Goal: Task Accomplishment & Management: Manage account settings

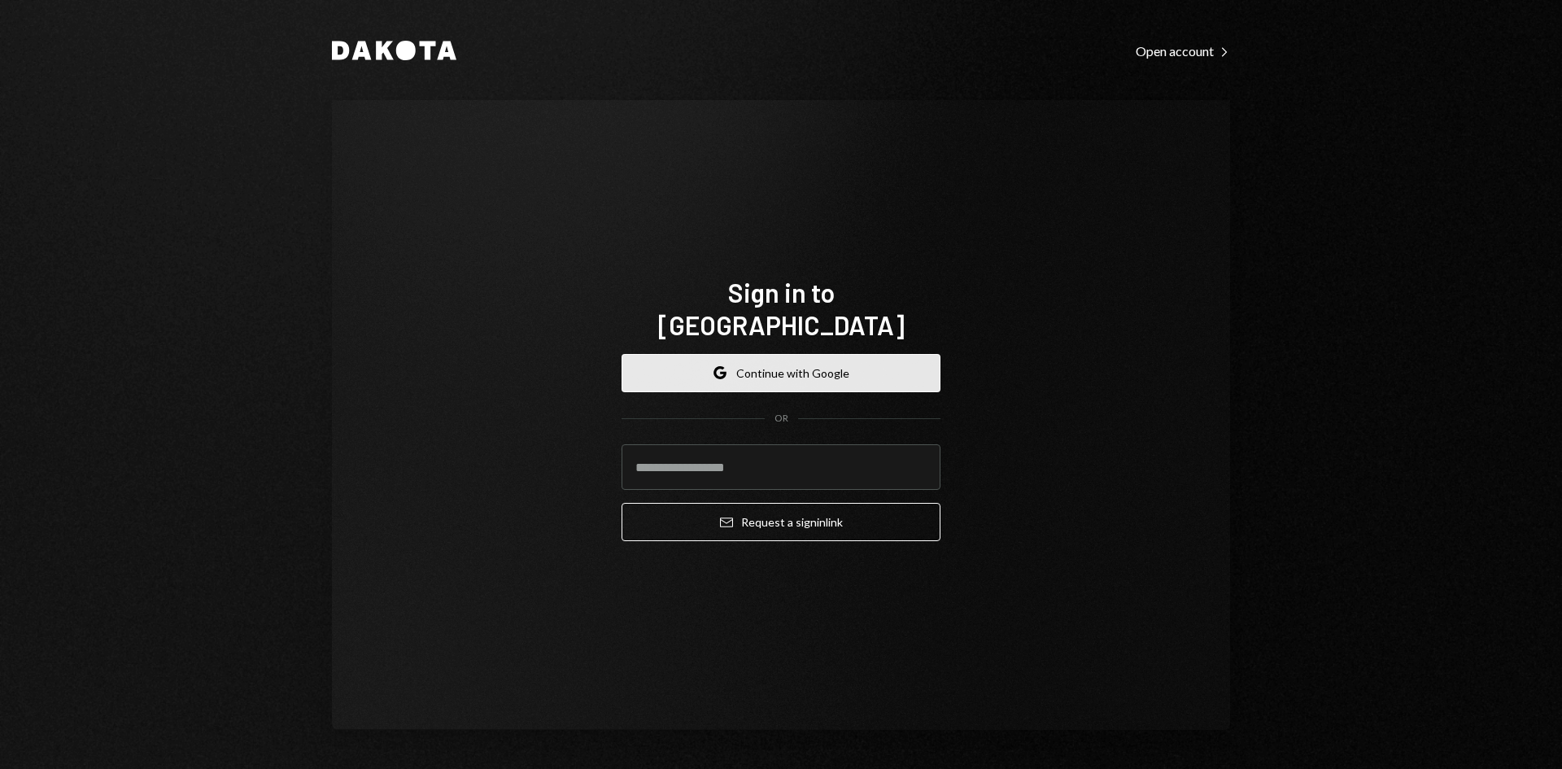
click at [749, 362] on button "Google Continue with Google" at bounding box center [780, 373] width 319 height 38
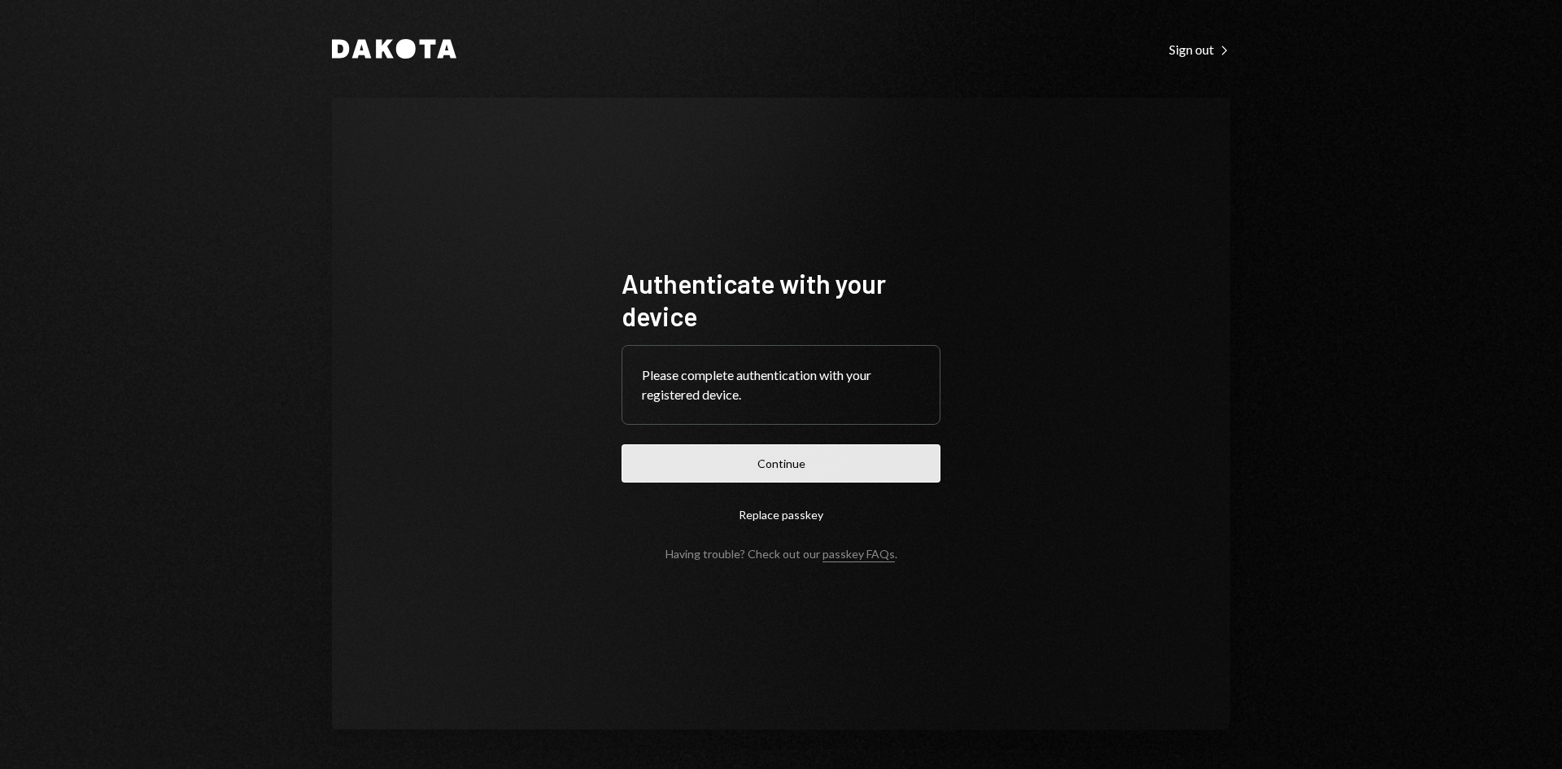
click at [805, 458] on button "Continue" at bounding box center [780, 463] width 319 height 38
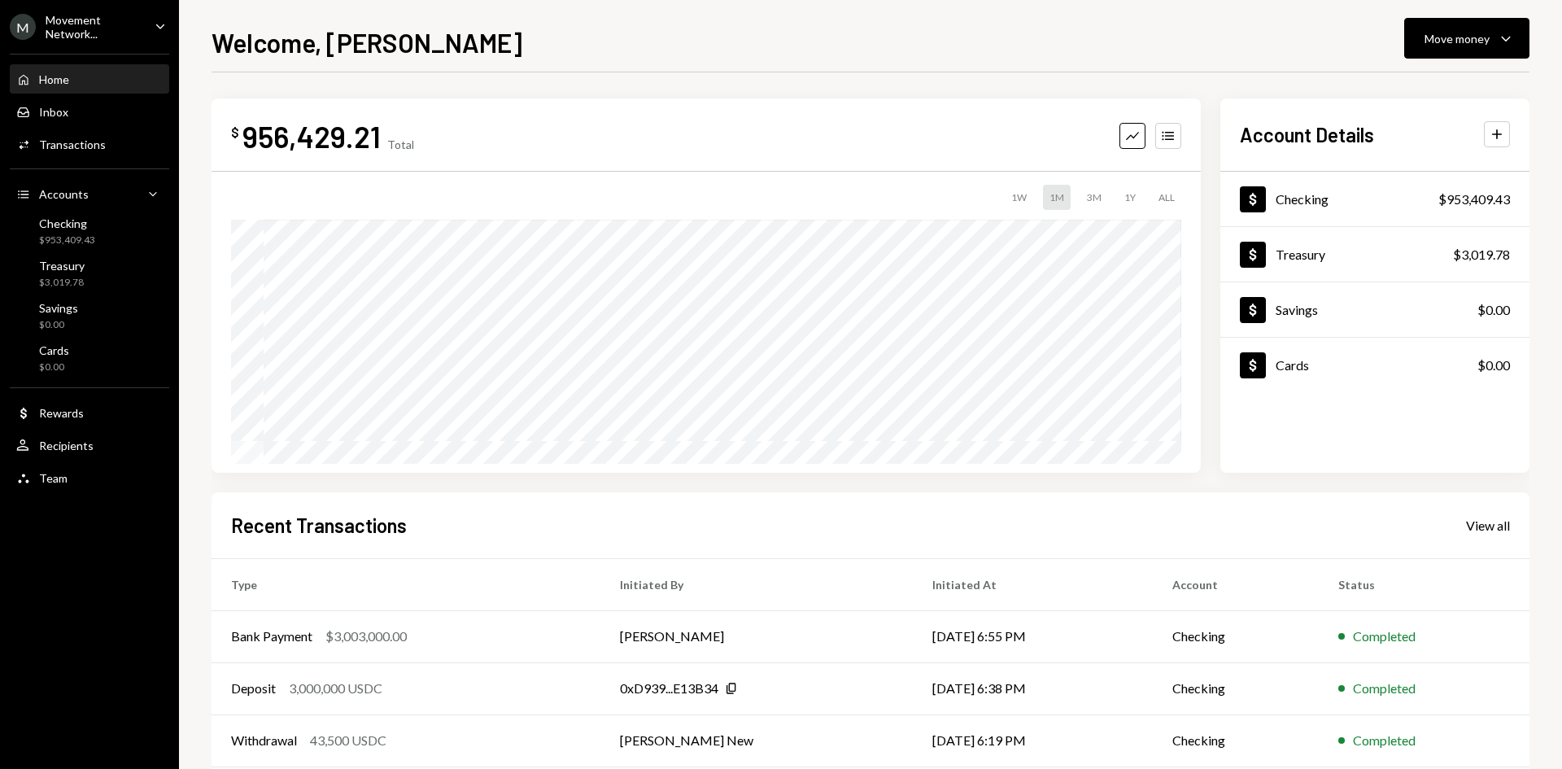
click at [133, 33] on div "Movement Network..." at bounding box center [94, 27] width 96 height 28
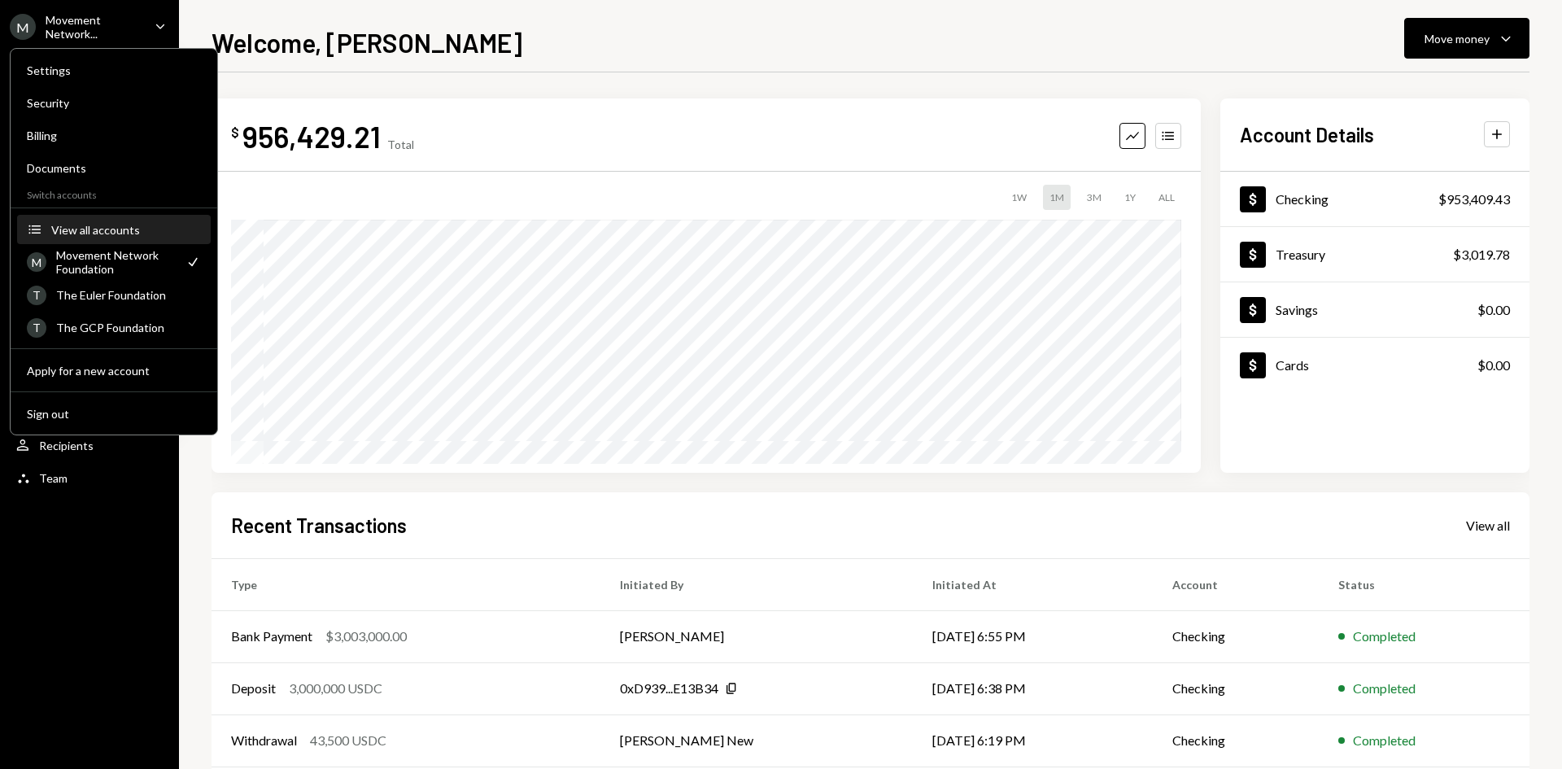
click at [104, 219] on button "Accounts View all accounts" at bounding box center [114, 230] width 194 height 29
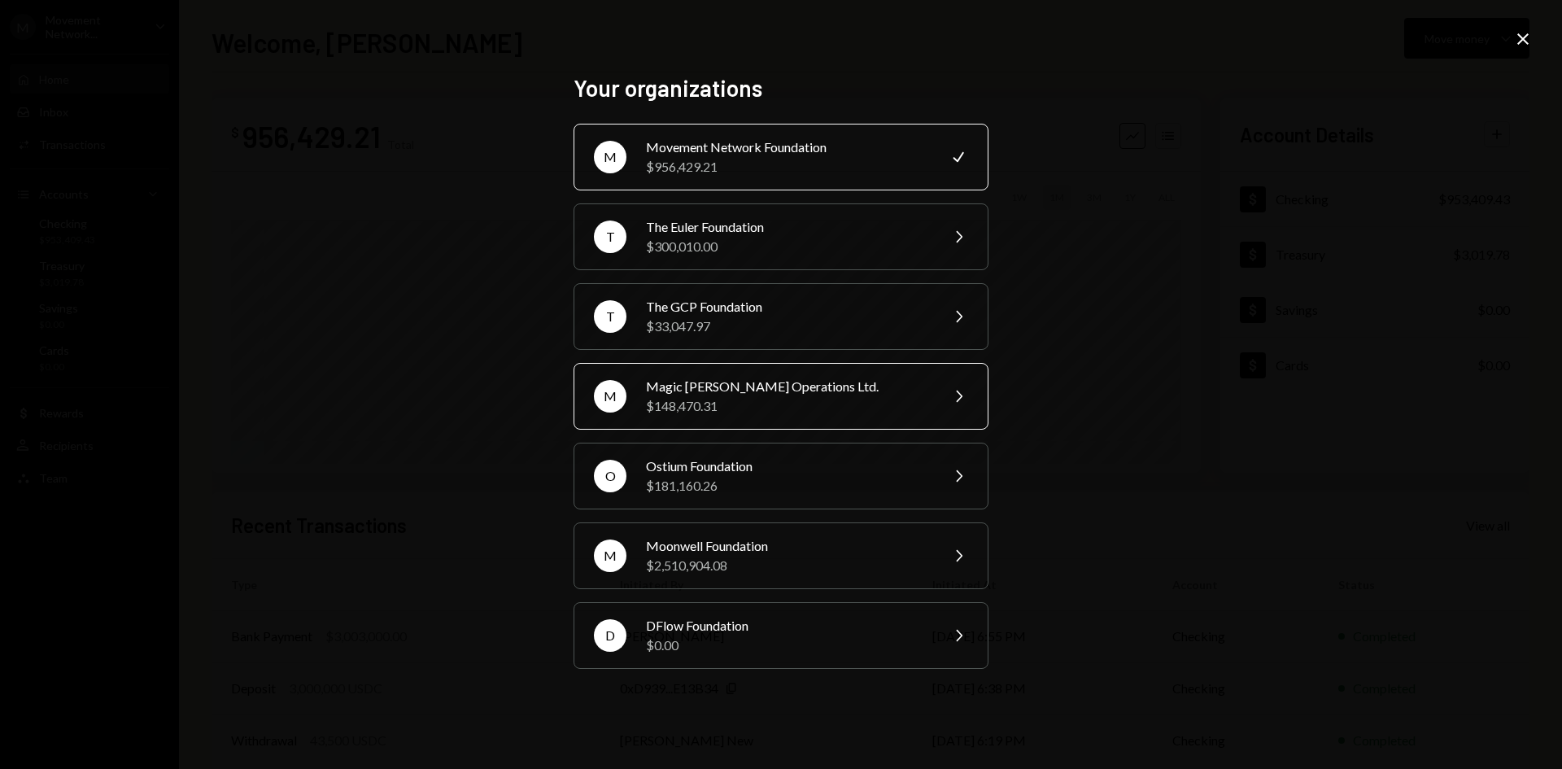
click at [733, 377] on div "Magic Newton Operations Ltd." at bounding box center [787, 387] width 283 height 20
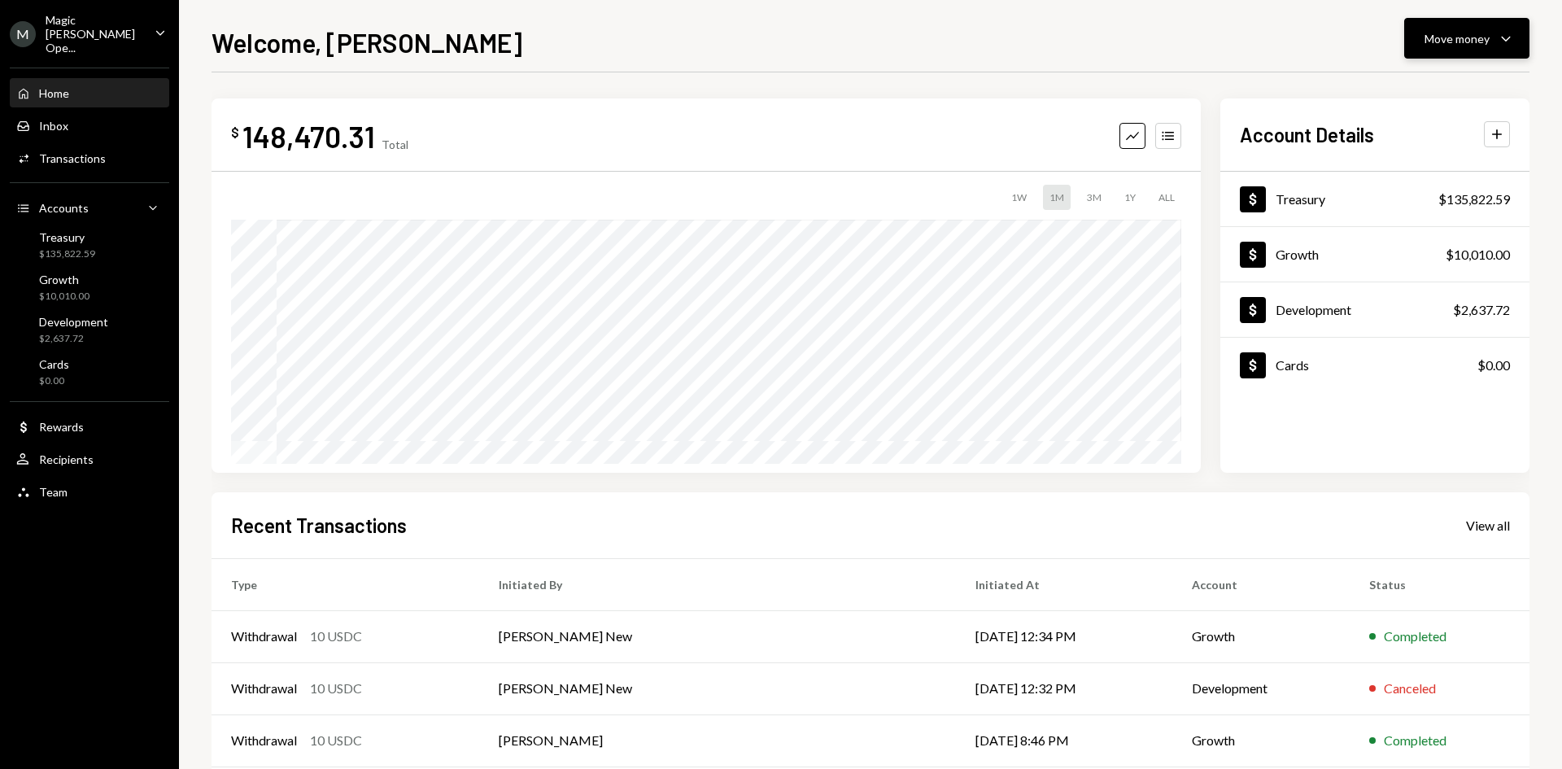
click at [1499, 23] on button "Move money Caret Down" at bounding box center [1466, 38] width 125 height 41
click at [1424, 90] on div "Send" at bounding box center [1453, 87] width 119 height 17
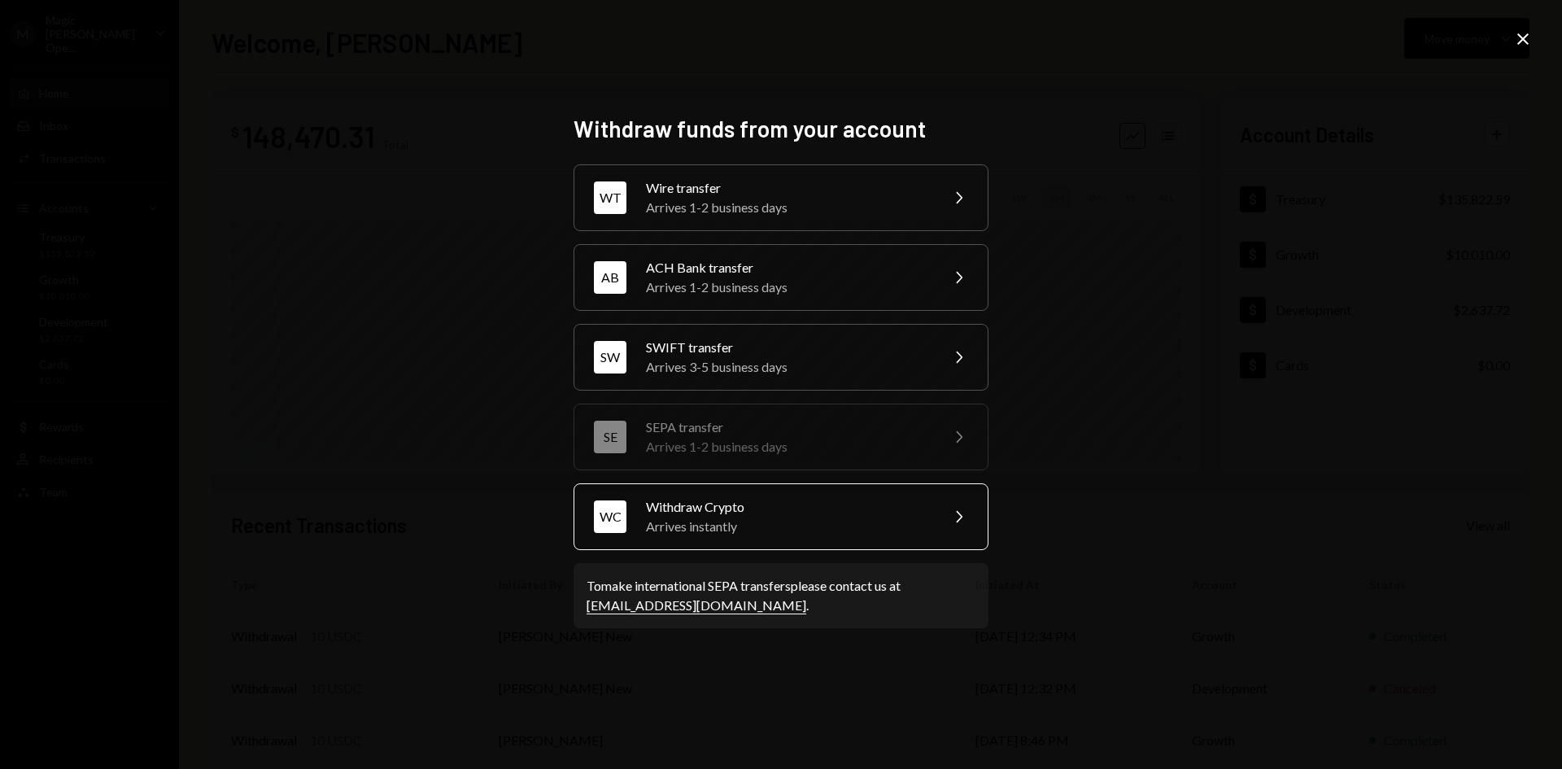
click at [775, 518] on div "Arrives instantly" at bounding box center [787, 526] width 283 height 20
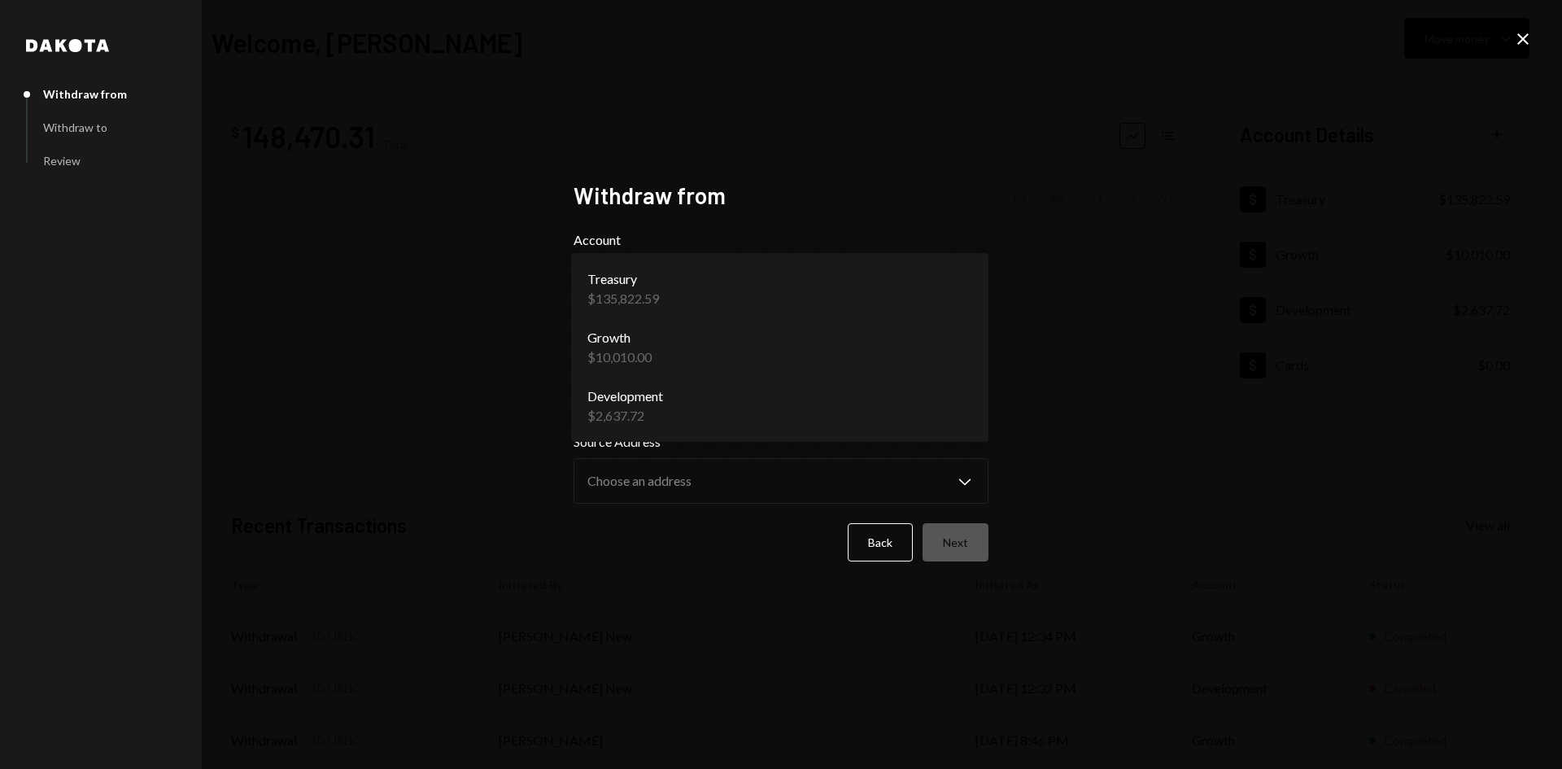
click at [671, 289] on body "**********" at bounding box center [781, 384] width 1562 height 769
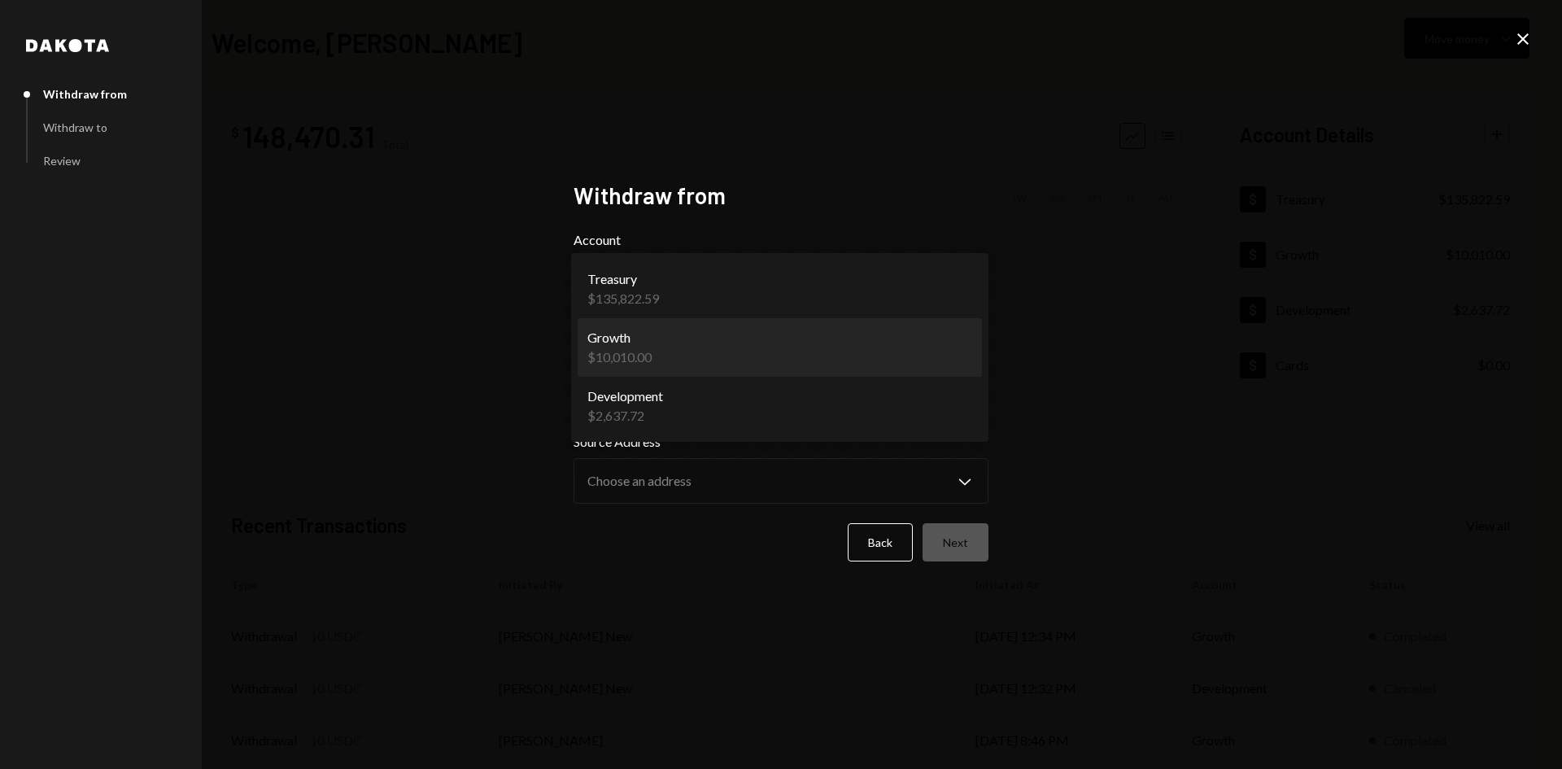
select select "**********"
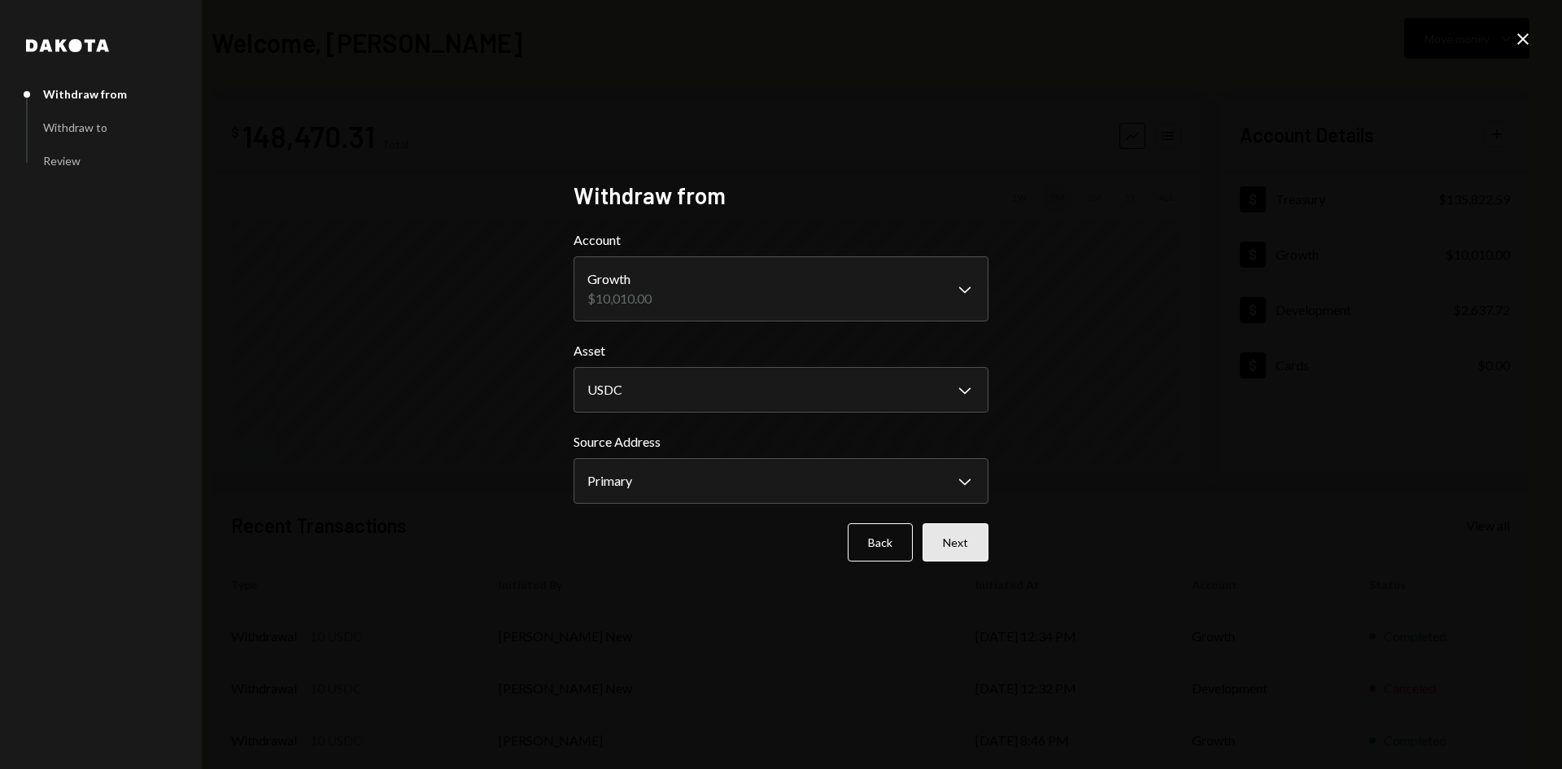
click at [965, 542] on button "Next" at bounding box center [955, 542] width 66 height 38
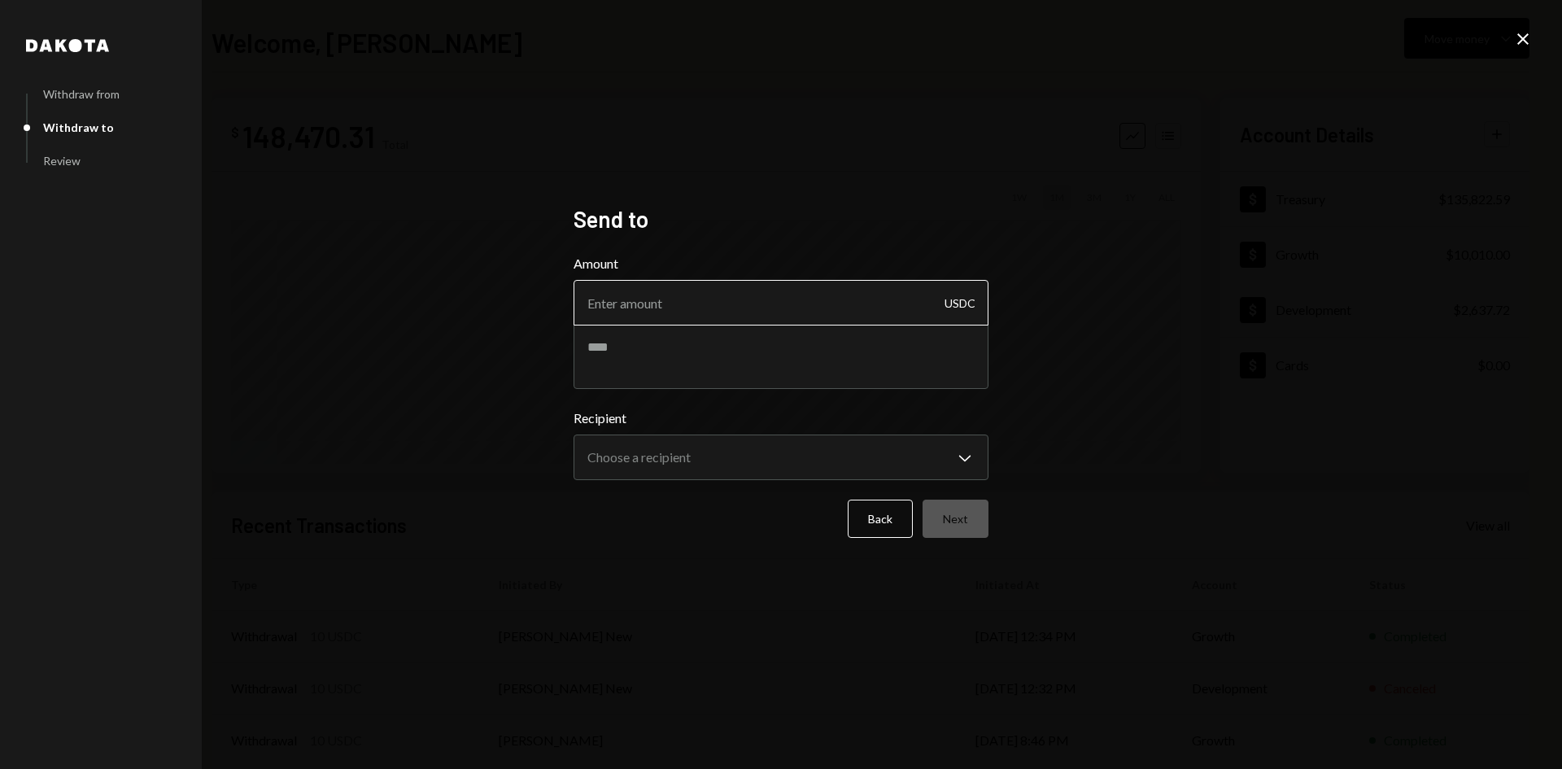
click at [751, 313] on input "Amount" at bounding box center [780, 303] width 415 height 46
type input "5990"
click at [655, 366] on textarea at bounding box center [780, 356] width 415 height 65
paste textarea "**********"
type textarea "**********"
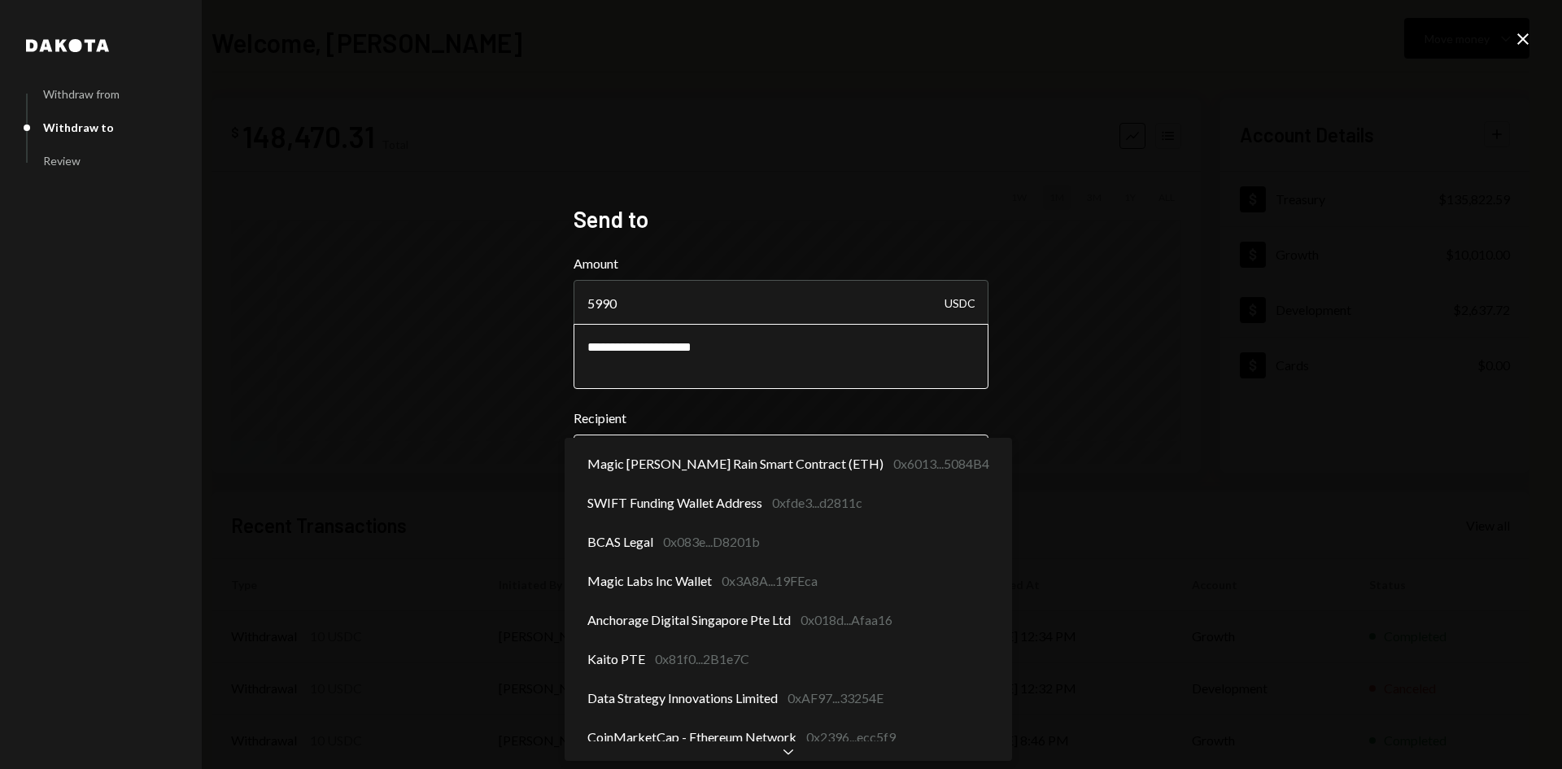
click at [650, 455] on body "**********" at bounding box center [781, 384] width 1562 height 769
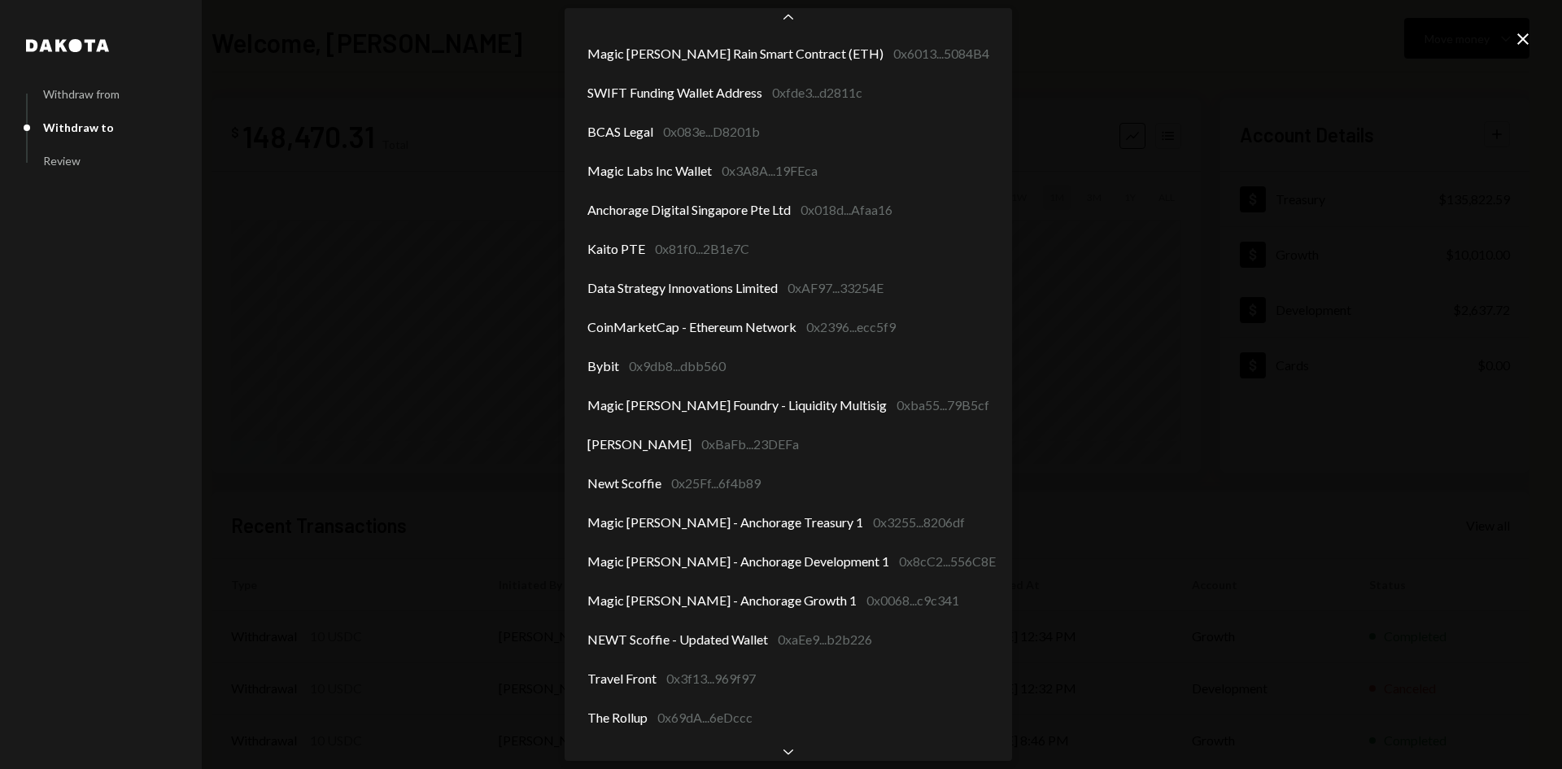
scroll to position [61, 0]
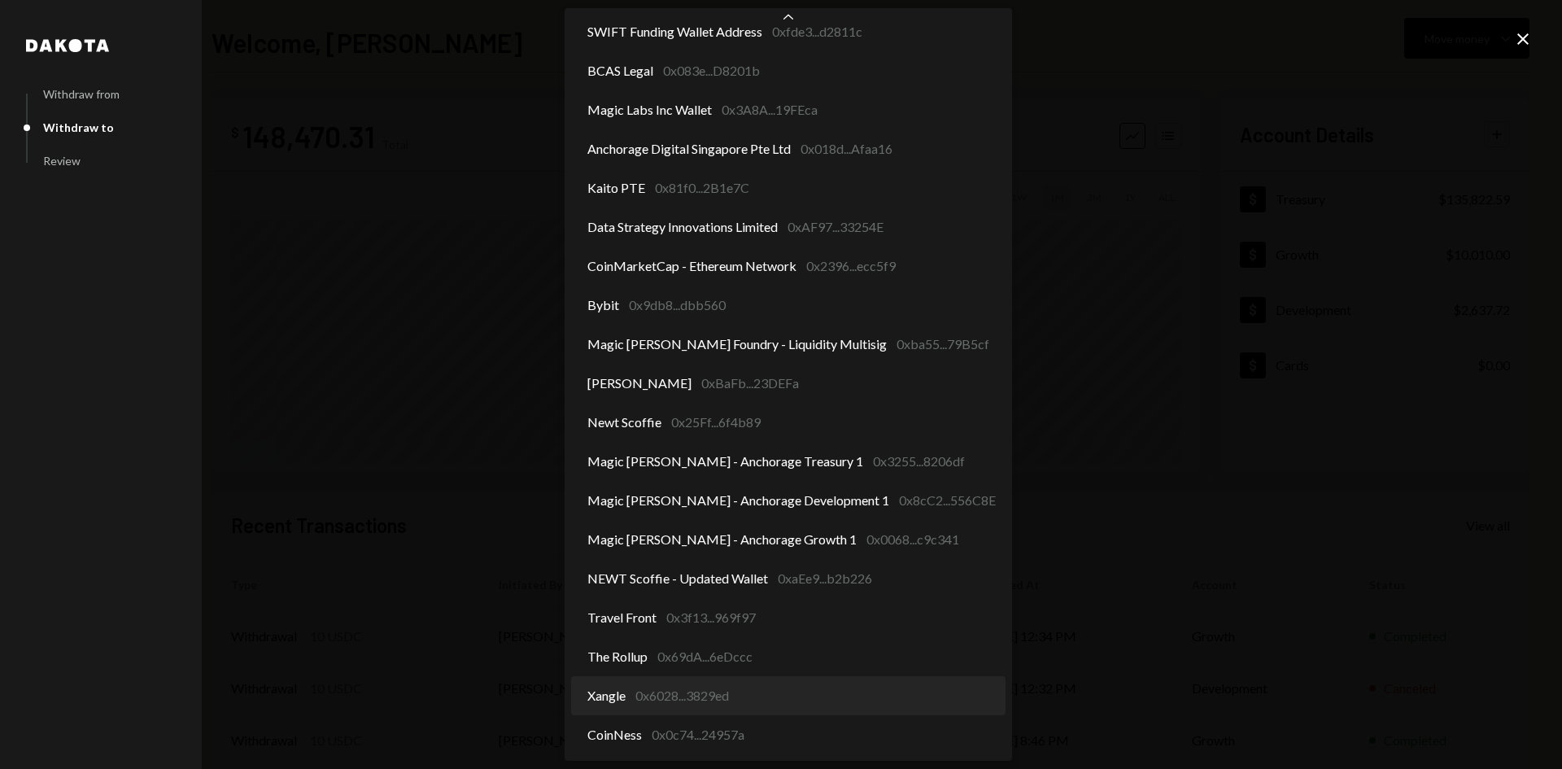
select select "**********"
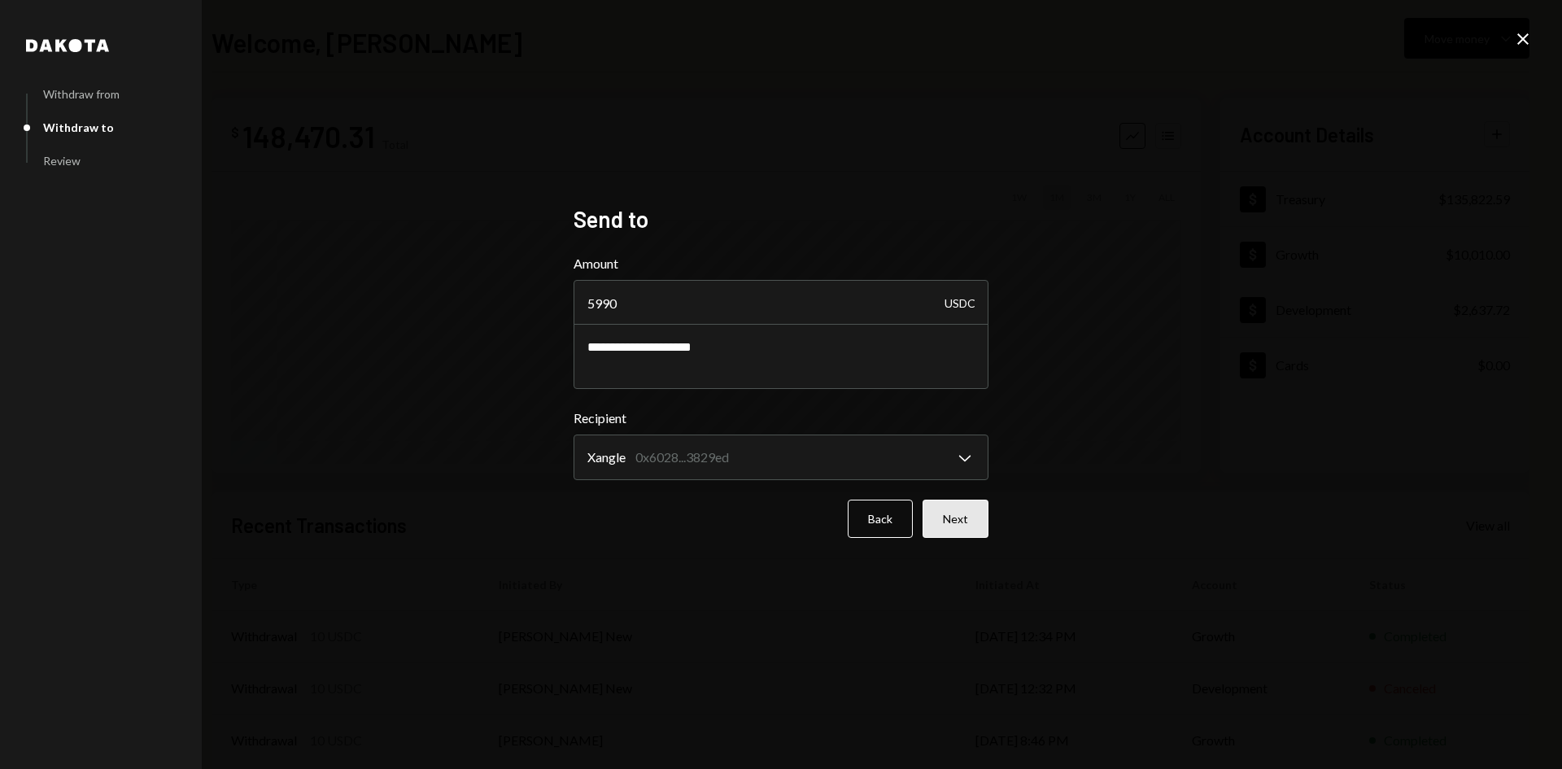
click at [973, 519] on button "Next" at bounding box center [955, 518] width 66 height 38
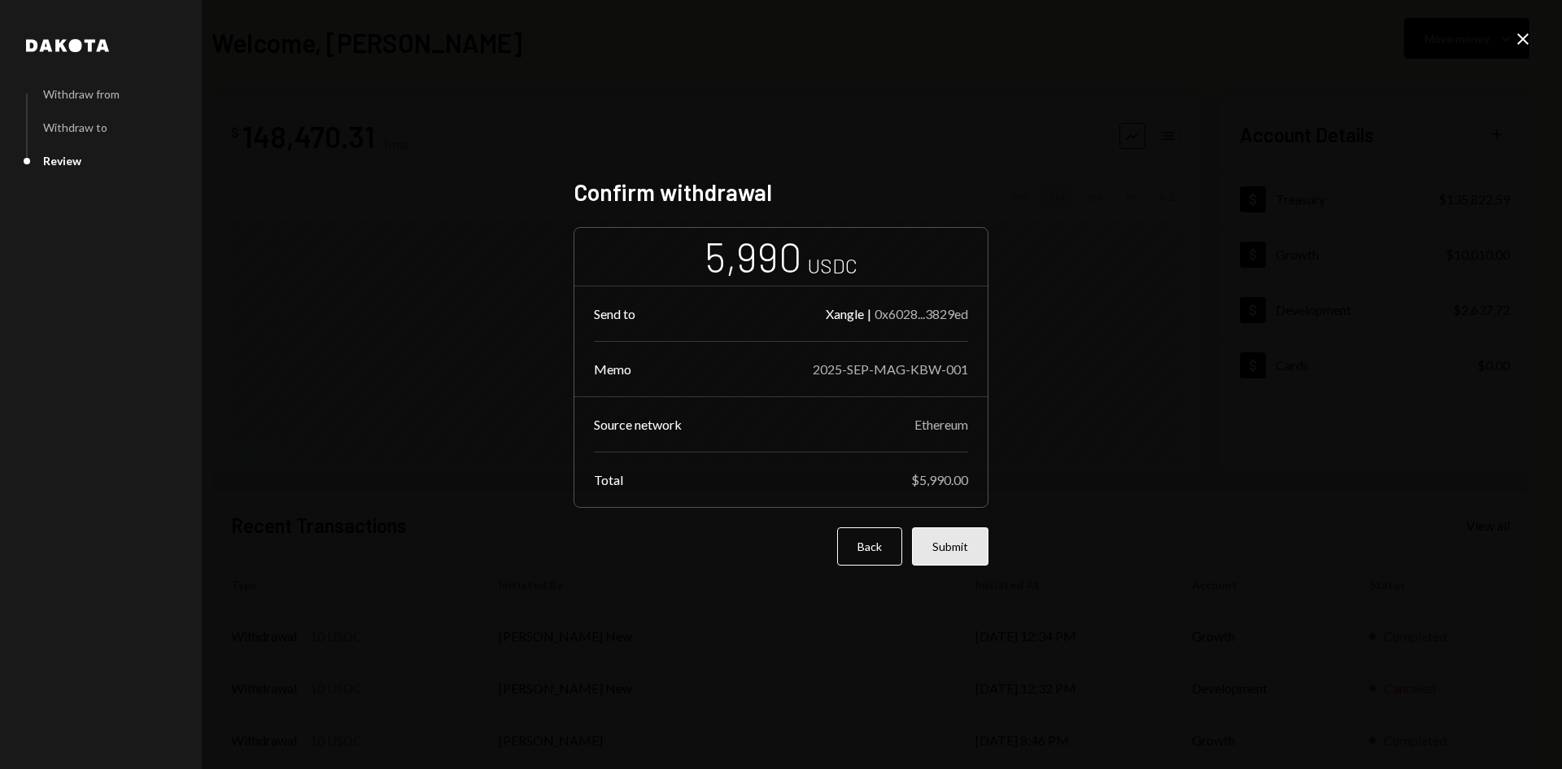
click at [957, 553] on button "Submit" at bounding box center [950, 546] width 76 height 38
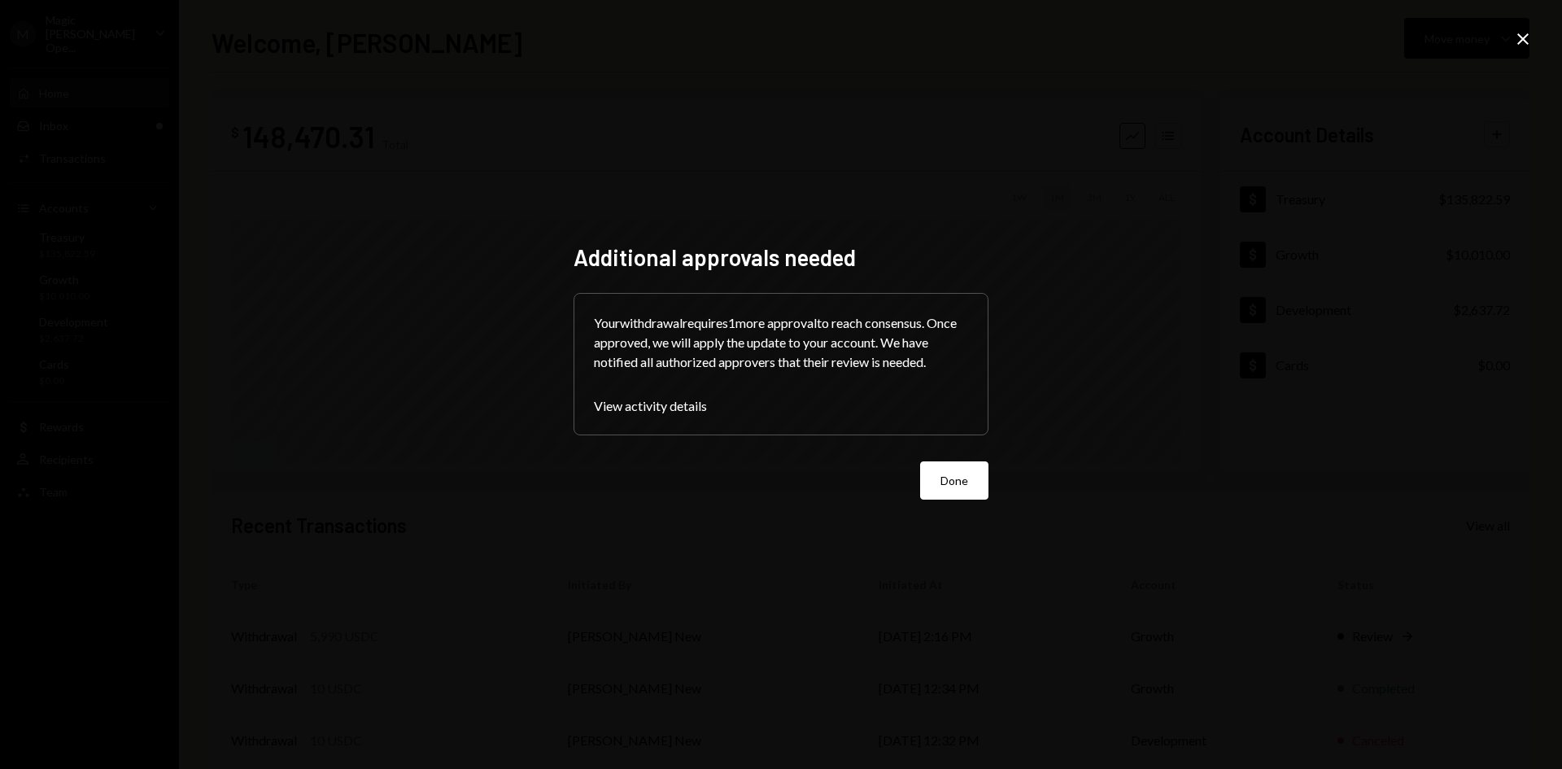
click at [961, 504] on div "Additional approvals needed Your withdrawal requires 1 more approval to reach c…" at bounding box center [780, 384] width 415 height 282
click at [948, 495] on button "Done" at bounding box center [954, 480] width 68 height 38
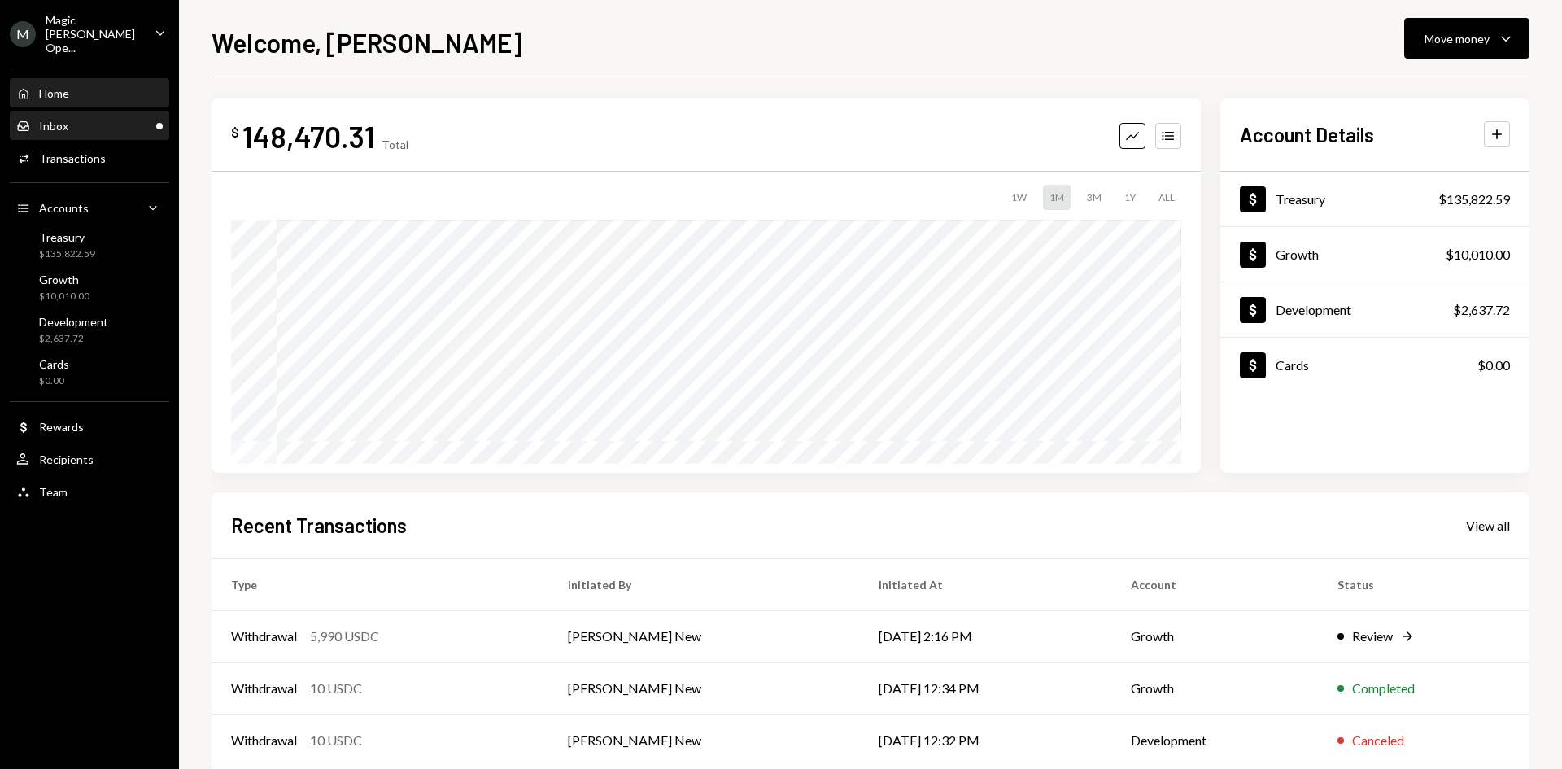
click at [161, 120] on div "Inbox Inbox" at bounding box center [89, 126] width 146 height 28
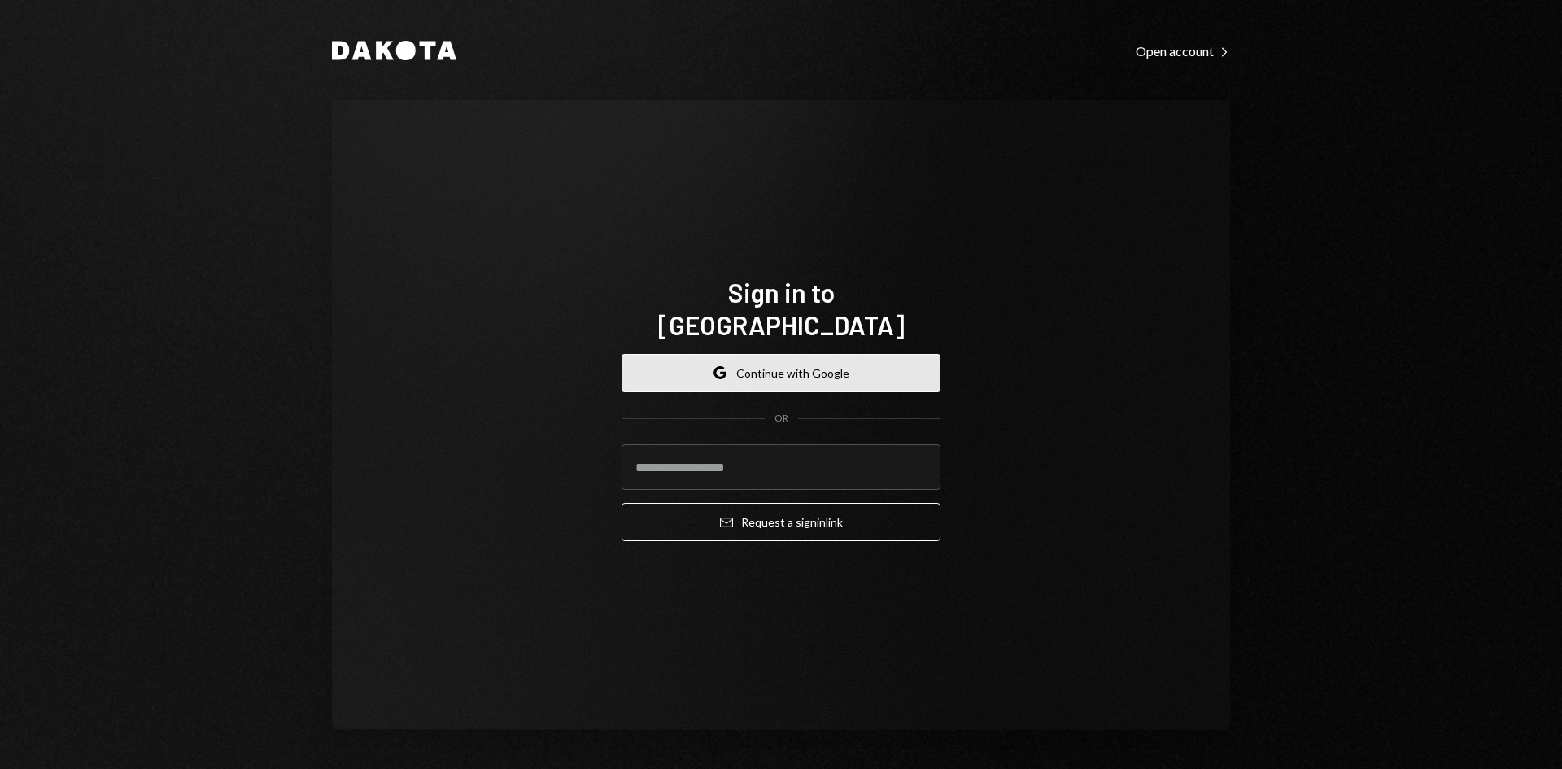
click at [682, 372] on button "Google Continue with Google" at bounding box center [780, 373] width 319 height 38
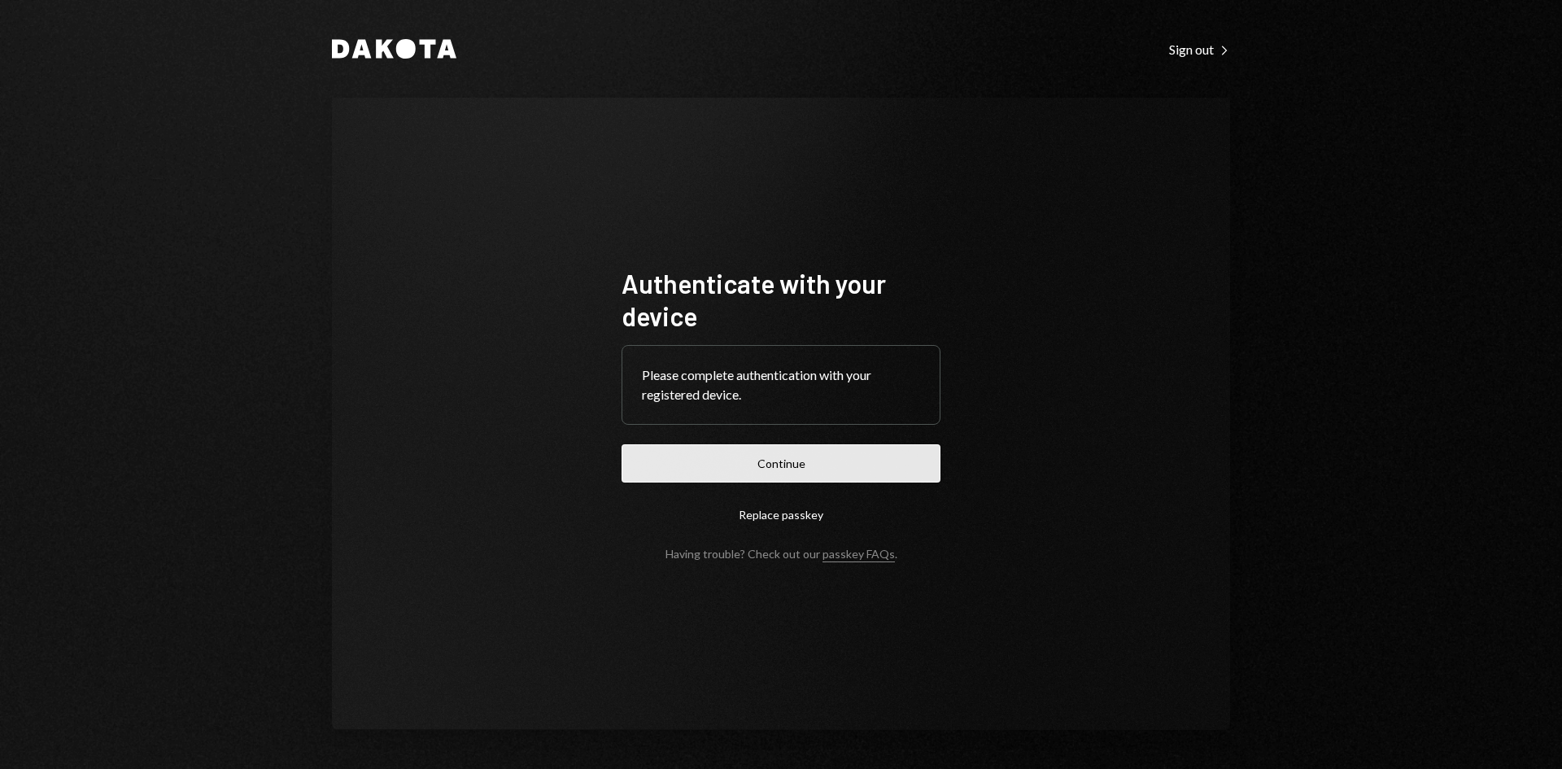
click at [708, 461] on button "Continue" at bounding box center [780, 463] width 319 height 38
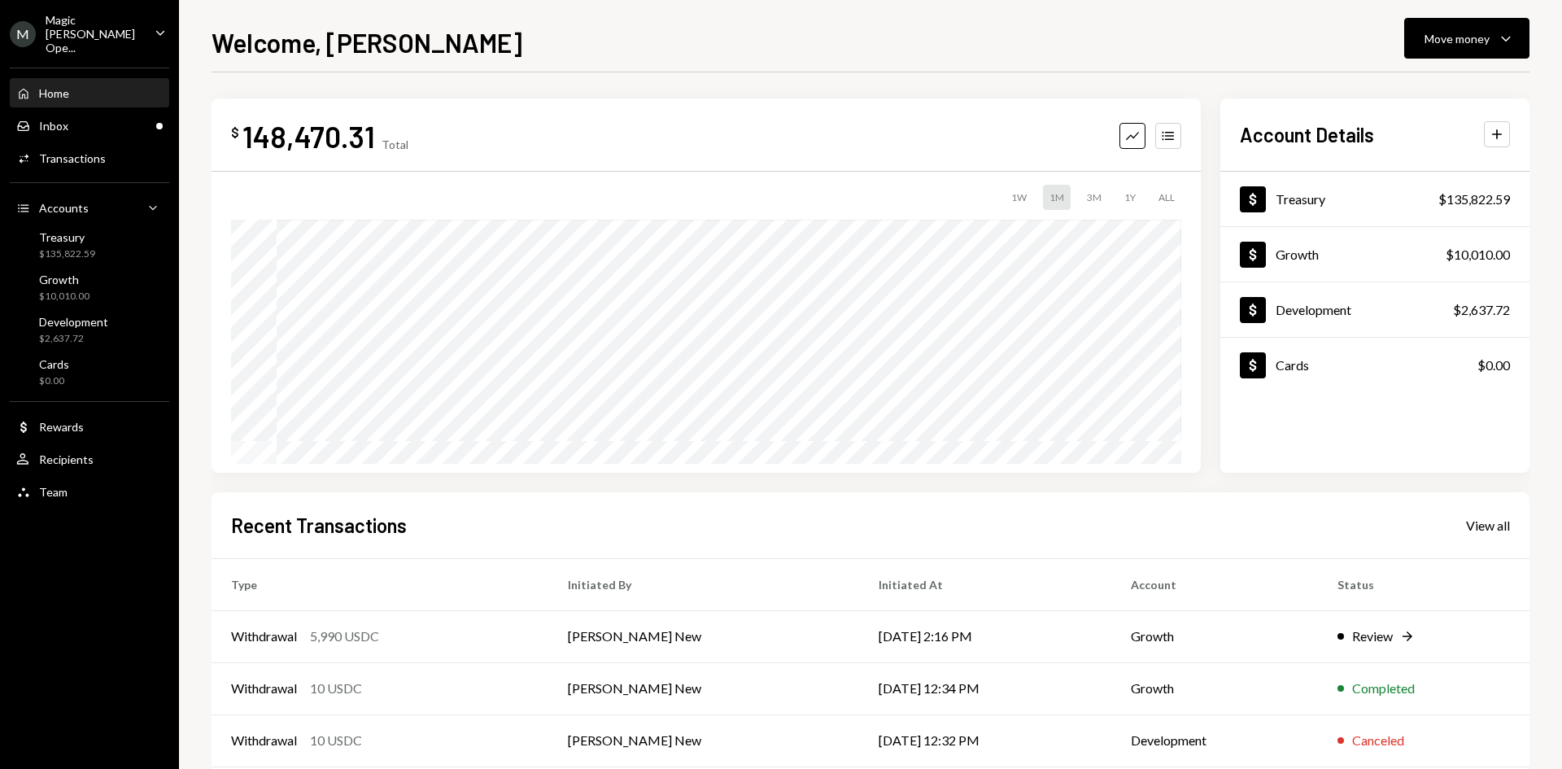
click at [152, 34] on icon "Caret Down" at bounding box center [160, 33] width 18 height 18
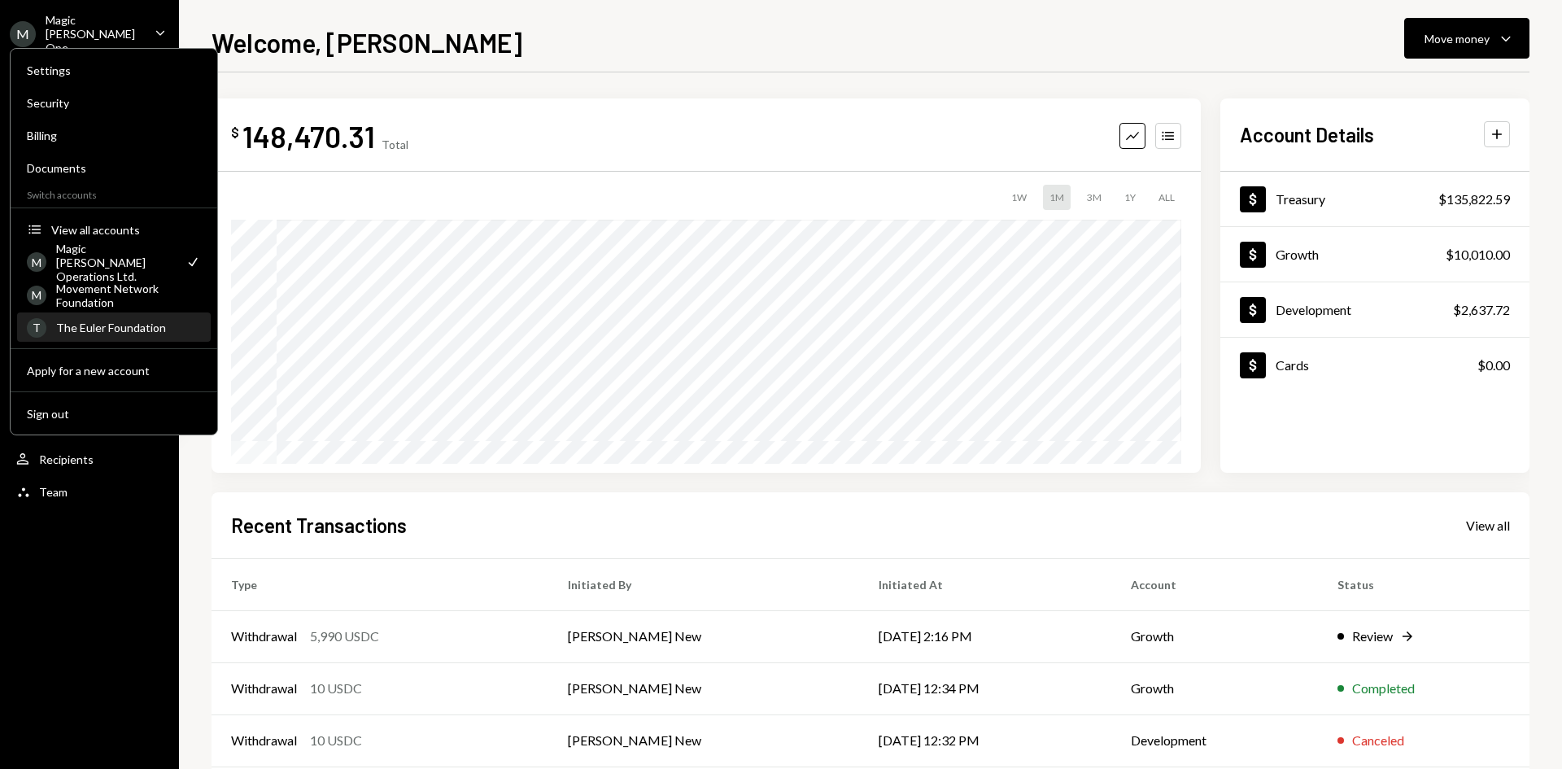
click at [98, 339] on div "T The Euler Foundation" at bounding box center [114, 328] width 174 height 28
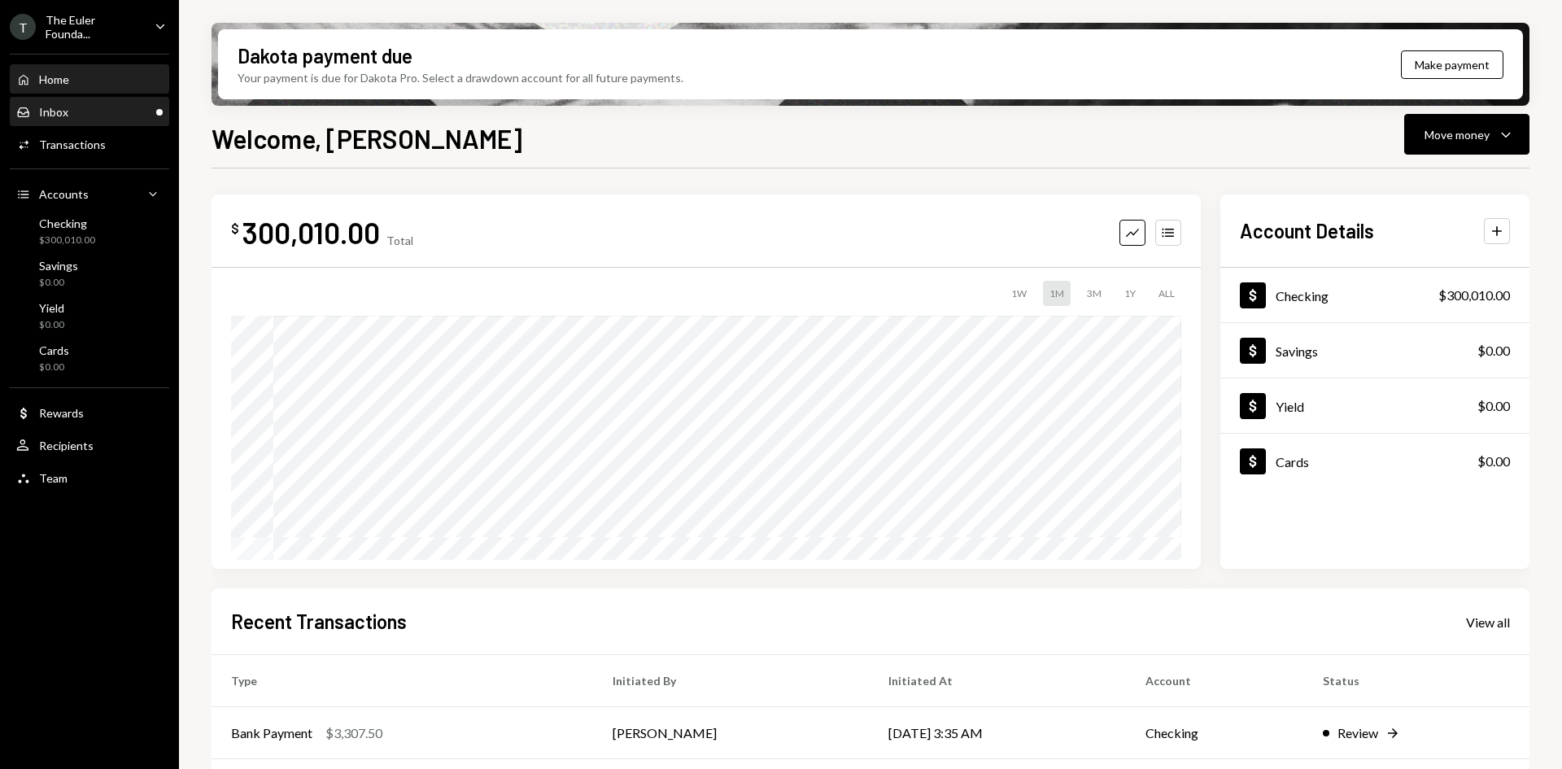
click at [102, 105] on div "Inbox Inbox" at bounding box center [89, 112] width 146 height 15
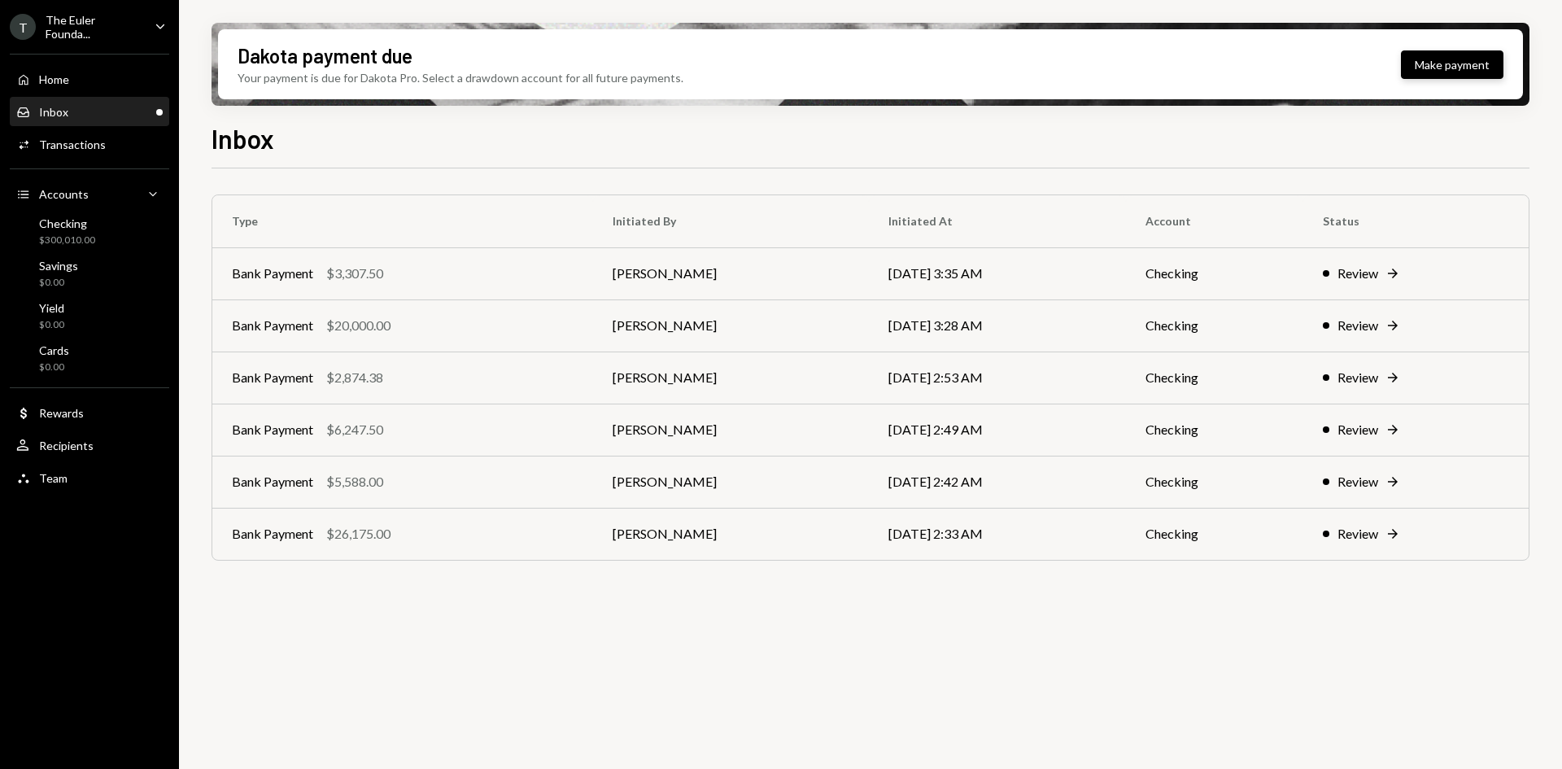
click at [1477, 63] on button "Make payment" at bounding box center [1452, 64] width 102 height 28
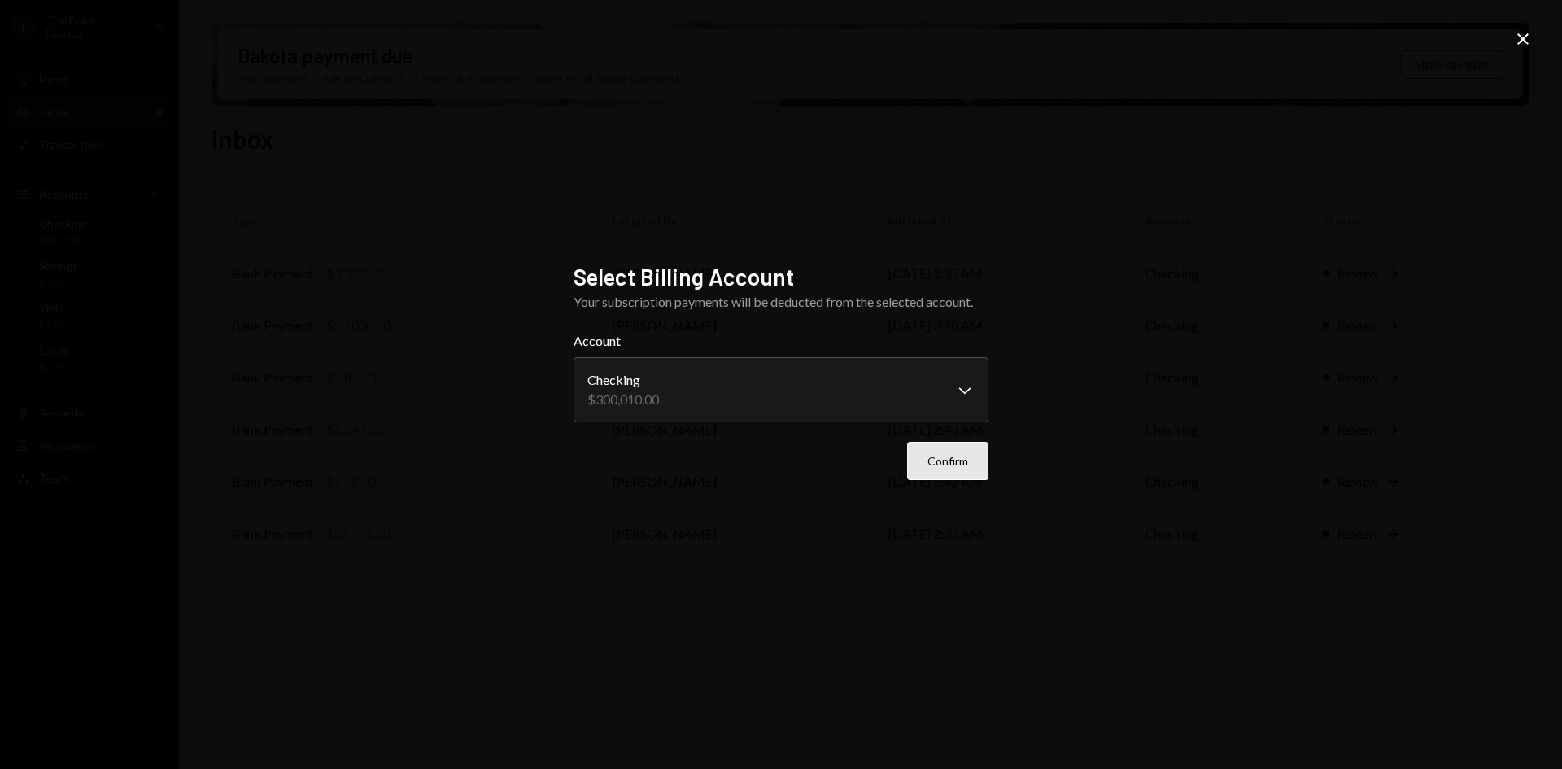
click at [930, 459] on button "Confirm" at bounding box center [947, 461] width 81 height 38
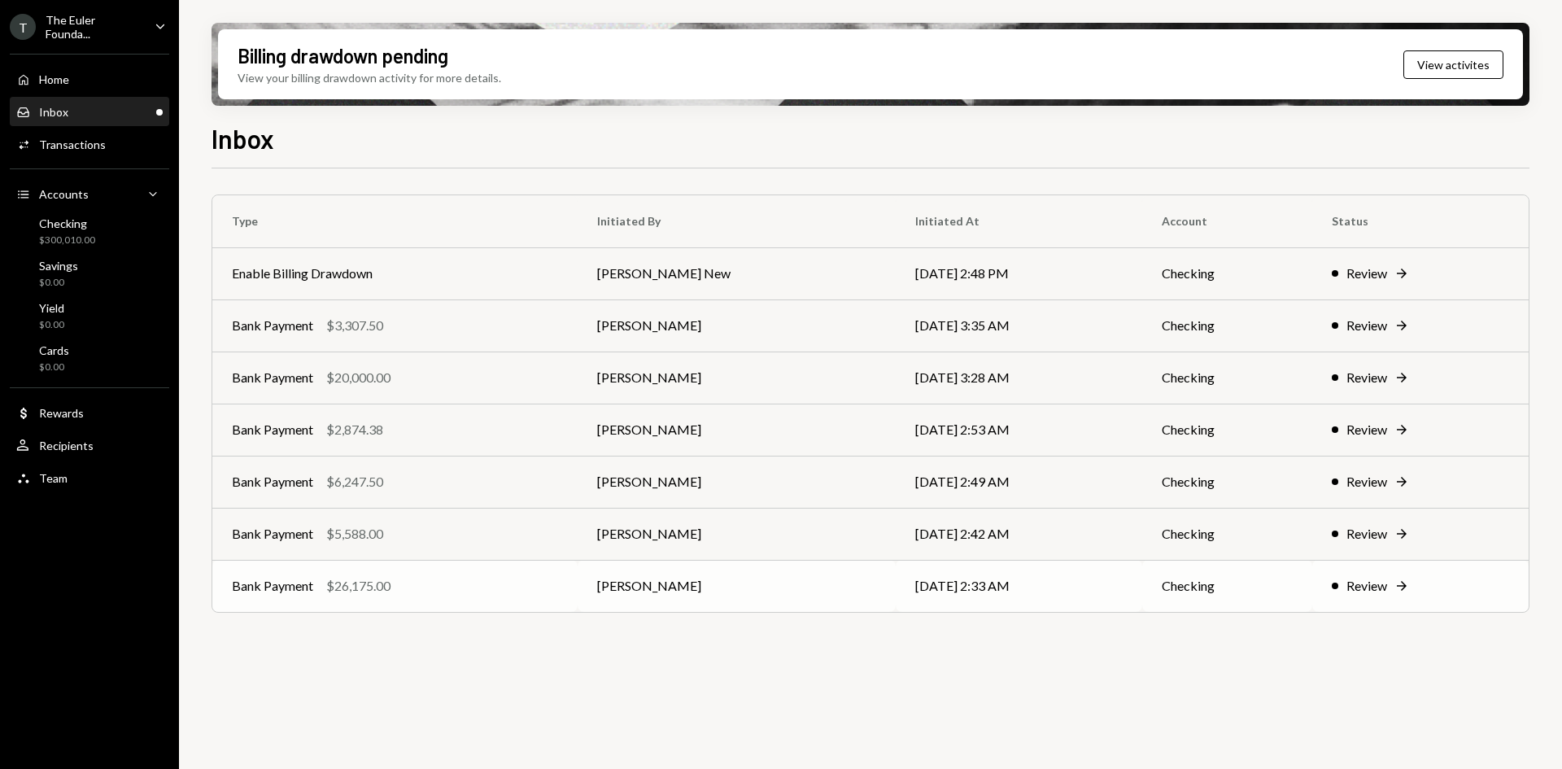
click at [389, 587] on div "$26,175.00" at bounding box center [358, 586] width 64 height 20
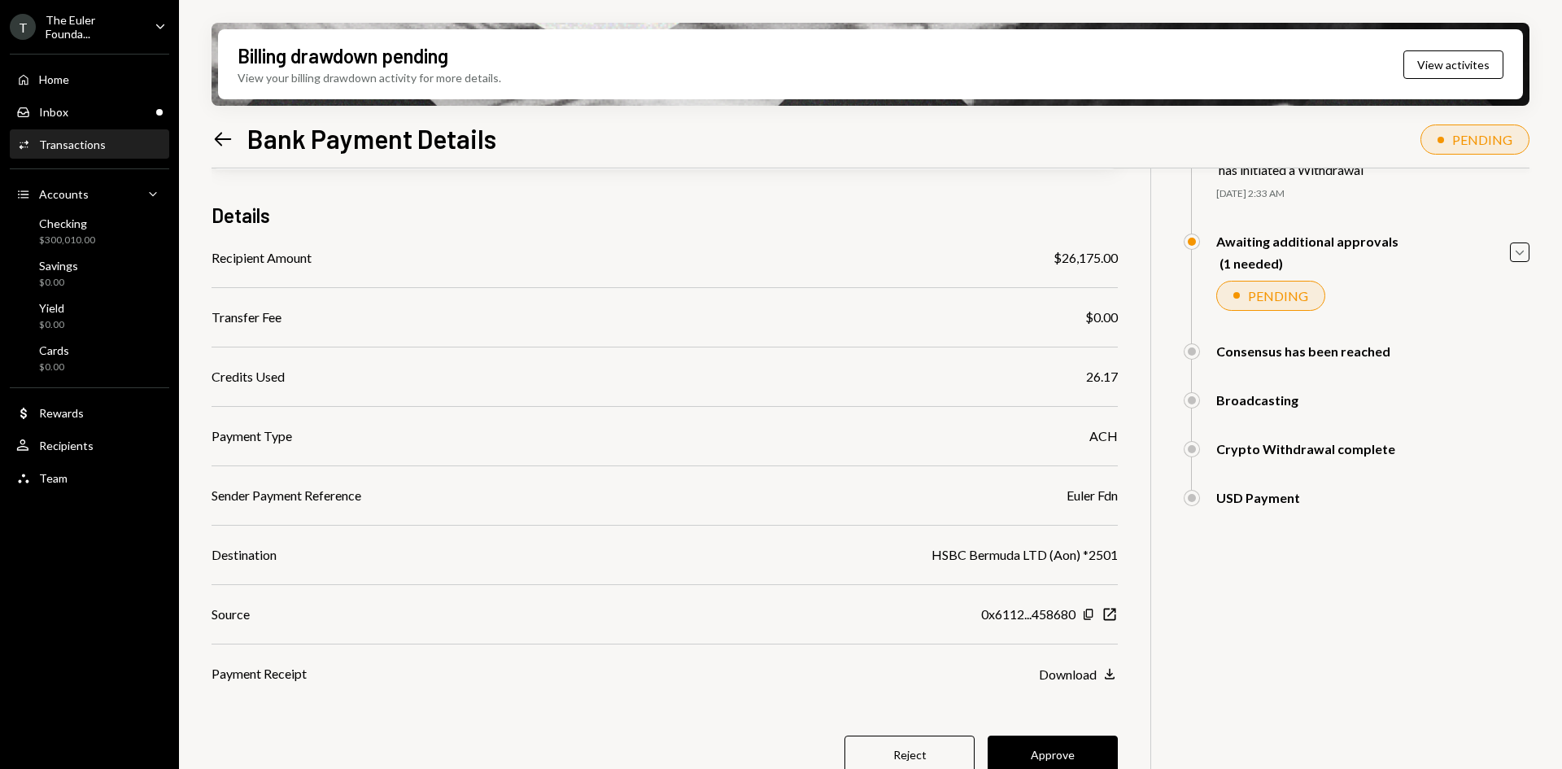
scroll to position [107, 0]
click at [50, 441] on div "Recipients" at bounding box center [66, 445] width 54 height 14
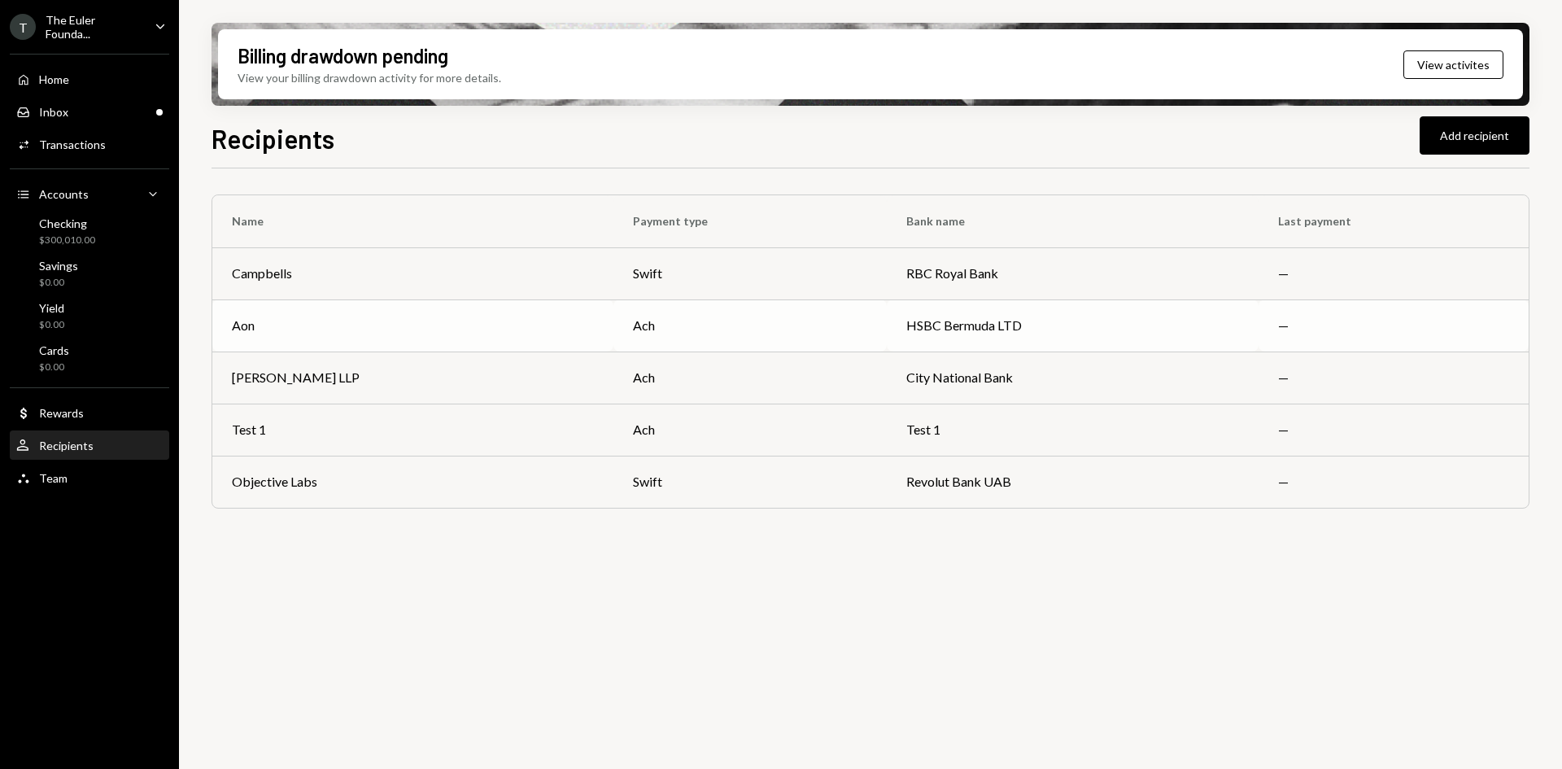
click at [446, 317] on div "Aon" at bounding box center [413, 326] width 362 height 20
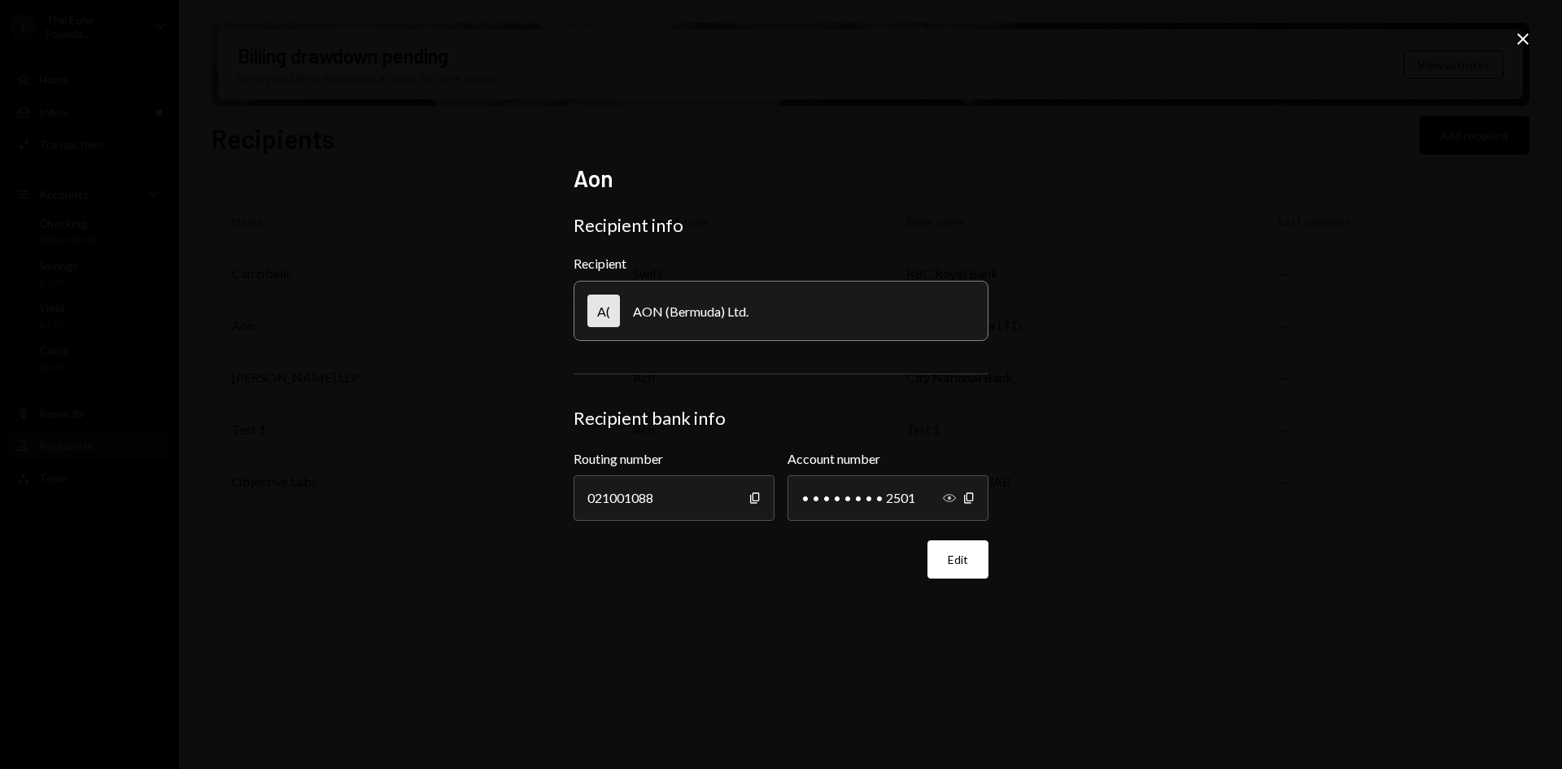
click at [950, 498] on icon "button" at bounding box center [949, 498] width 13 height 8
click at [1511, 29] on div "Aon Recipient info Recipient A( AON (Bermuda) Ltd. Recipient bank info Routing …" at bounding box center [781, 384] width 1562 height 769
click at [1532, 41] on div "Aon Recipient info Recipient A( AON (Bermuda) Ltd. Recipient bank info Routing …" at bounding box center [781, 384] width 1562 height 769
click at [1524, 41] on icon at bounding box center [1522, 38] width 11 height 11
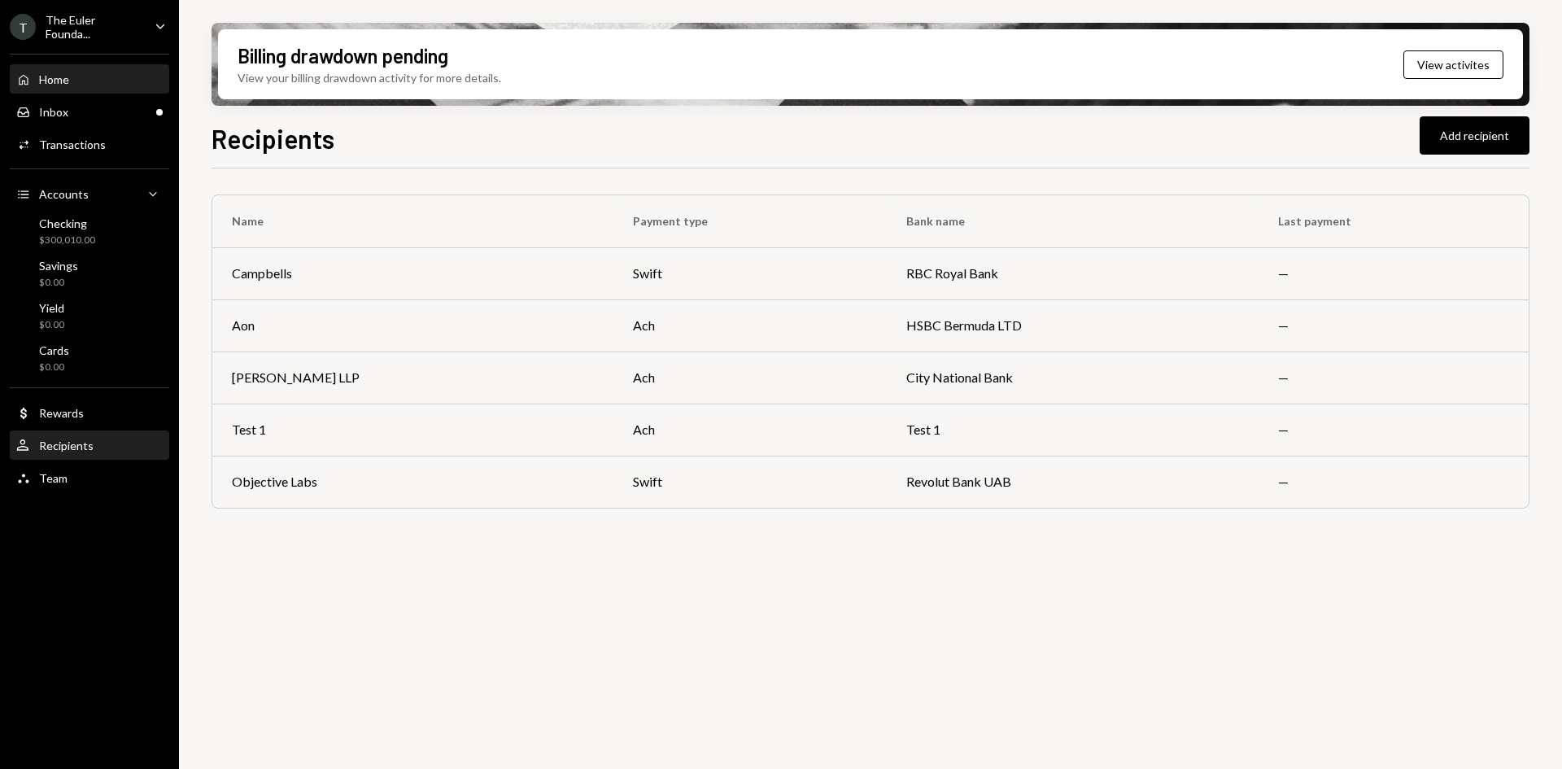
click at [103, 87] on div "Home Home" at bounding box center [89, 80] width 146 height 28
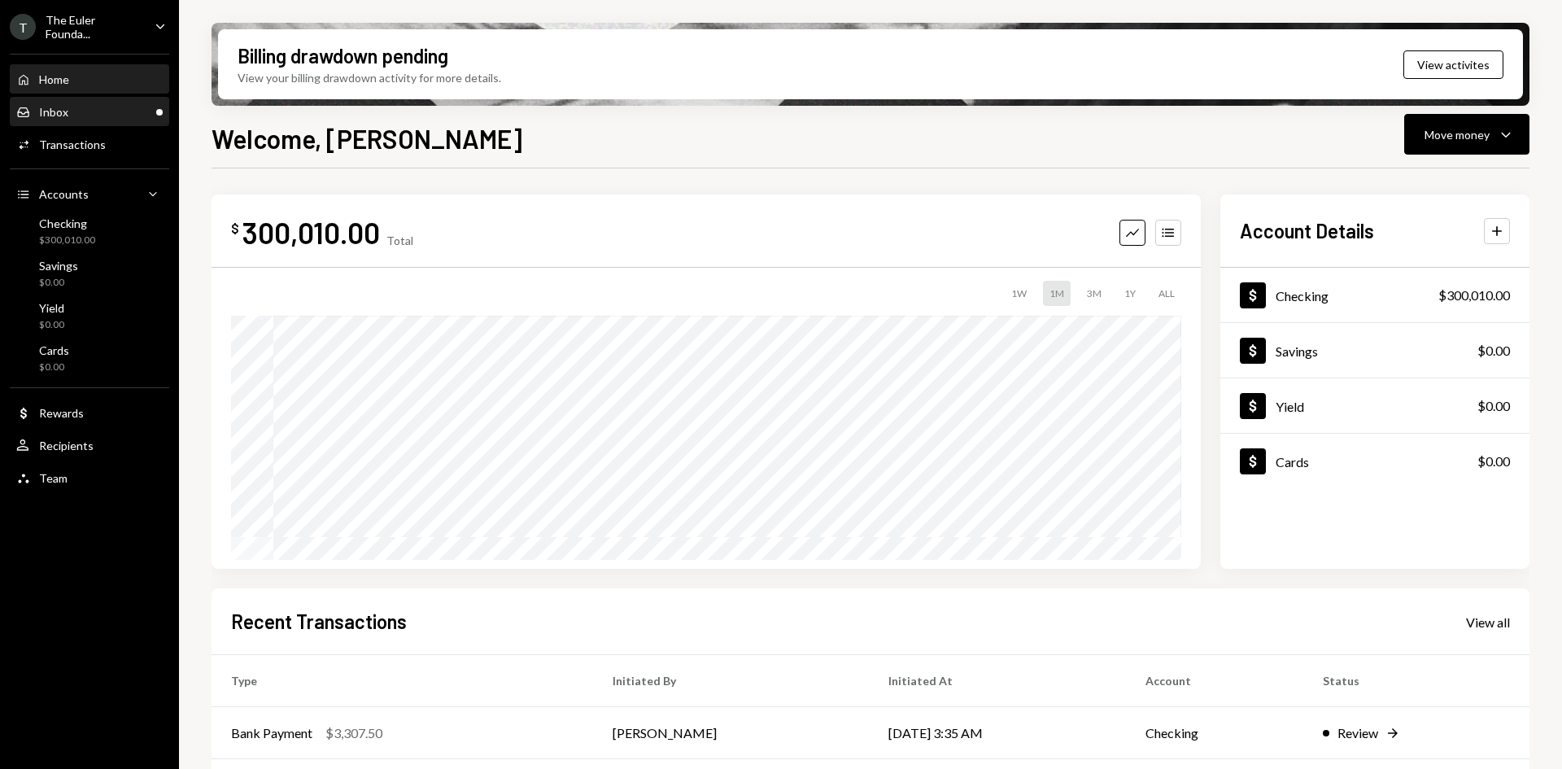
click at [133, 106] on div "Inbox Inbox" at bounding box center [89, 112] width 146 height 15
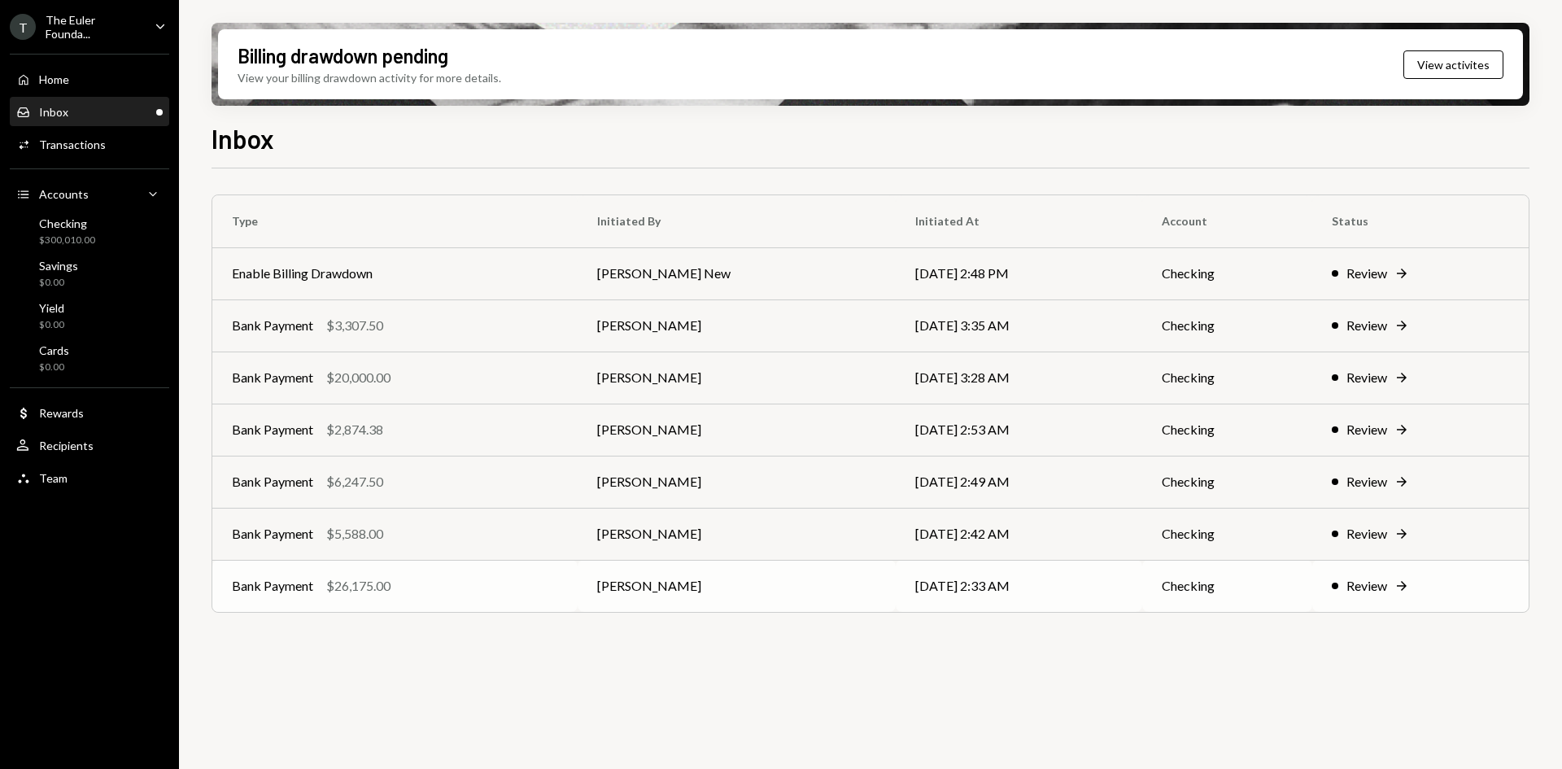
click at [733, 608] on td "Daphnie Frederick" at bounding box center [736, 586] width 319 height 52
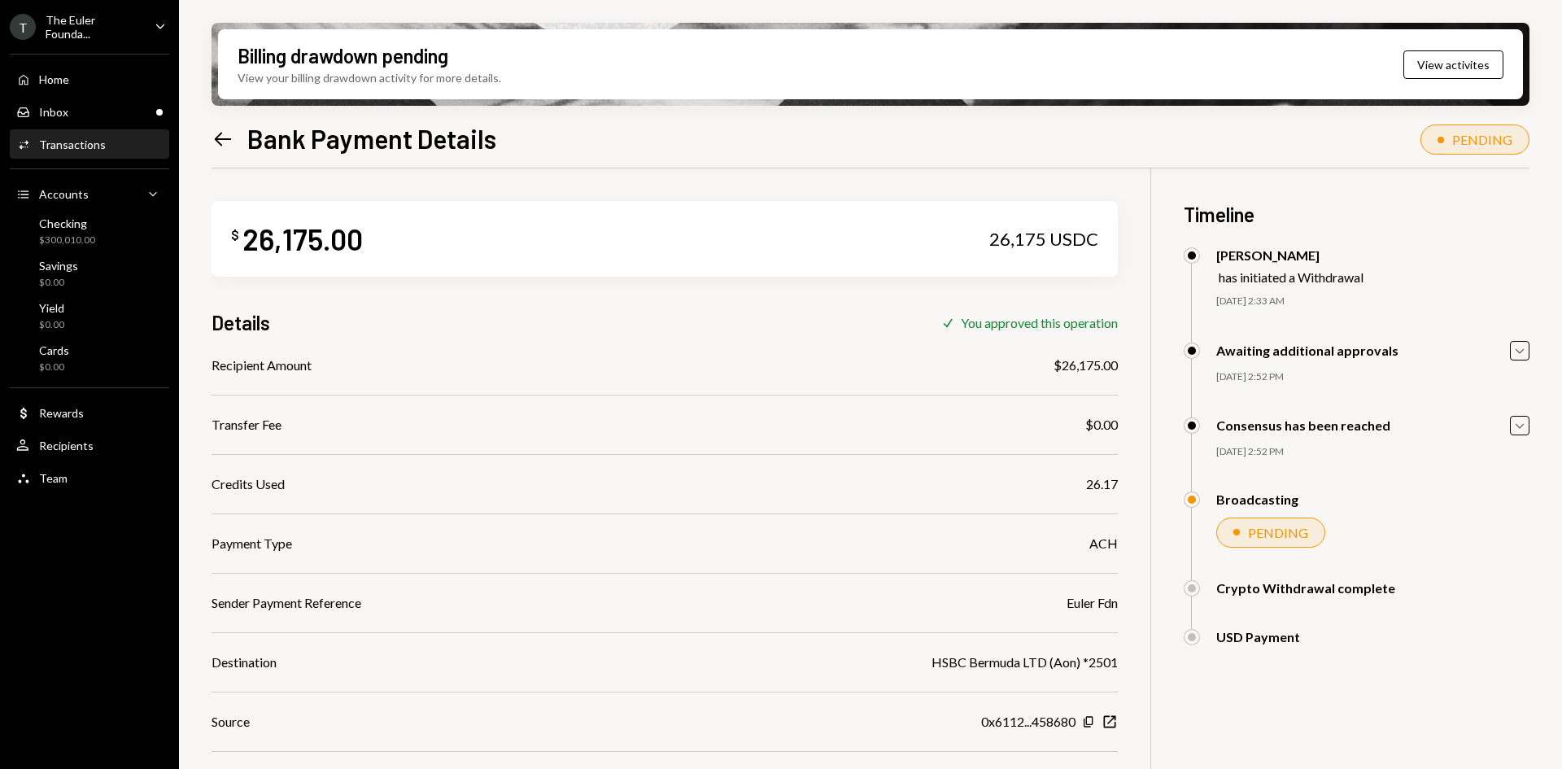
scroll to position [130, 0]
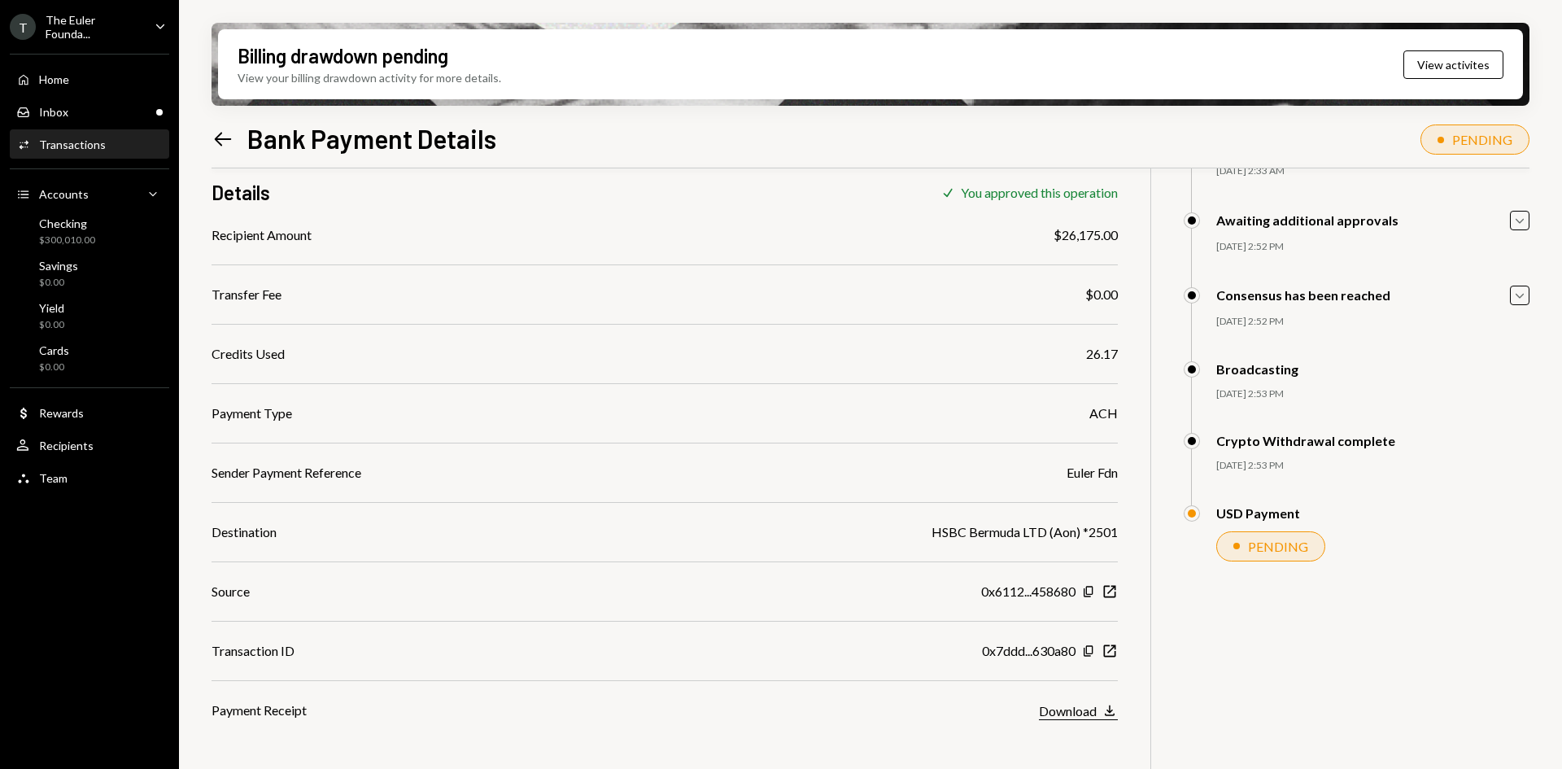
click at [1105, 711] on icon "Download" at bounding box center [1109, 710] width 16 height 16
click at [115, 115] on div "Inbox Inbox" at bounding box center [89, 112] width 146 height 15
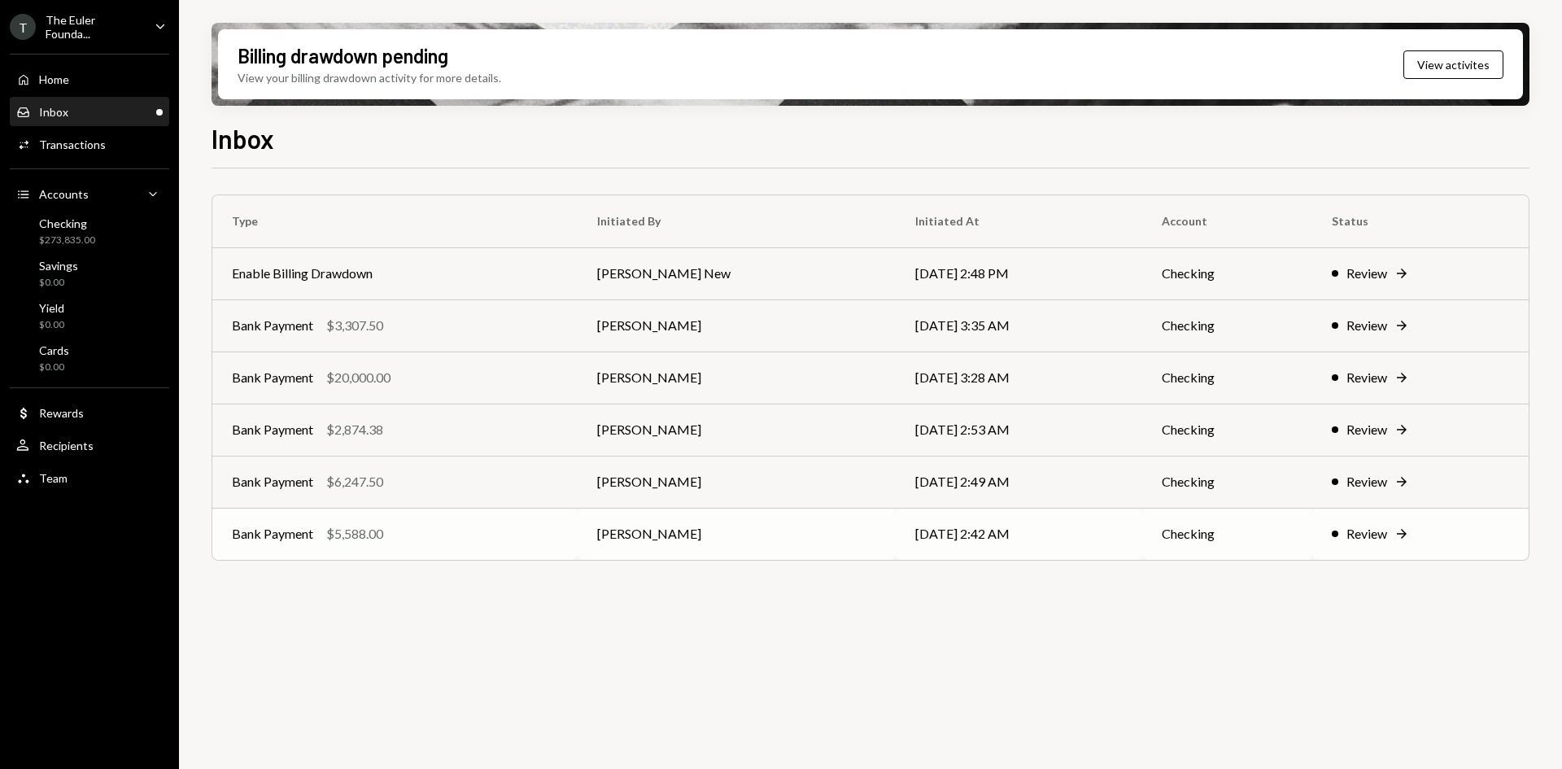
click at [417, 541] on div "Bank Payment $5,588.00" at bounding box center [395, 534] width 326 height 20
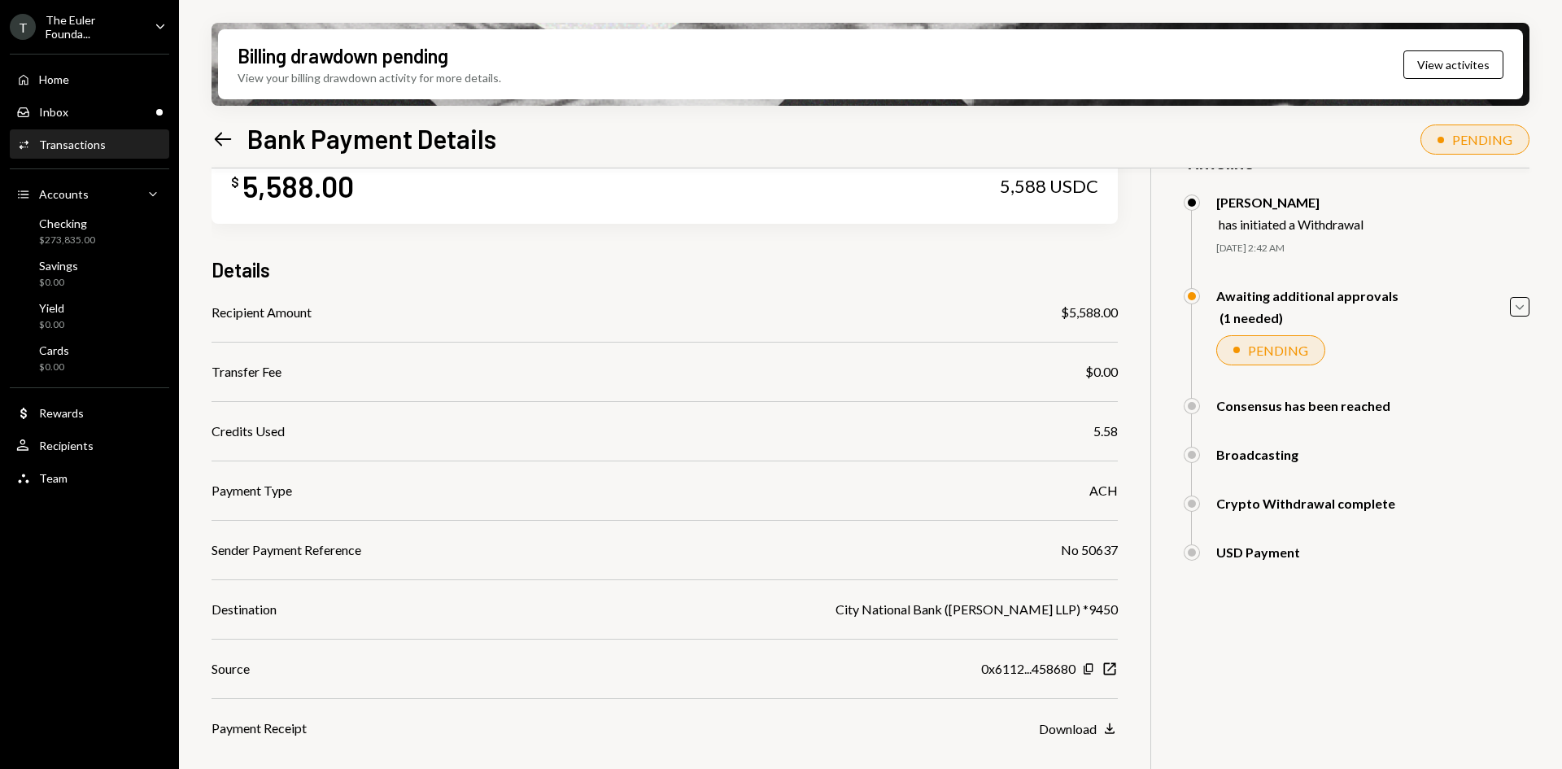
scroll to position [52, 0]
click at [83, 446] on div "Recipients" at bounding box center [66, 445] width 54 height 14
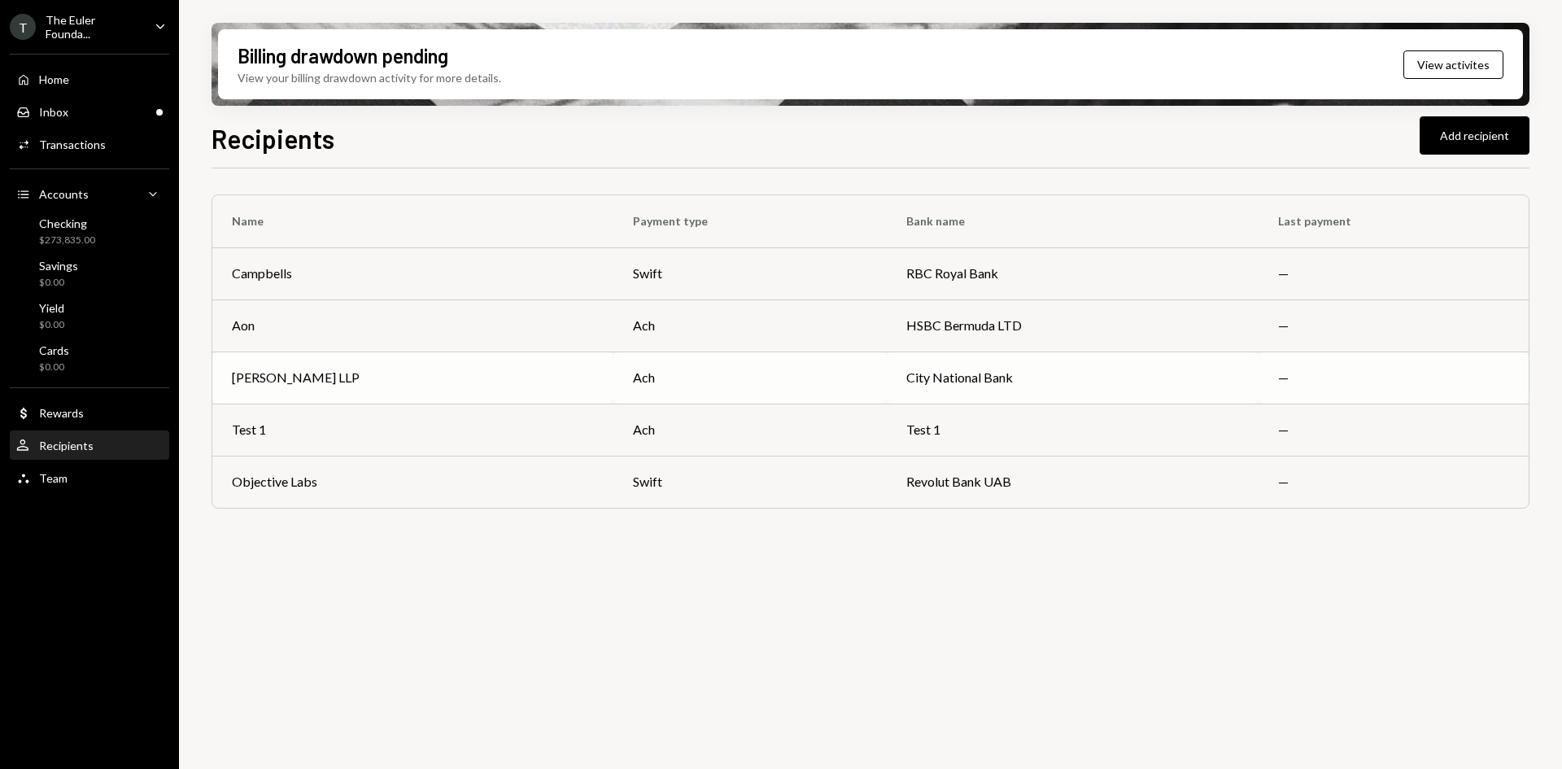
click at [422, 392] on td "[PERSON_NAME] LLP" at bounding box center [412, 377] width 401 height 52
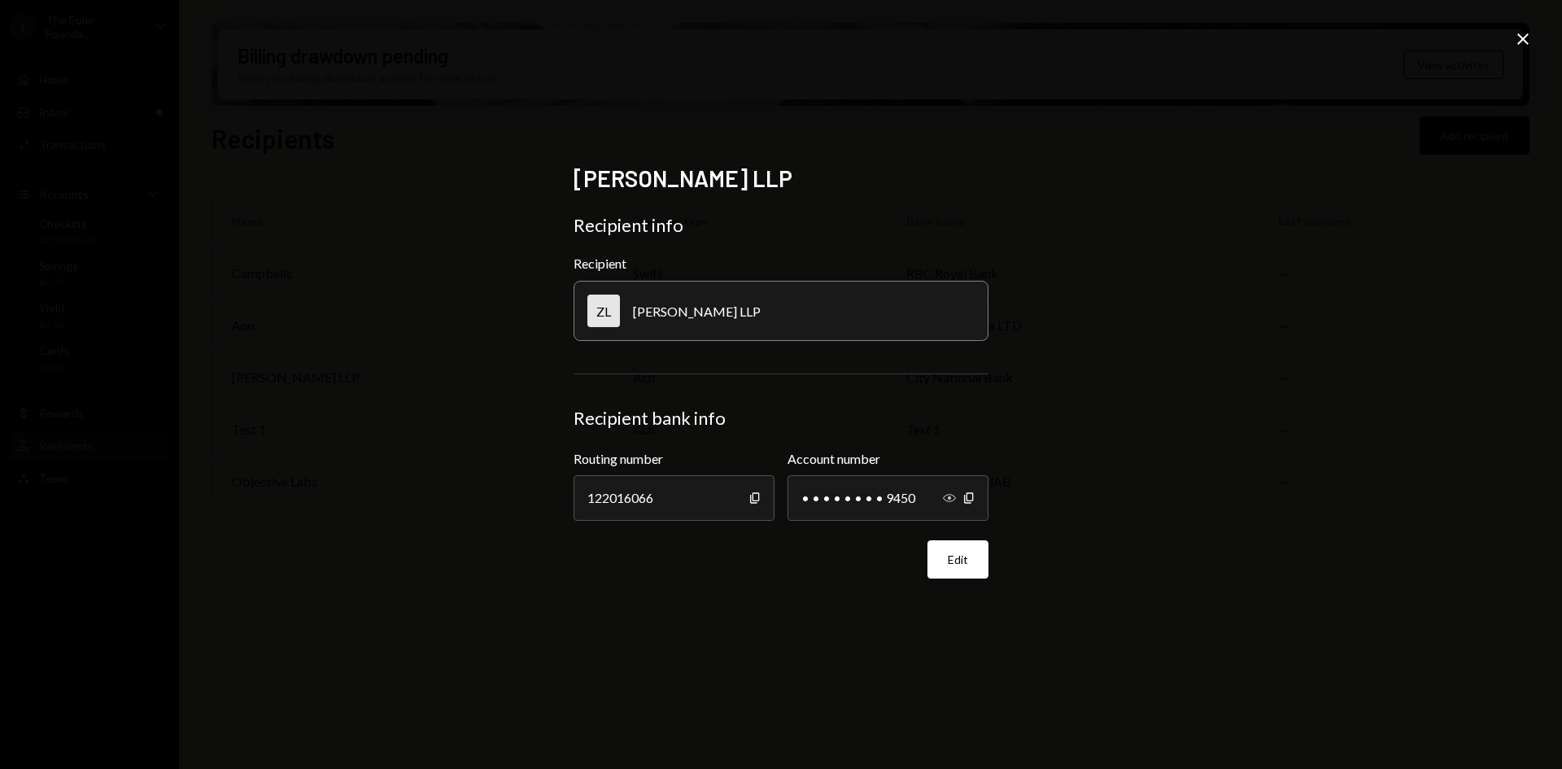
click at [954, 494] on icon "Show" at bounding box center [949, 497] width 13 height 13
click at [1524, 37] on icon at bounding box center [1522, 38] width 11 height 11
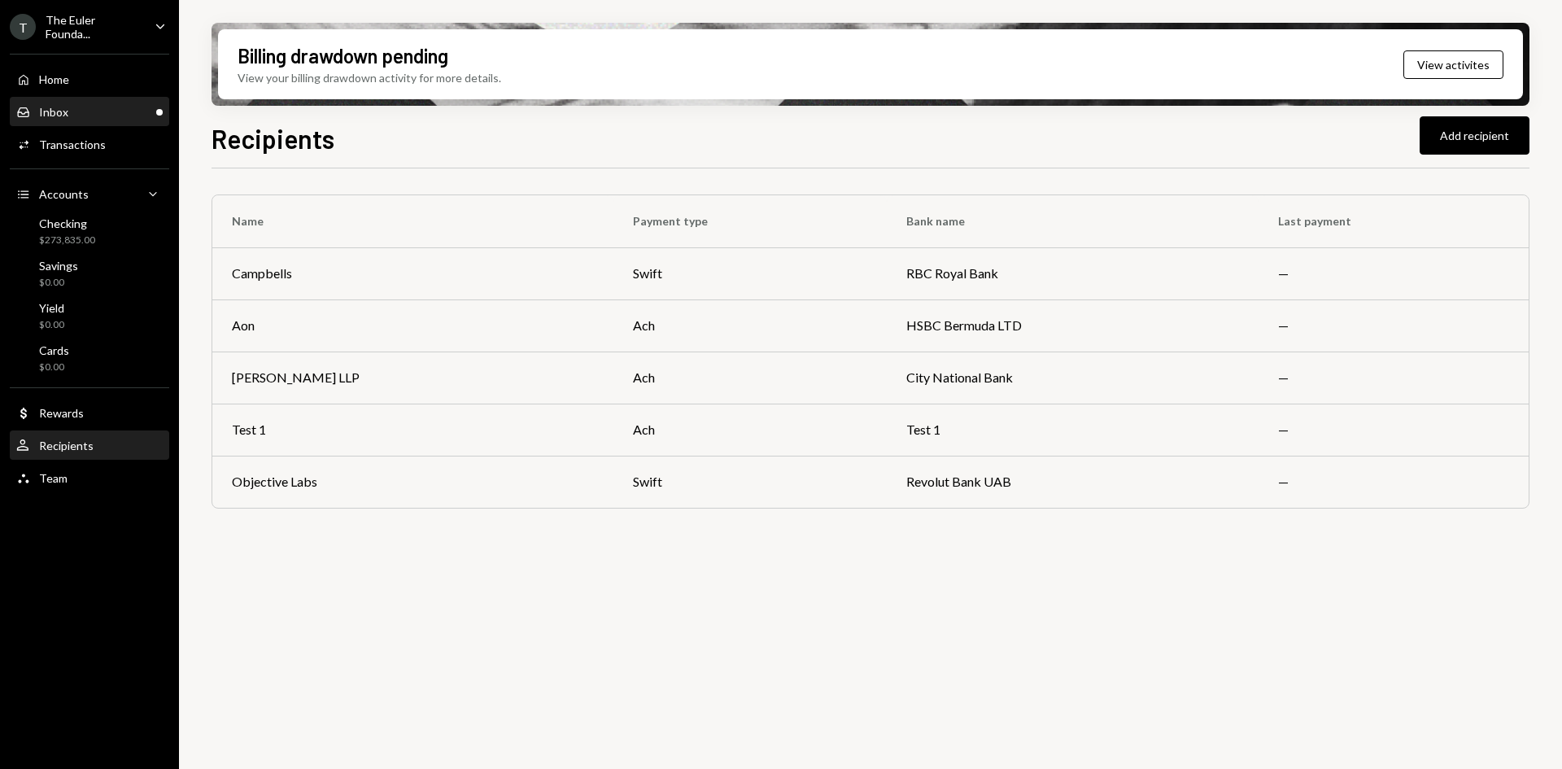
click at [109, 111] on div "Inbox Inbox" at bounding box center [89, 112] width 146 height 15
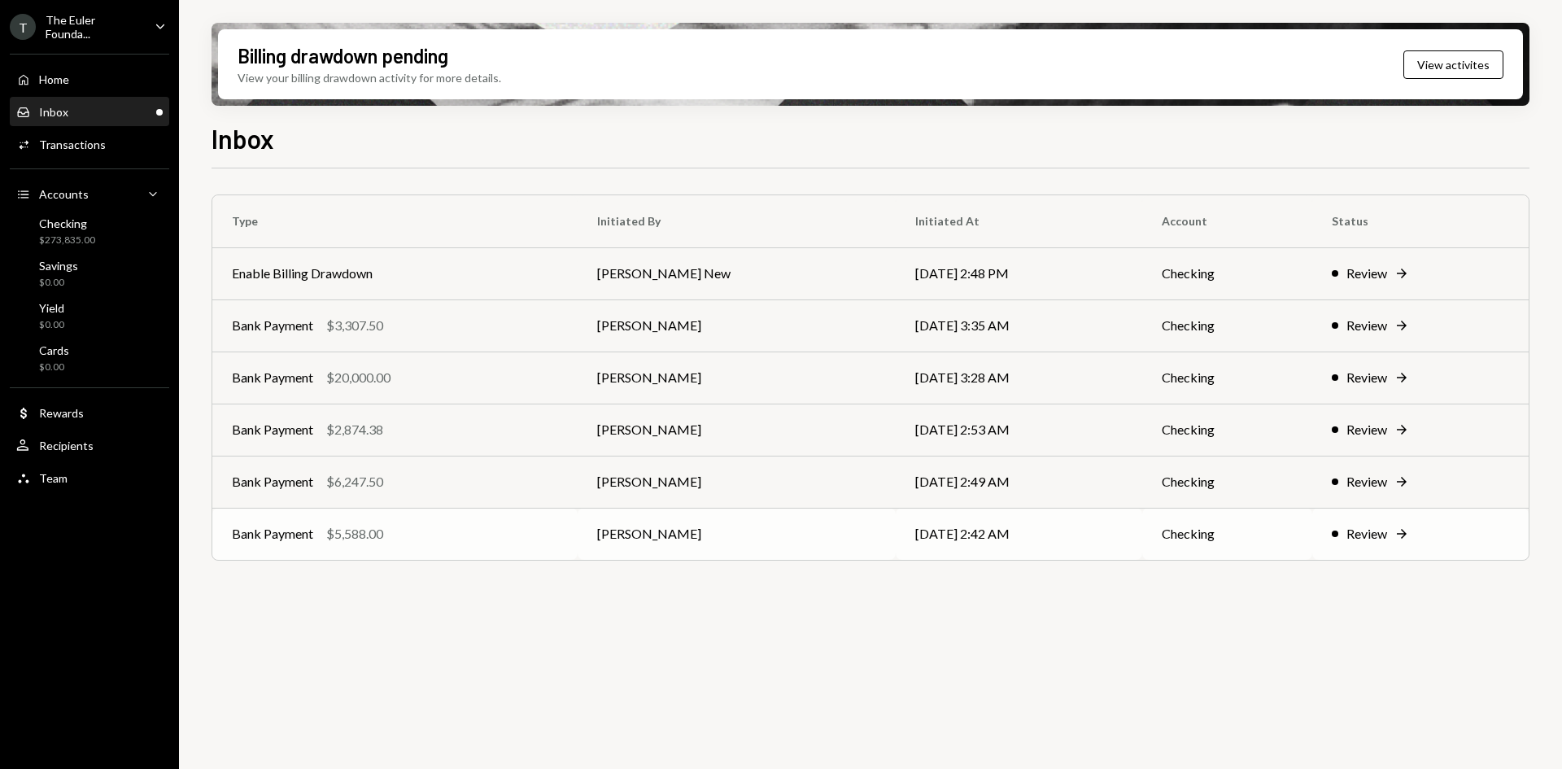
click at [741, 527] on td "Daphnie Frederick" at bounding box center [736, 534] width 319 height 52
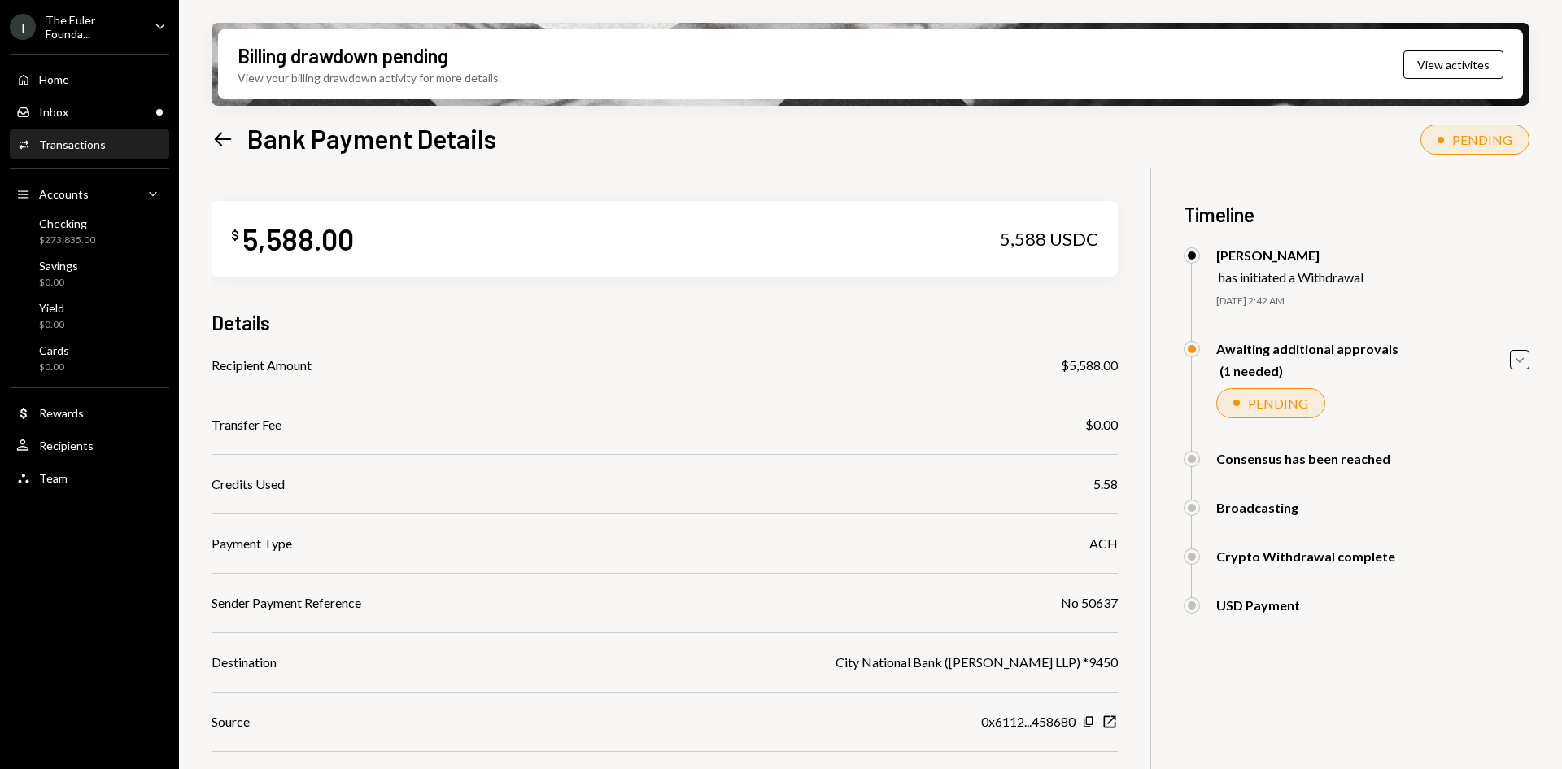
scroll to position [130, 0]
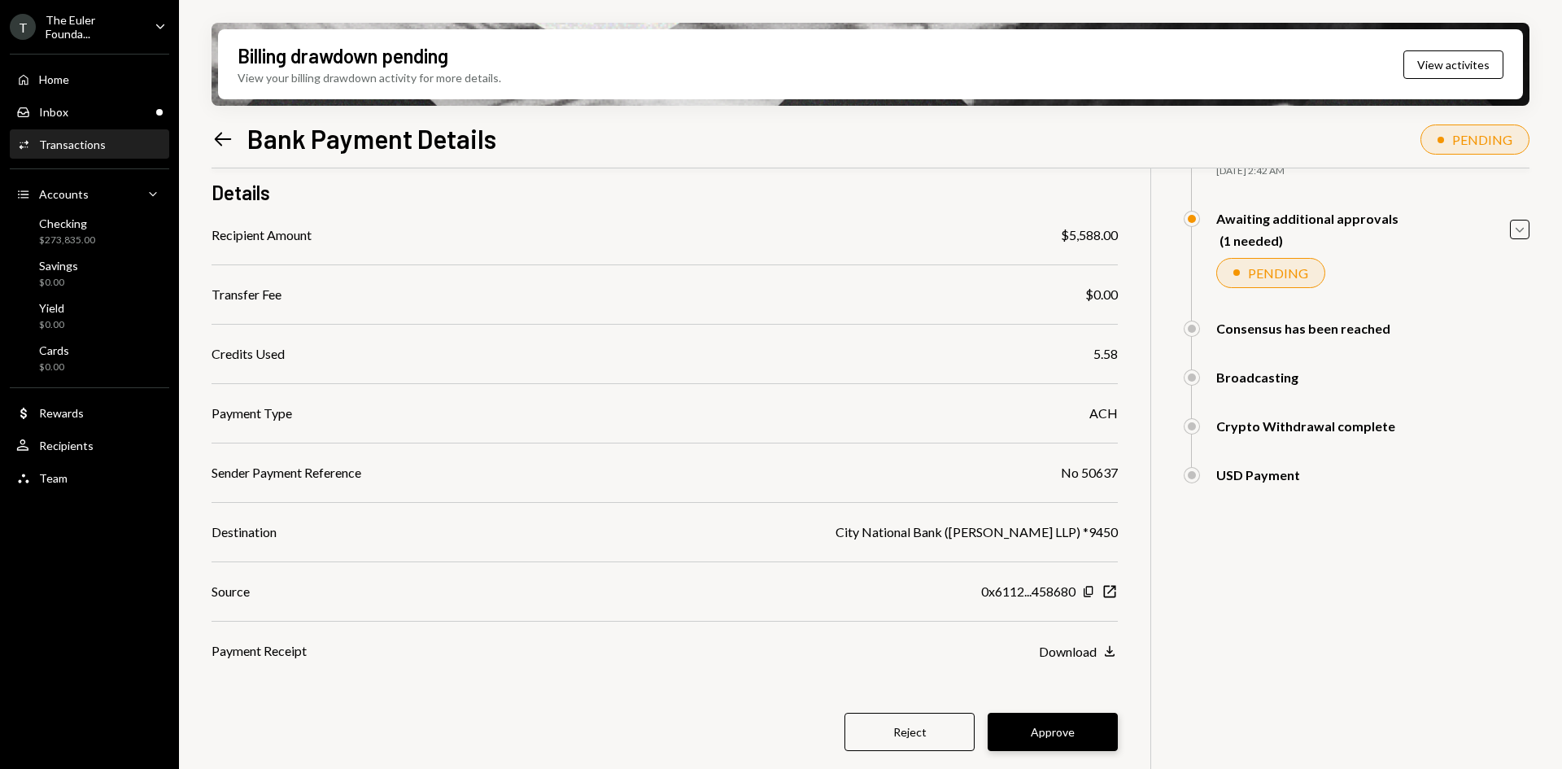
click at [1036, 730] on button "Approve" at bounding box center [1052, 731] width 130 height 38
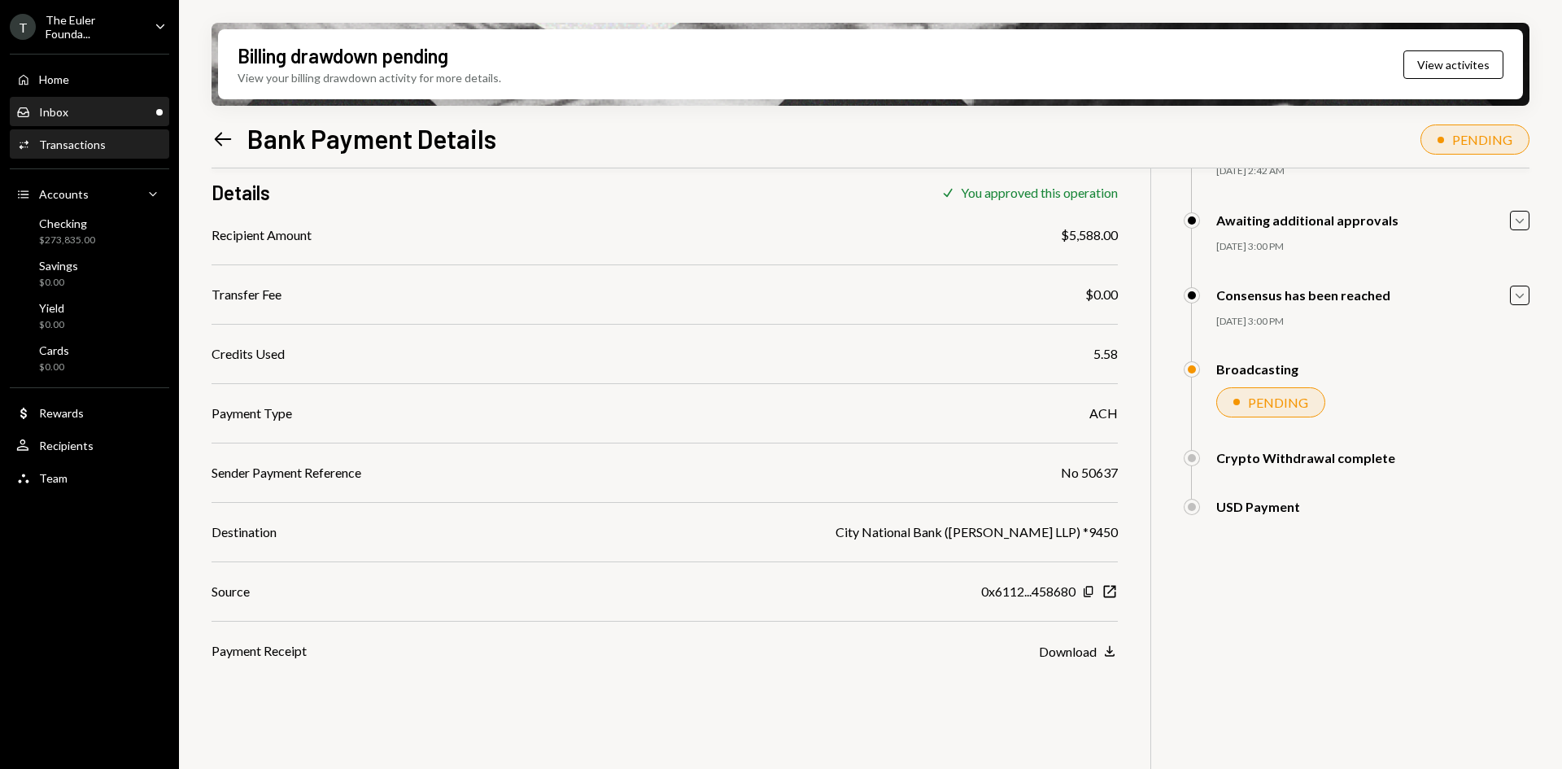
click at [126, 108] on div "Inbox Inbox" at bounding box center [89, 112] width 146 height 15
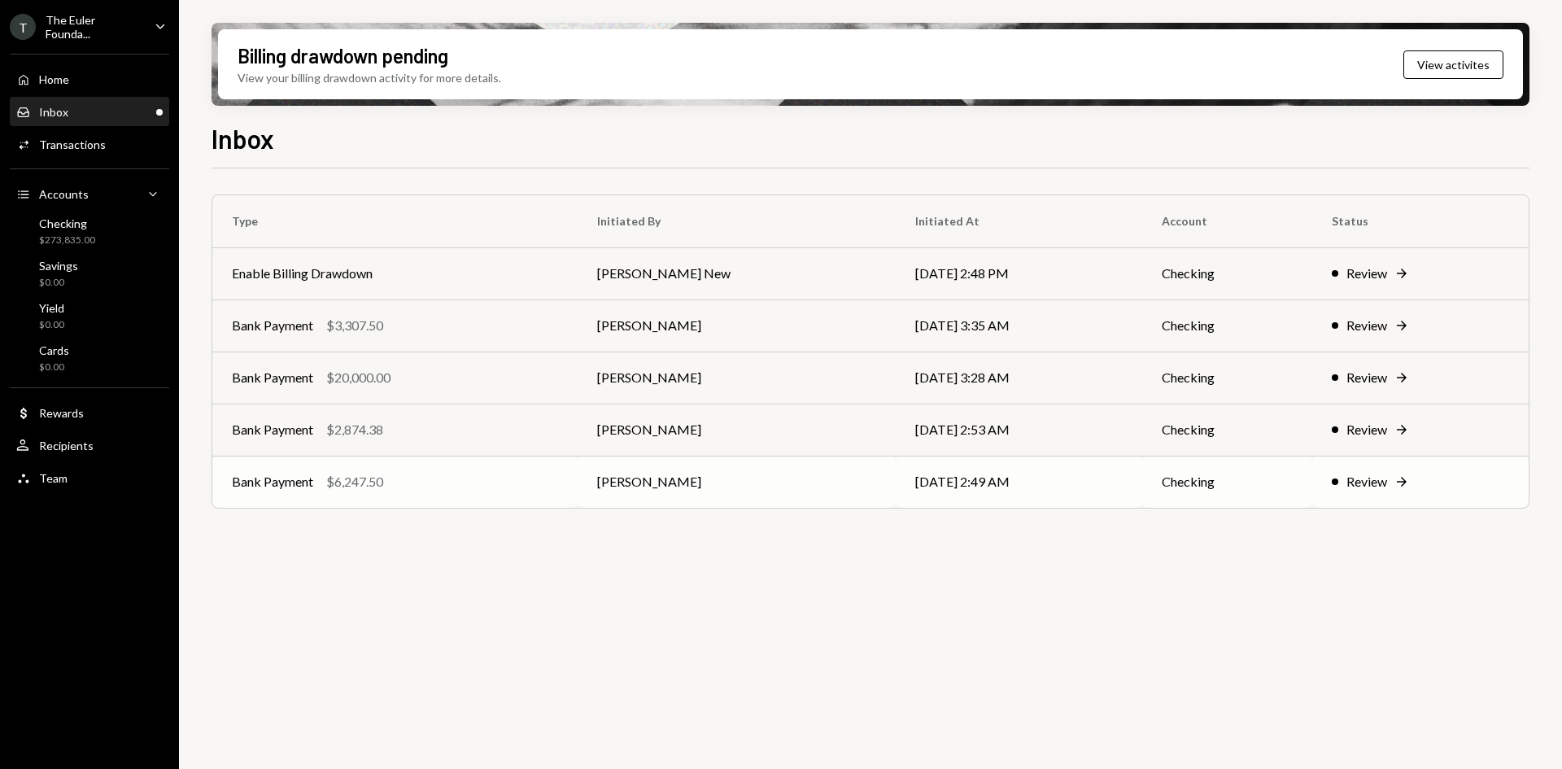
click at [476, 481] on div "Bank Payment $6,247.50" at bounding box center [395, 482] width 326 height 20
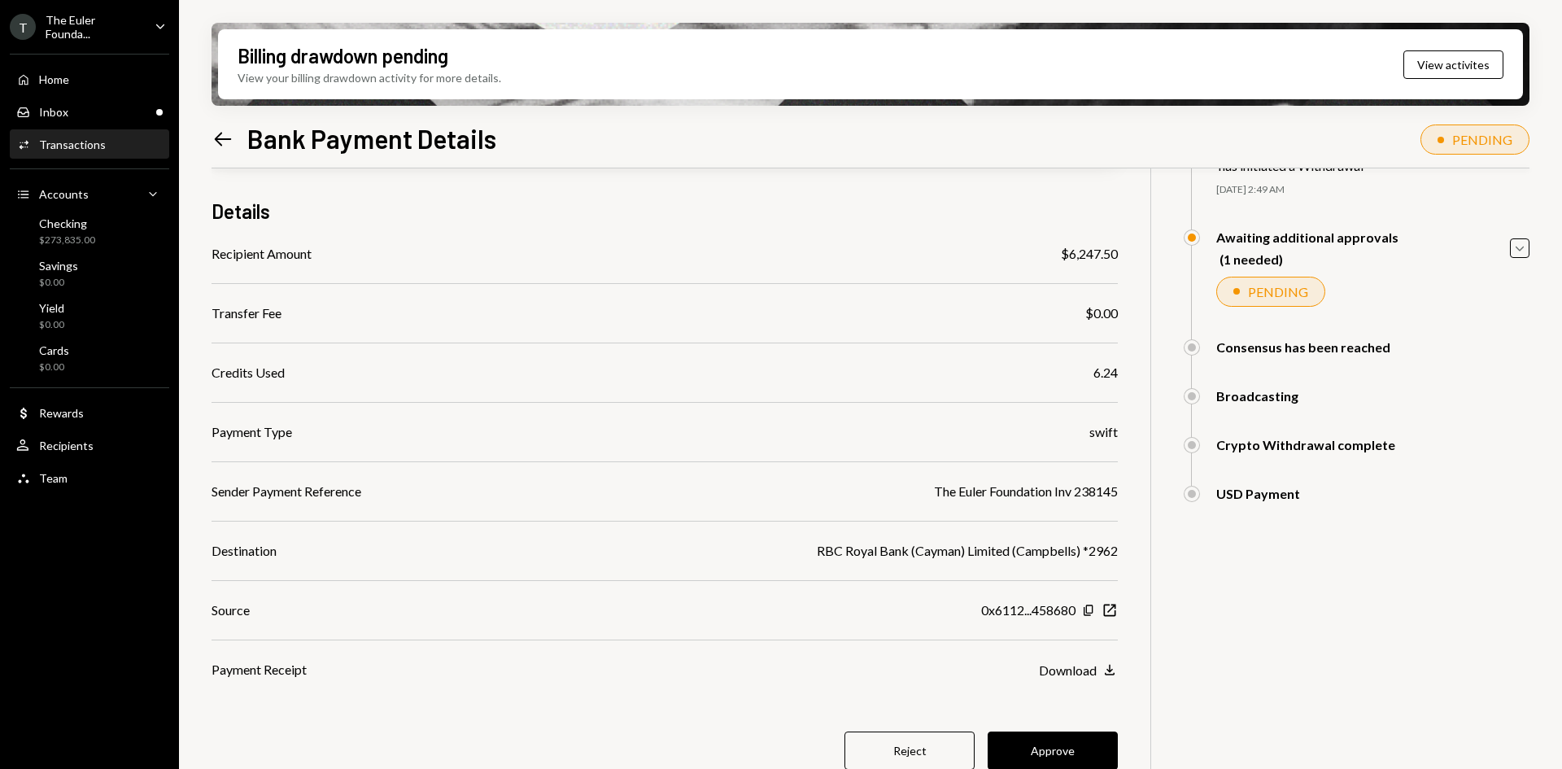
scroll to position [111, 0]
click at [55, 442] on div "Recipients" at bounding box center [66, 445] width 54 height 14
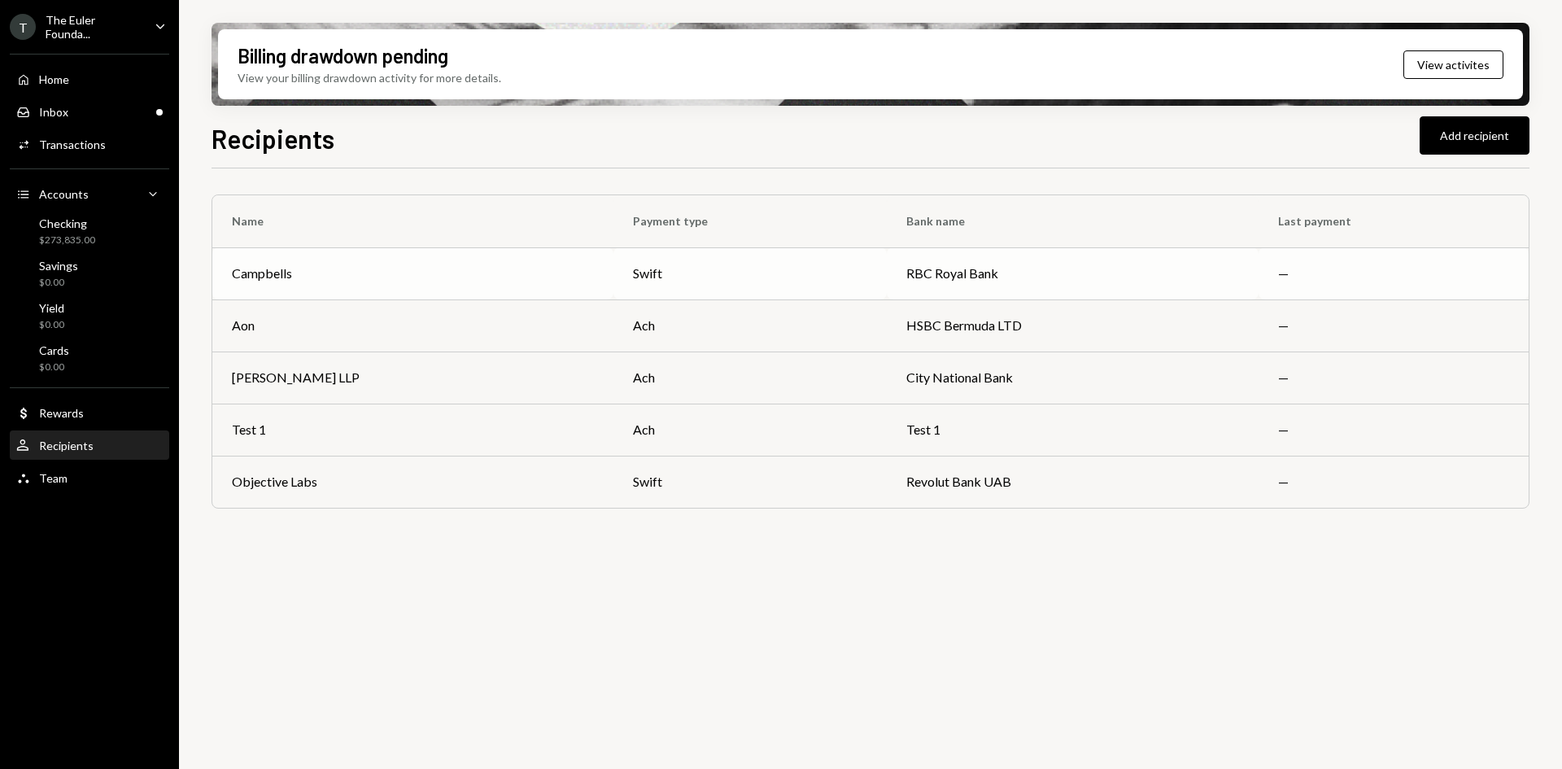
click at [339, 265] on div "Campbells" at bounding box center [413, 274] width 362 height 20
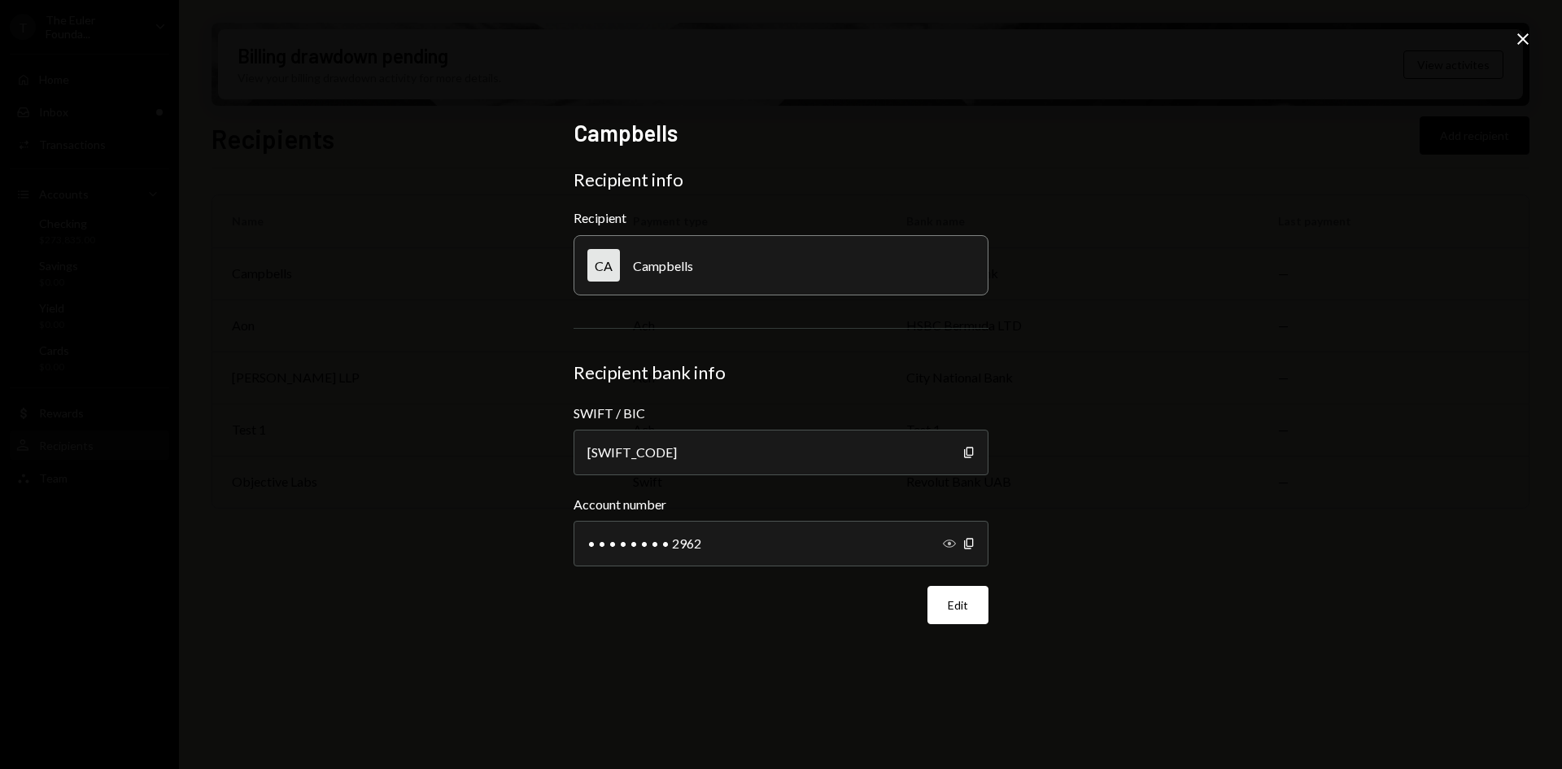
click at [952, 541] on icon "Show" at bounding box center [949, 543] width 13 height 13
click at [971, 615] on button "Edit" at bounding box center [957, 605] width 61 height 38
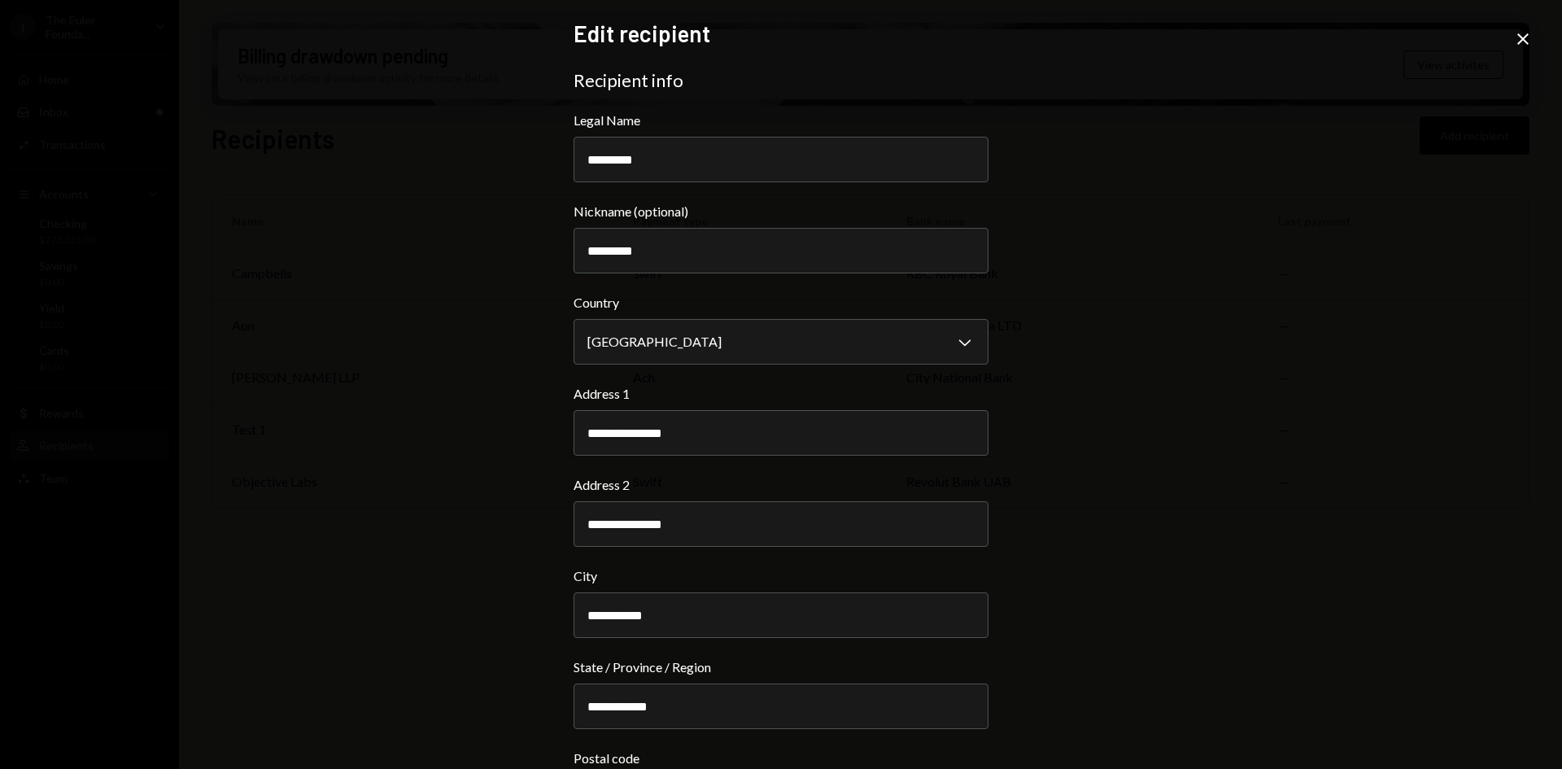
click at [1523, 28] on div "**********" at bounding box center [781, 384] width 1562 height 769
click at [1523, 29] on icon "Close" at bounding box center [1523, 39] width 20 height 20
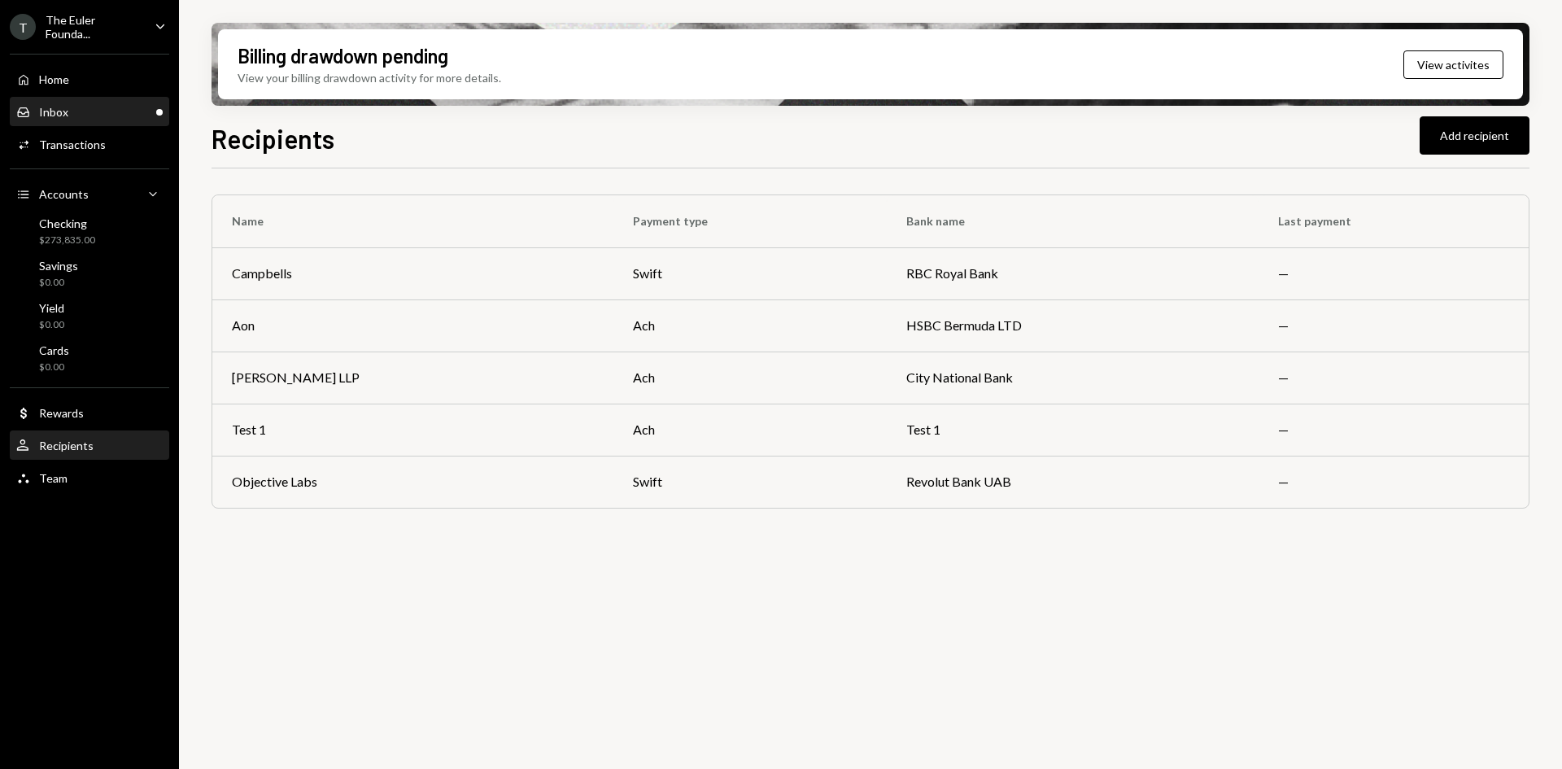
click at [68, 115] on div "Inbox Inbox" at bounding box center [89, 112] width 146 height 15
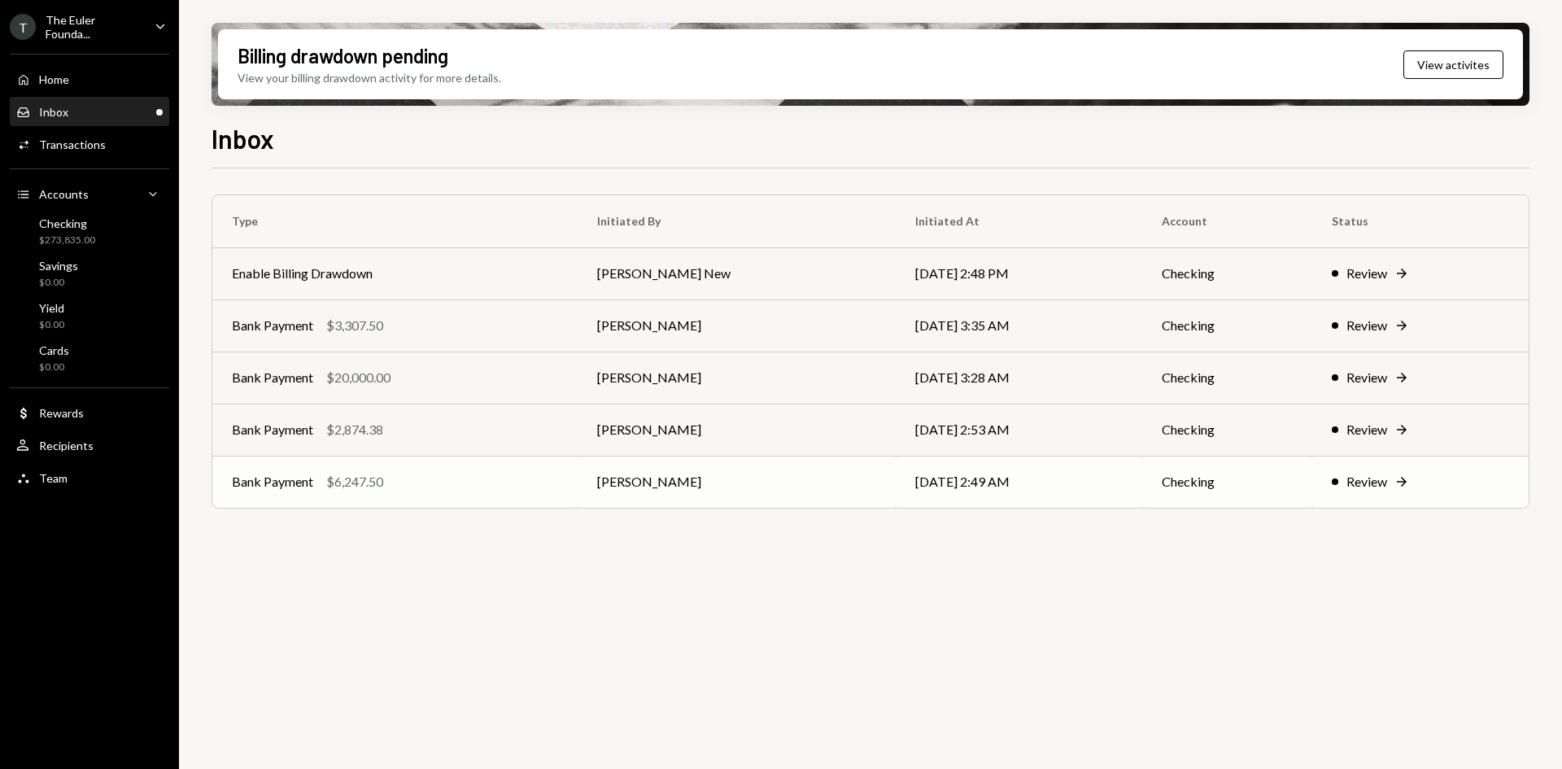
click at [440, 464] on td "Bank Payment $6,247.50" at bounding box center [394, 481] width 365 height 52
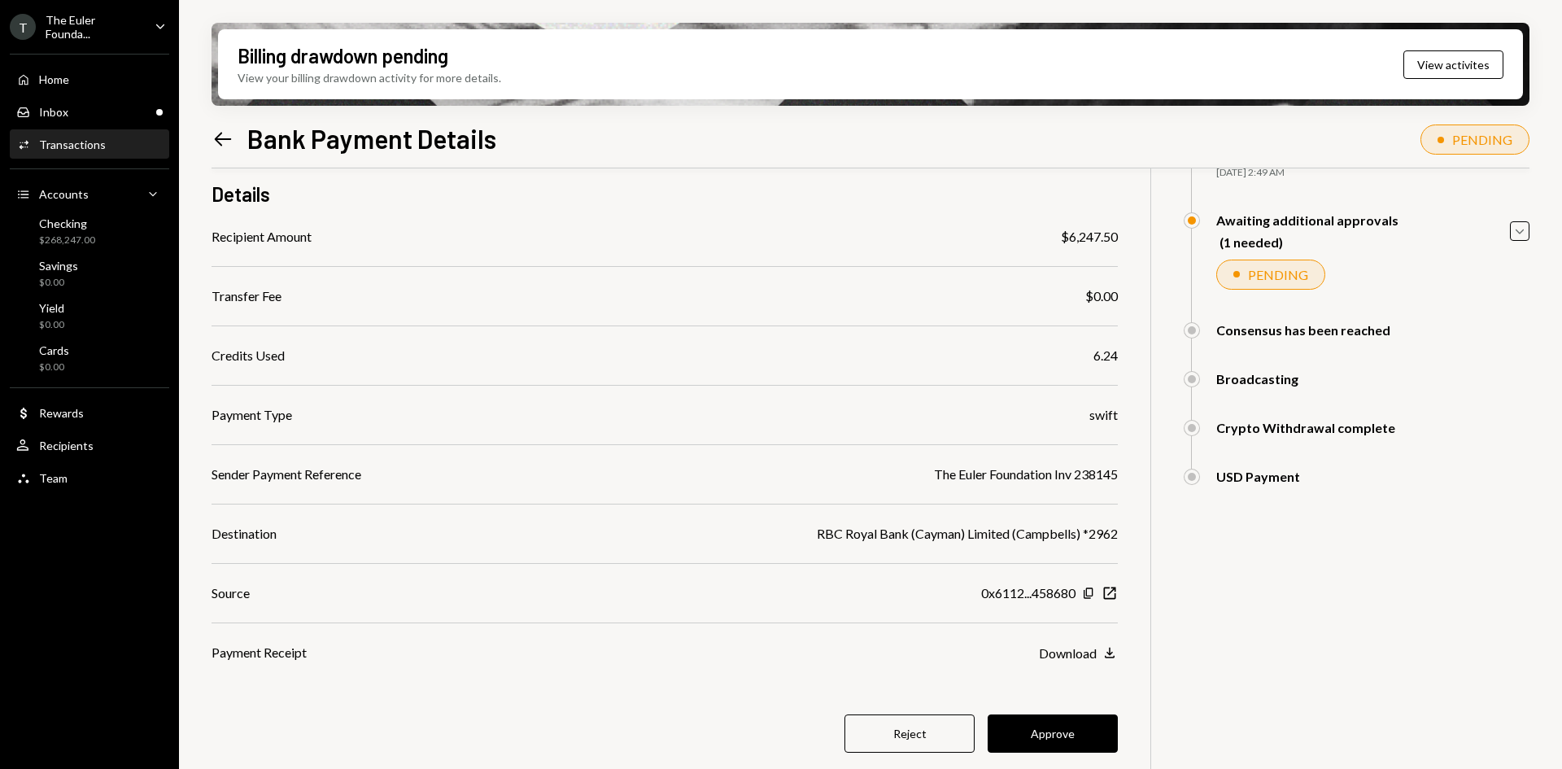
scroll to position [128, 0]
click at [1043, 733] on button "Approve" at bounding box center [1052, 734] width 130 height 38
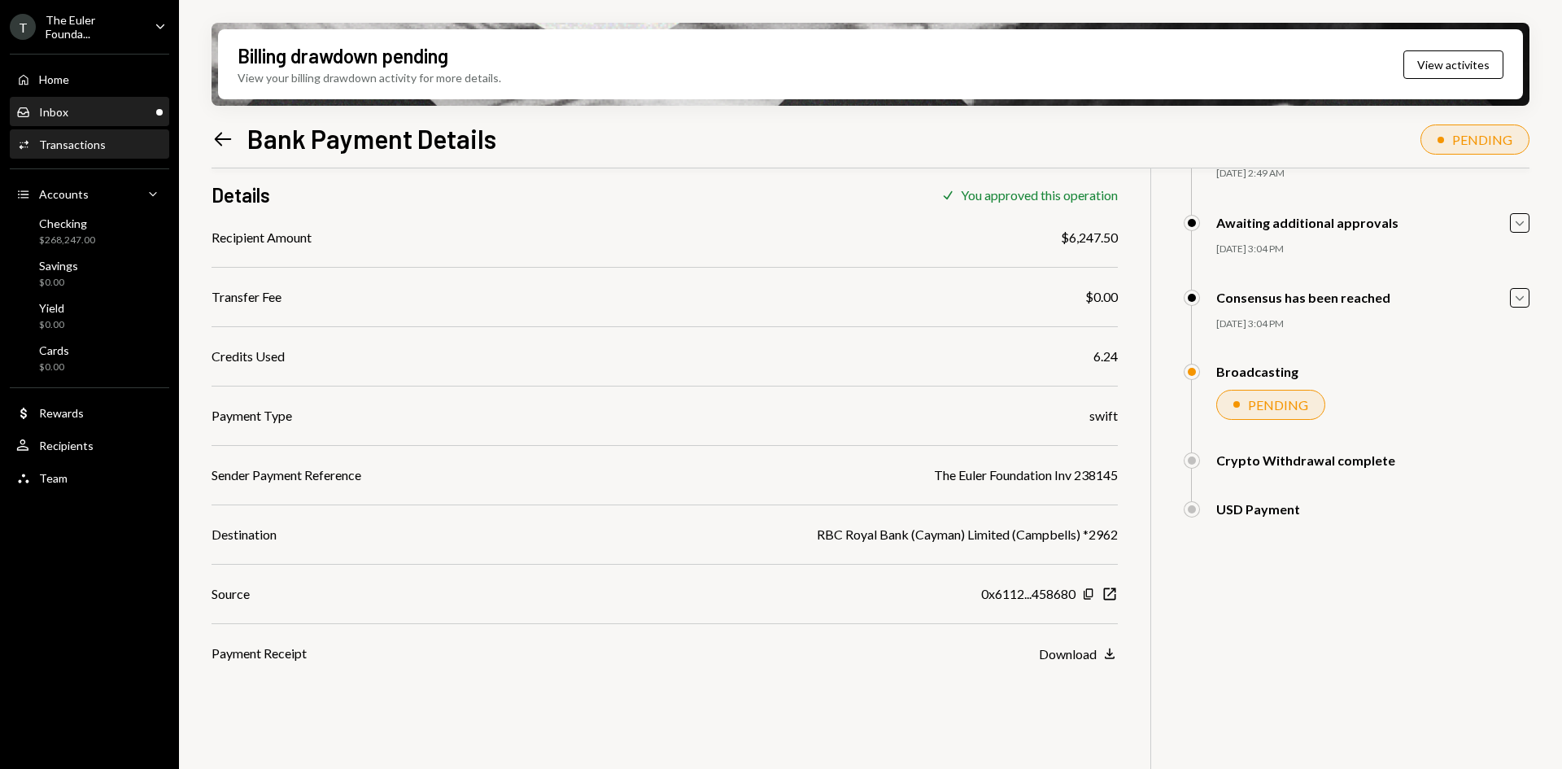
click at [153, 120] on div "Inbox Inbox" at bounding box center [89, 112] width 146 height 28
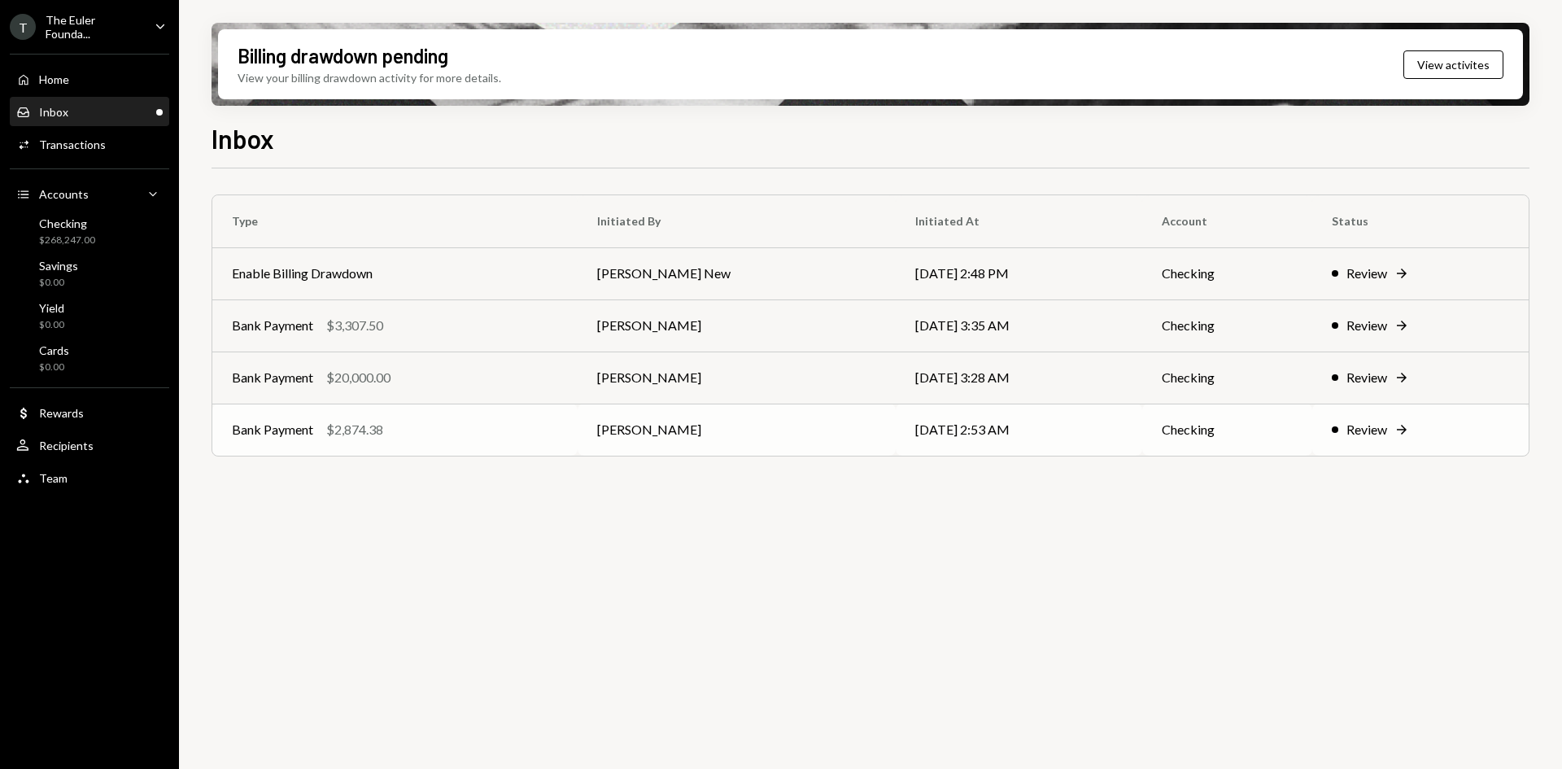
click at [393, 445] on td "Bank Payment $2,874.38" at bounding box center [394, 429] width 365 height 52
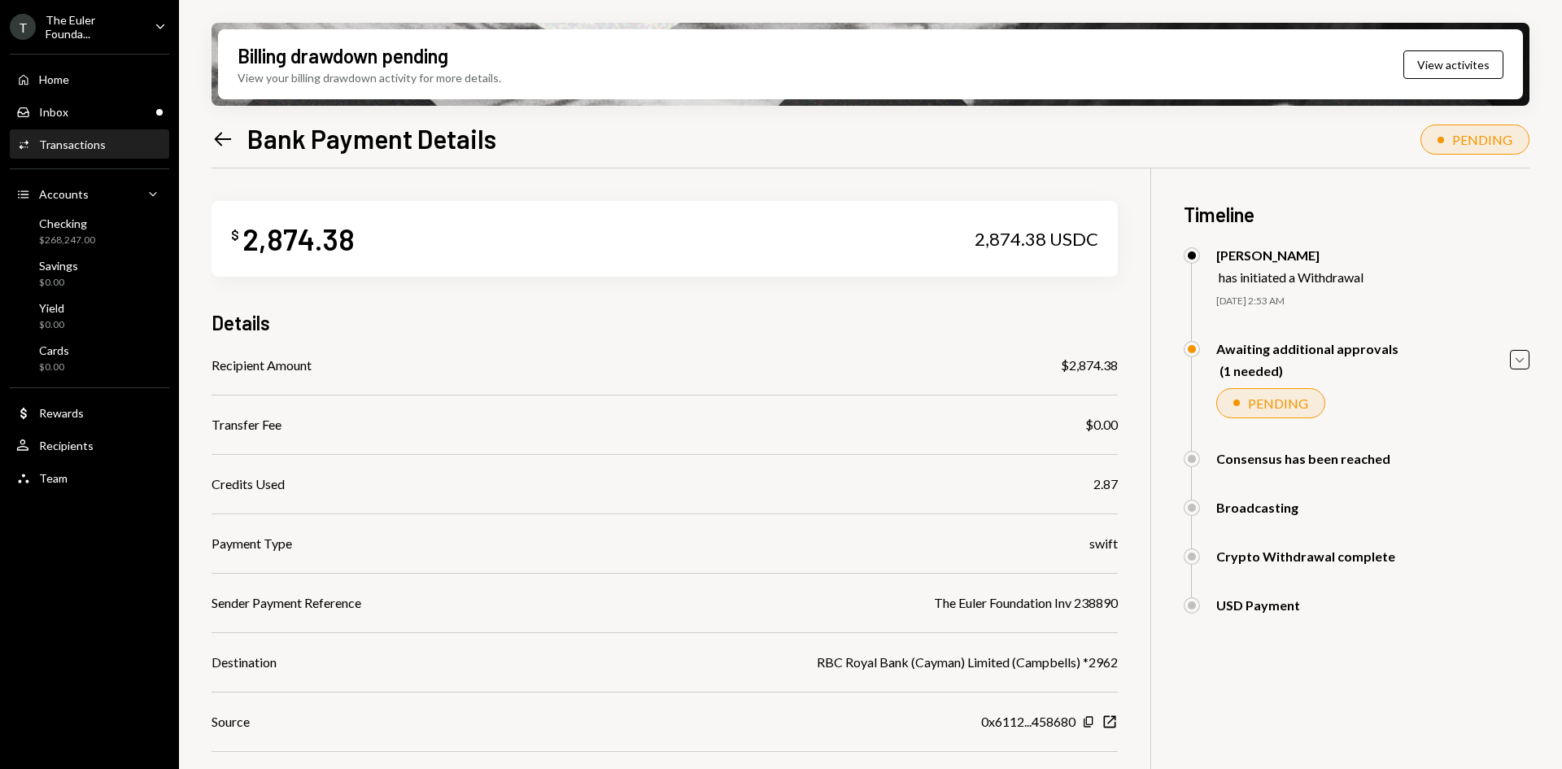
scroll to position [130, 0]
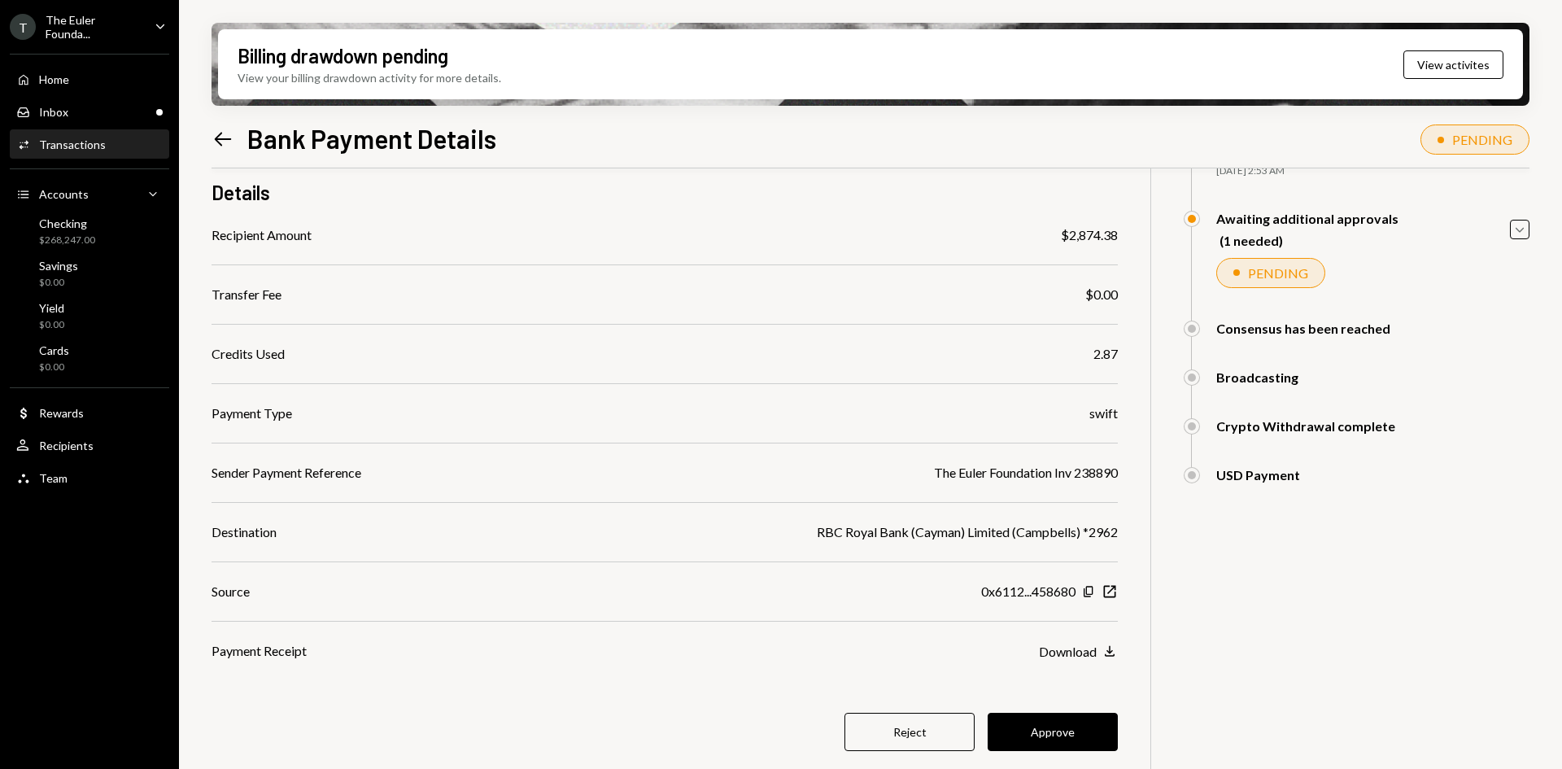
click at [1001, 704] on div "$ 2,874.38 2,874.38 USDC Details Recipient Amount $2,874.38 Transfer Fee $0.00 …" at bounding box center [664, 420] width 906 height 765
click at [992, 736] on button "Approve" at bounding box center [1052, 731] width 130 height 38
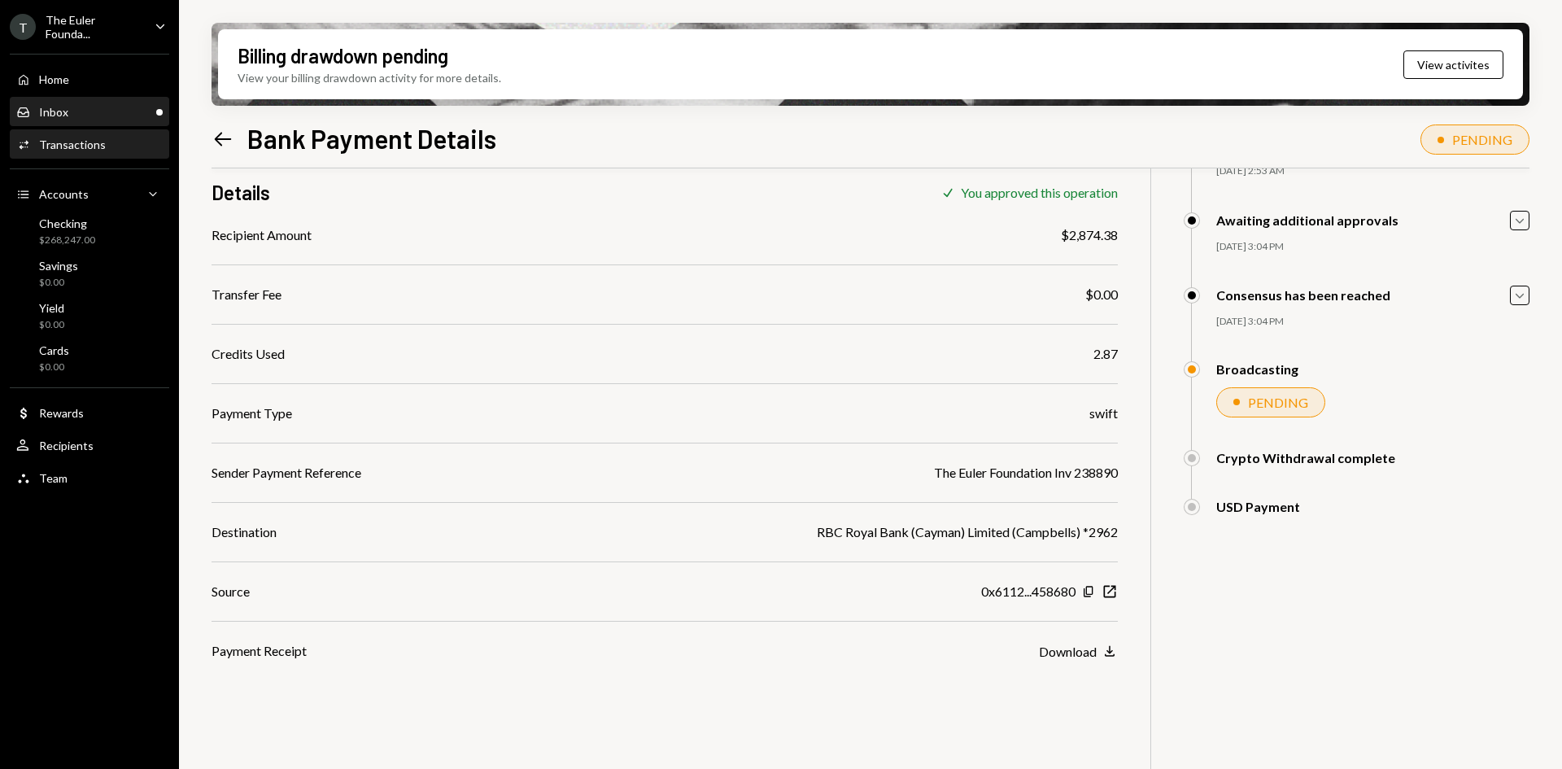
click at [97, 102] on div "Inbox Inbox" at bounding box center [89, 112] width 146 height 28
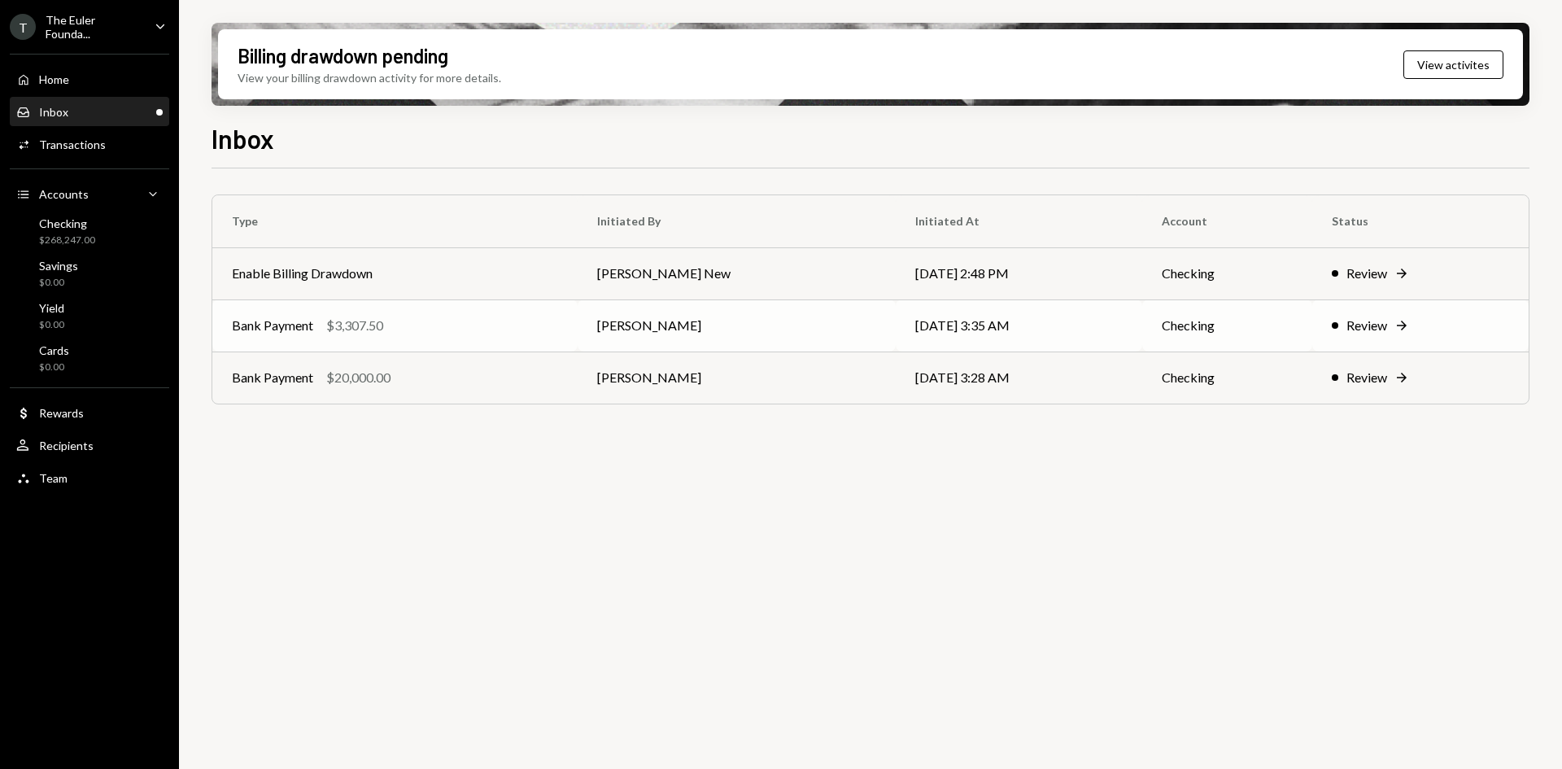
click at [468, 338] on td "Bank Payment $3,307.50" at bounding box center [394, 325] width 365 height 52
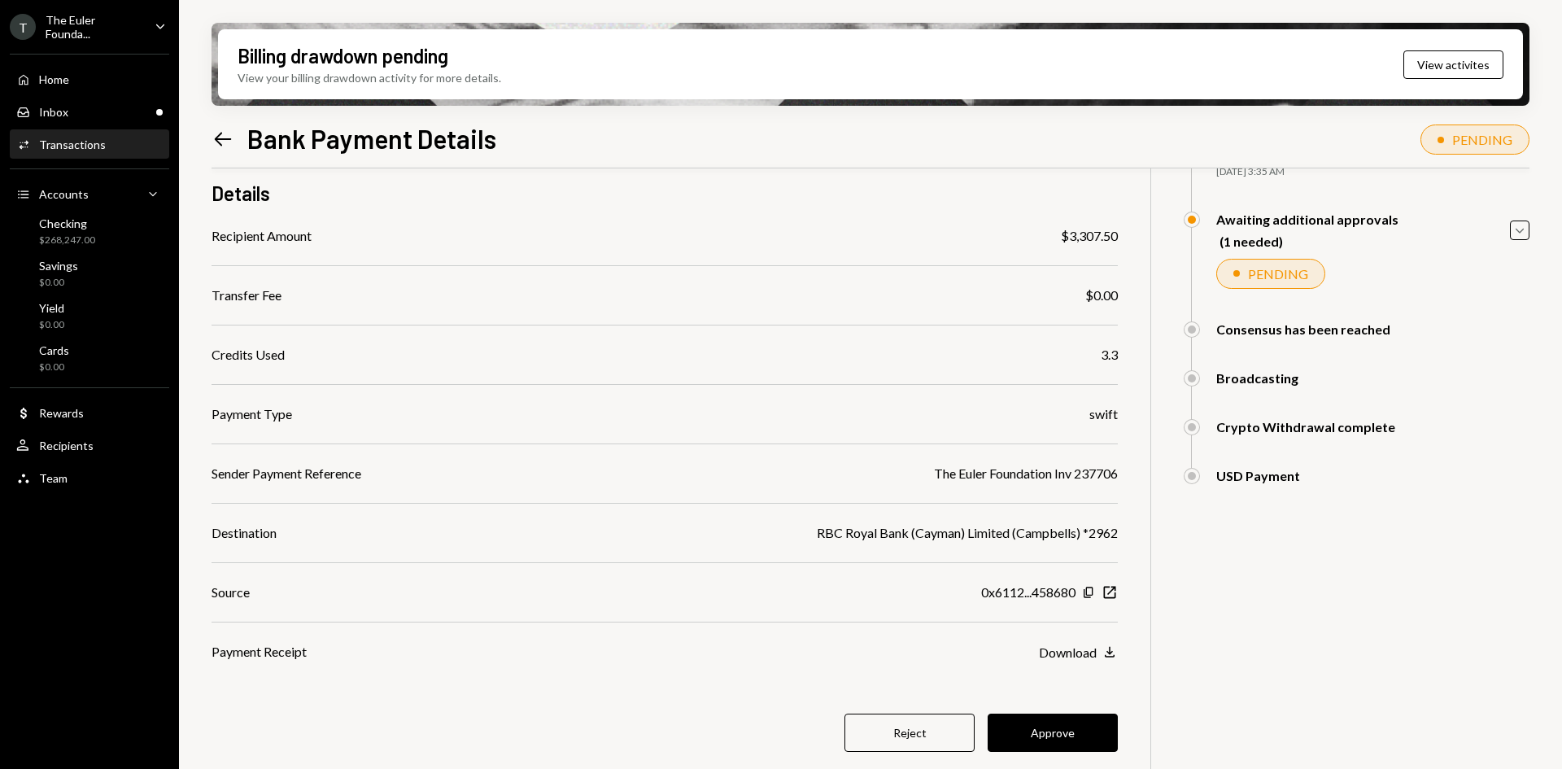
scroll to position [129, 0]
click at [1033, 722] on button "Approve" at bounding box center [1052, 732] width 130 height 38
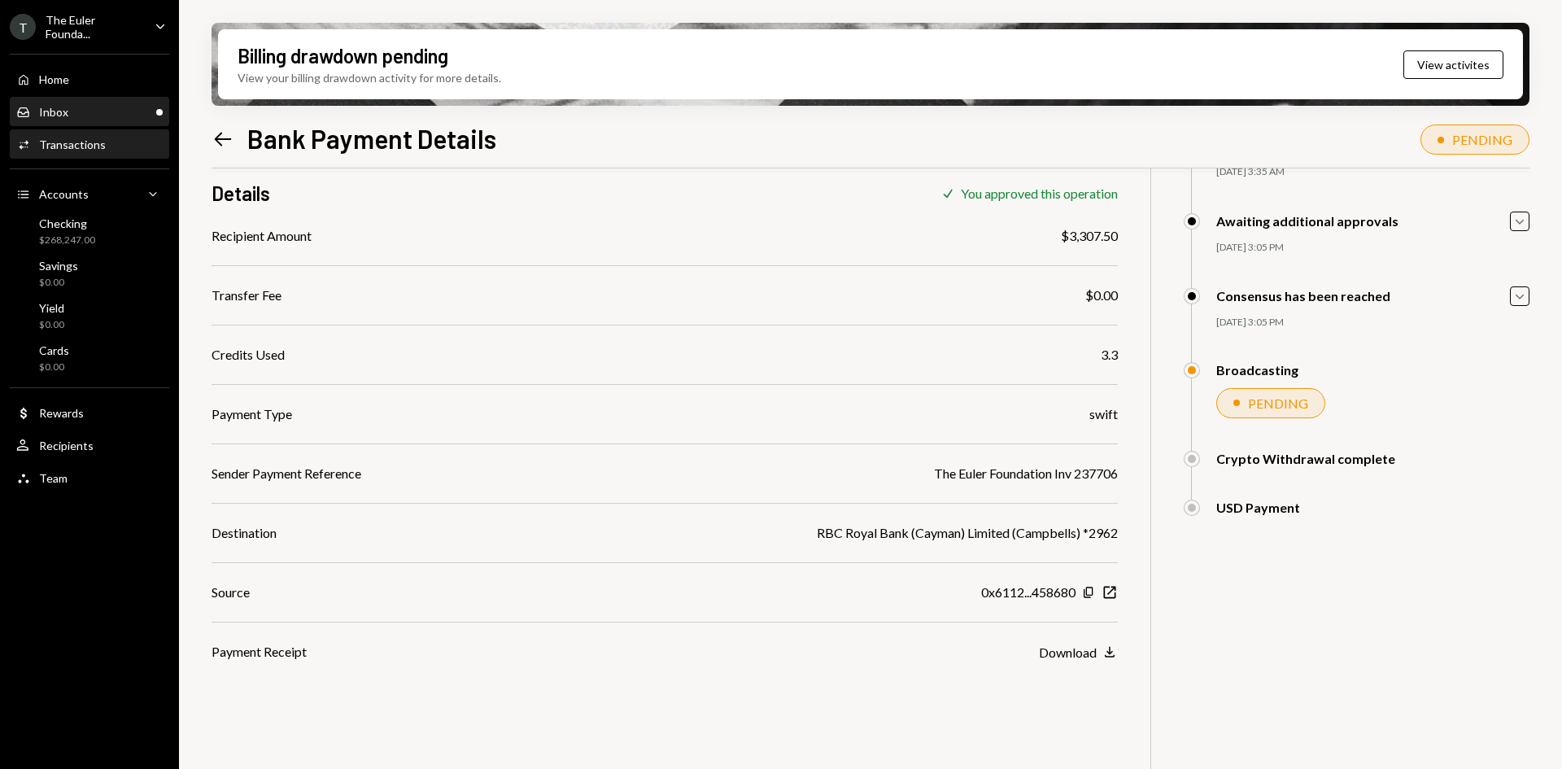
click at [107, 107] on div "Inbox Inbox" at bounding box center [89, 112] width 146 height 15
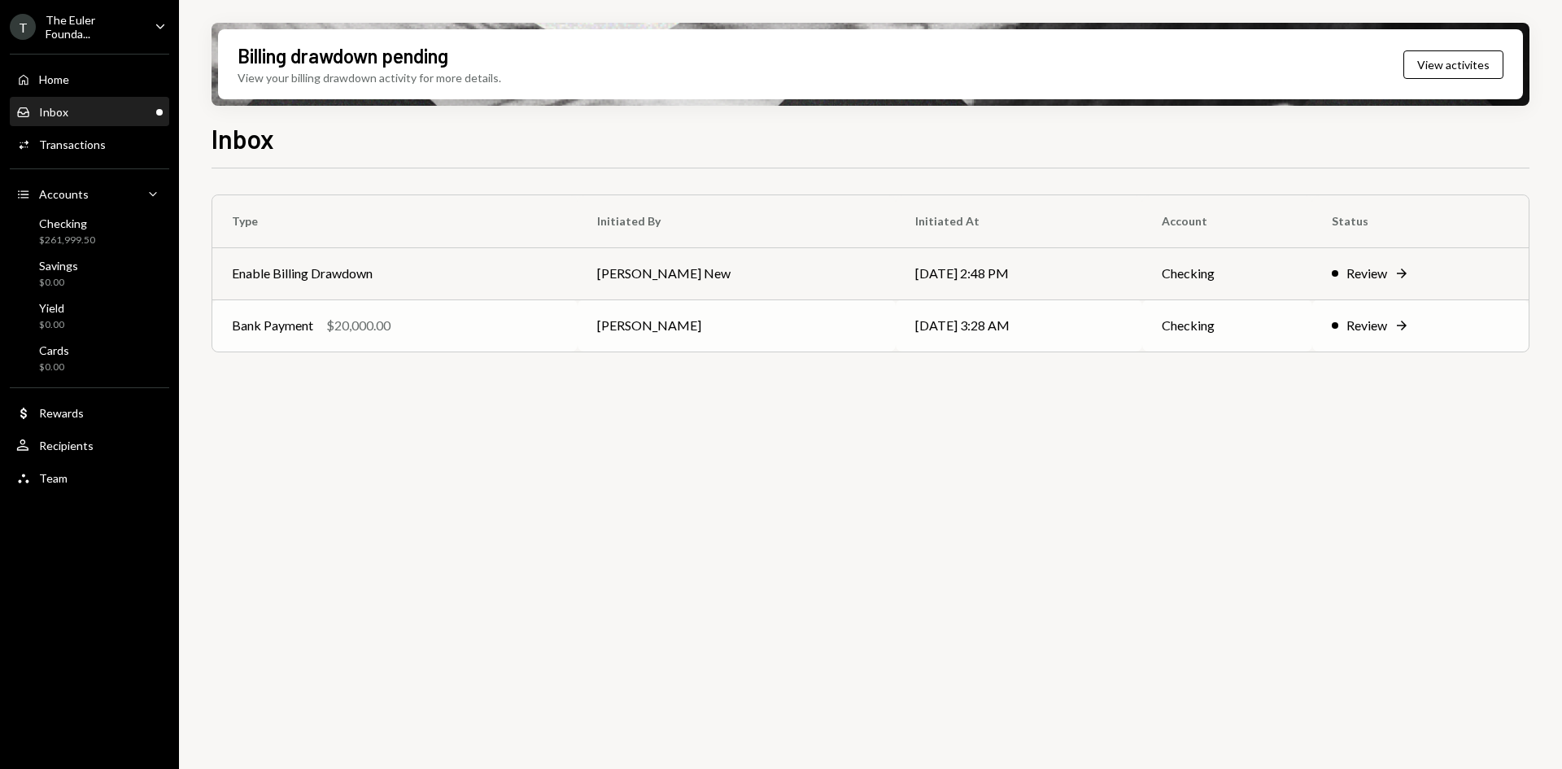
click at [410, 321] on div "Bank Payment $20,000.00" at bounding box center [395, 326] width 326 height 20
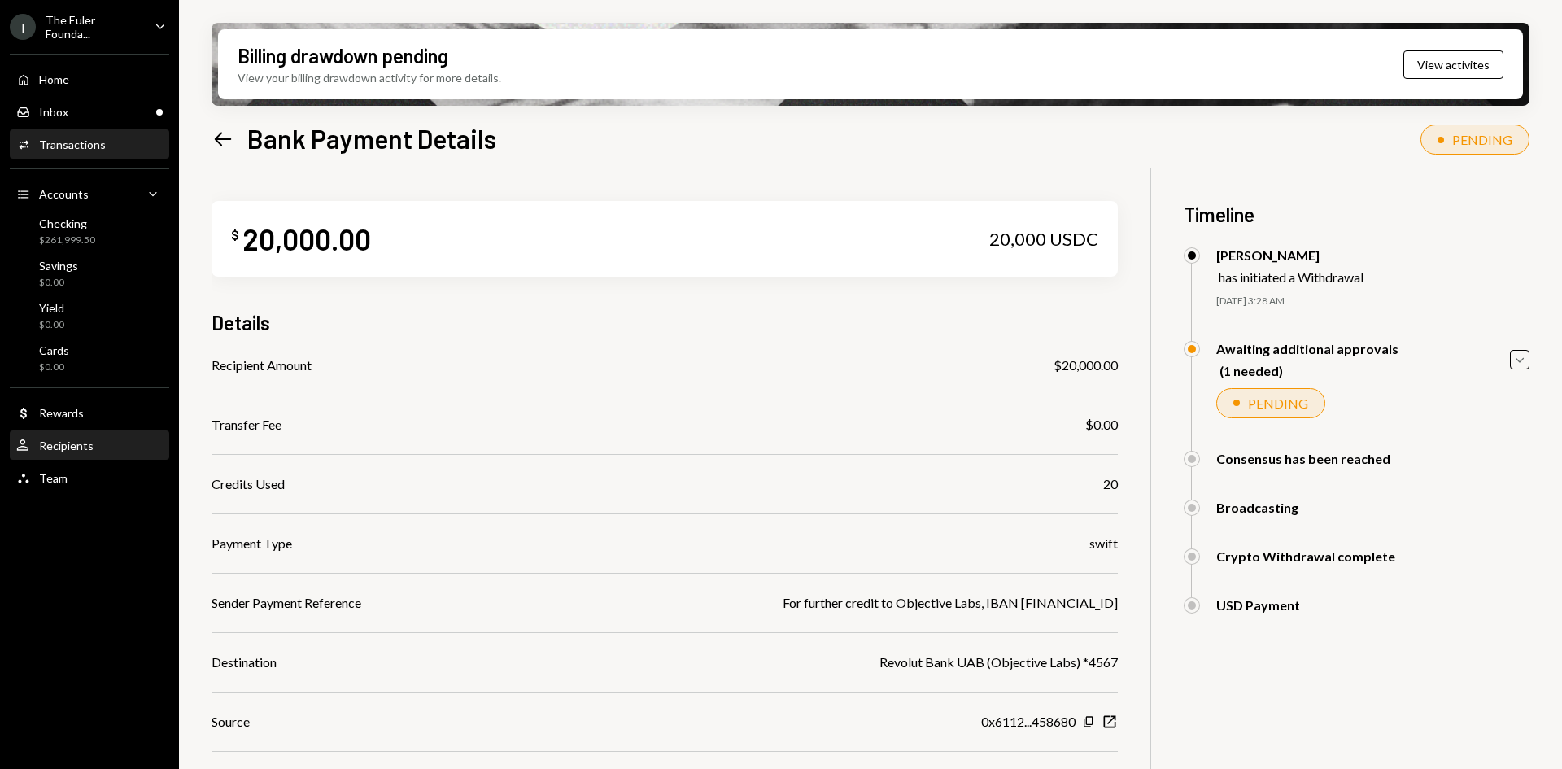
click at [76, 447] on div "Recipients" at bounding box center [66, 445] width 54 height 14
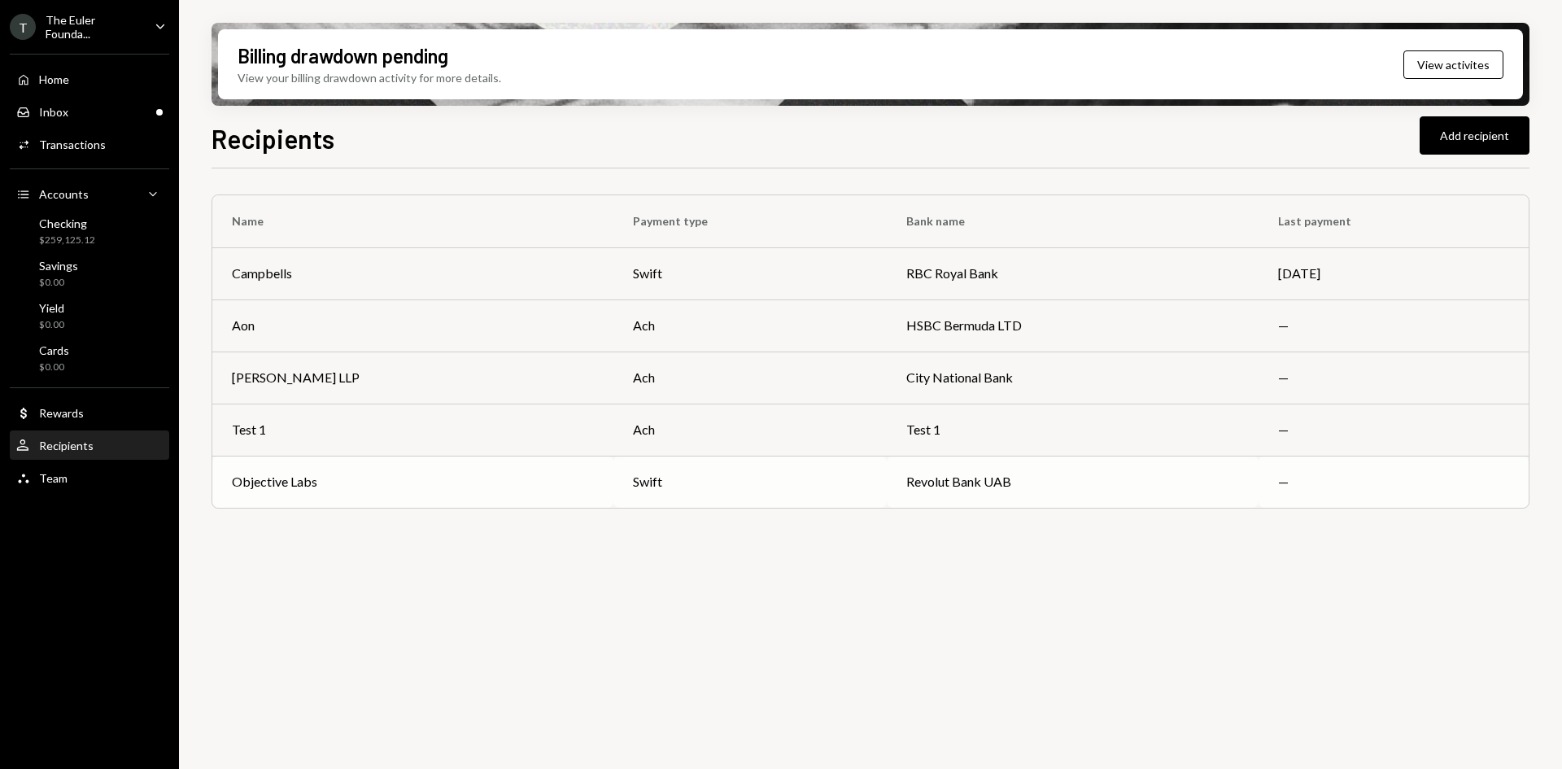
click at [313, 490] on div "Objective Labs" at bounding box center [274, 482] width 85 height 20
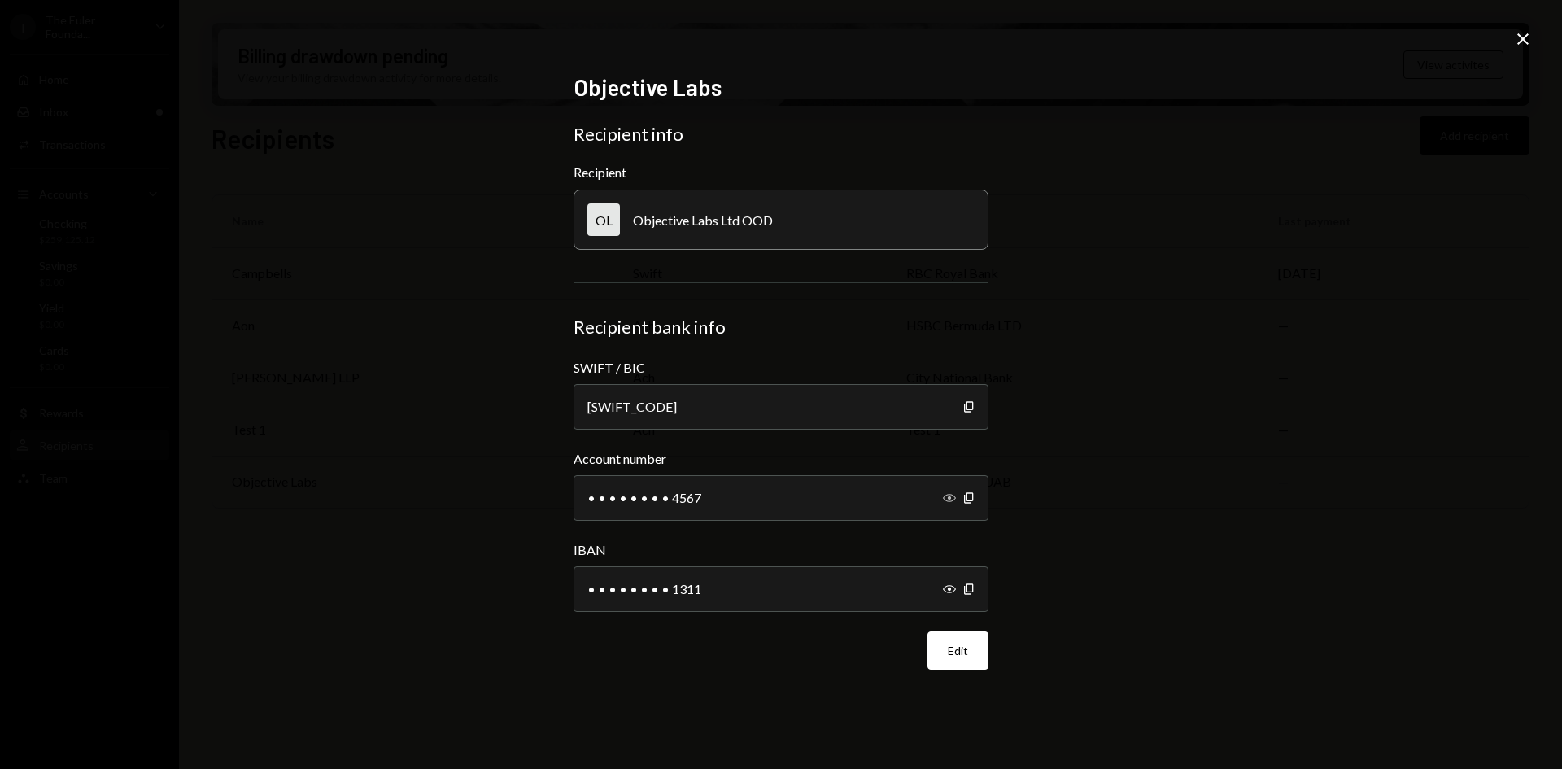
click at [947, 497] on icon "Show" at bounding box center [949, 497] width 13 height 13
click at [953, 586] on icon "button" at bounding box center [949, 589] width 13 height 8
click at [1522, 42] on icon "Close" at bounding box center [1523, 39] width 20 height 20
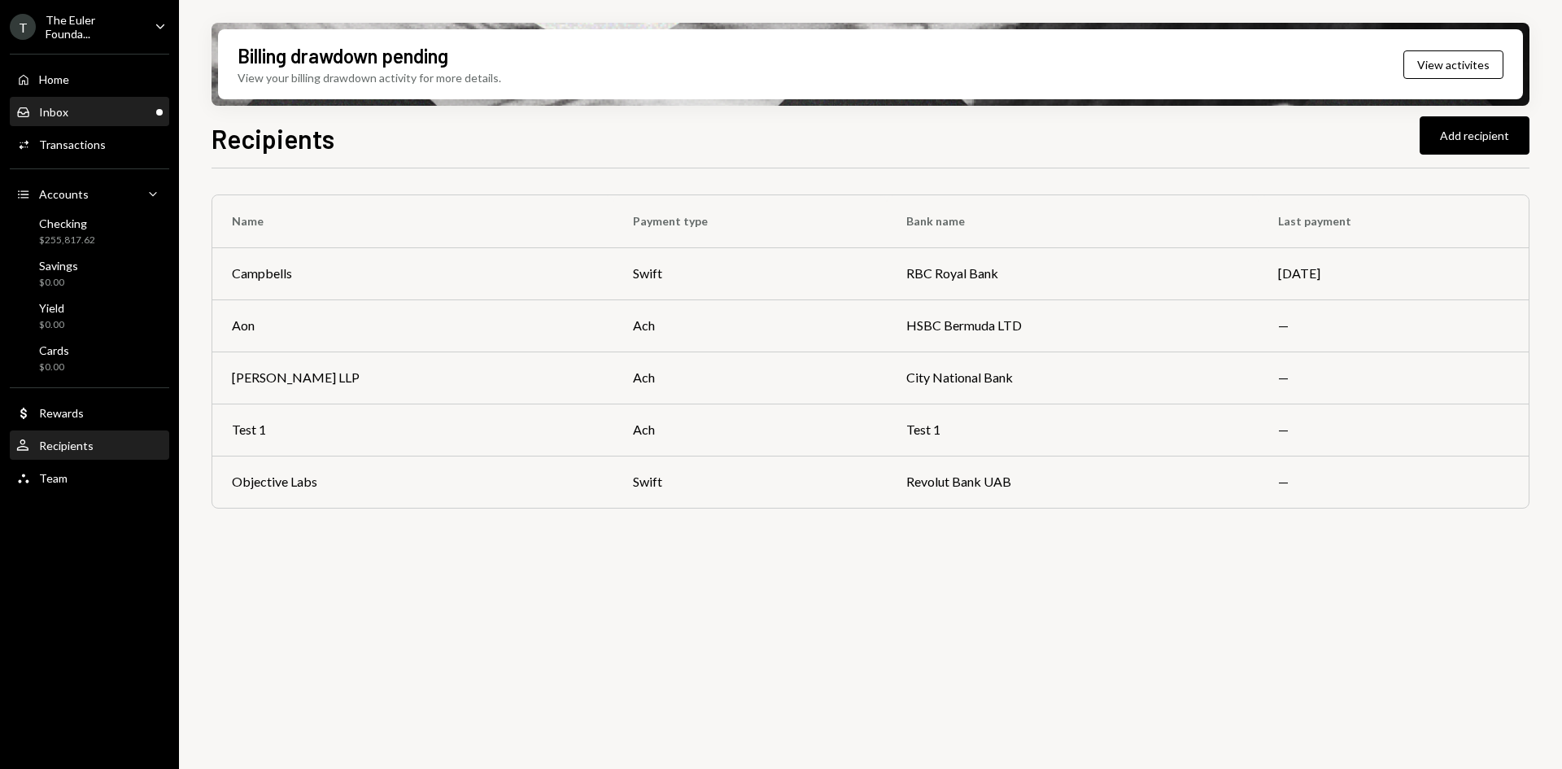
click at [102, 121] on div "Inbox Inbox" at bounding box center [89, 112] width 146 height 28
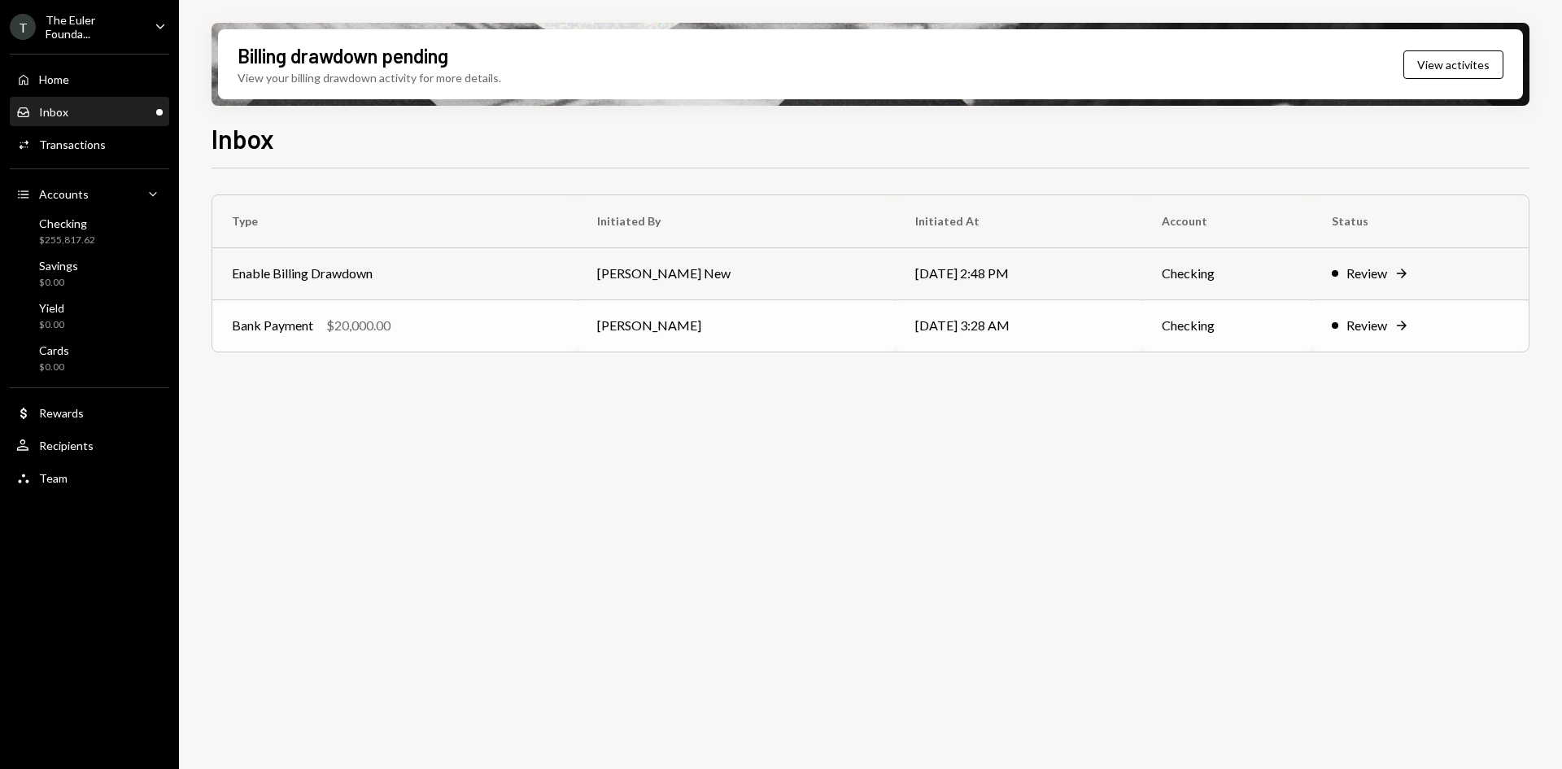
click at [596, 324] on td "Daphnie Frederick" at bounding box center [736, 325] width 319 height 52
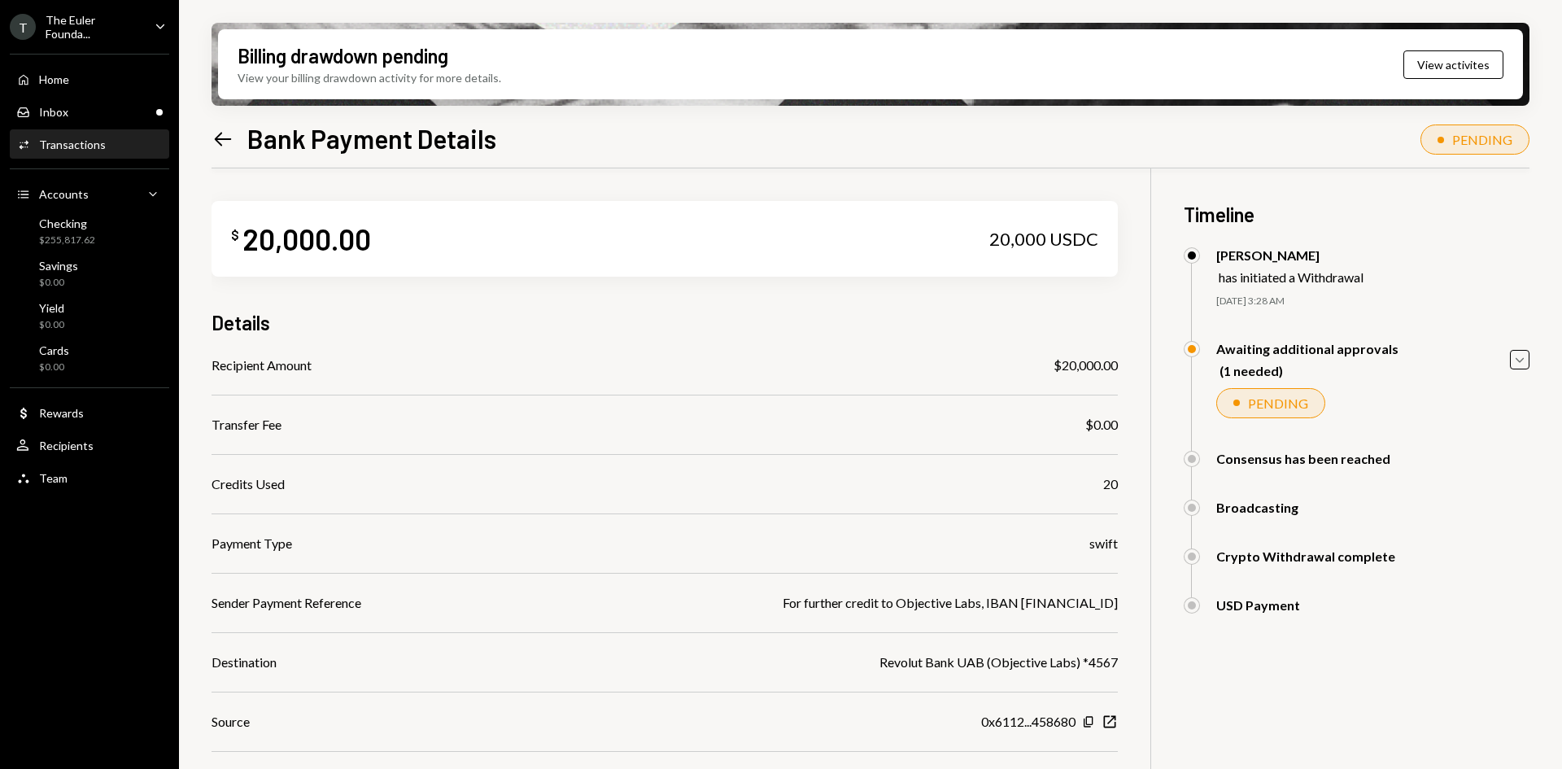
scroll to position [130, 0]
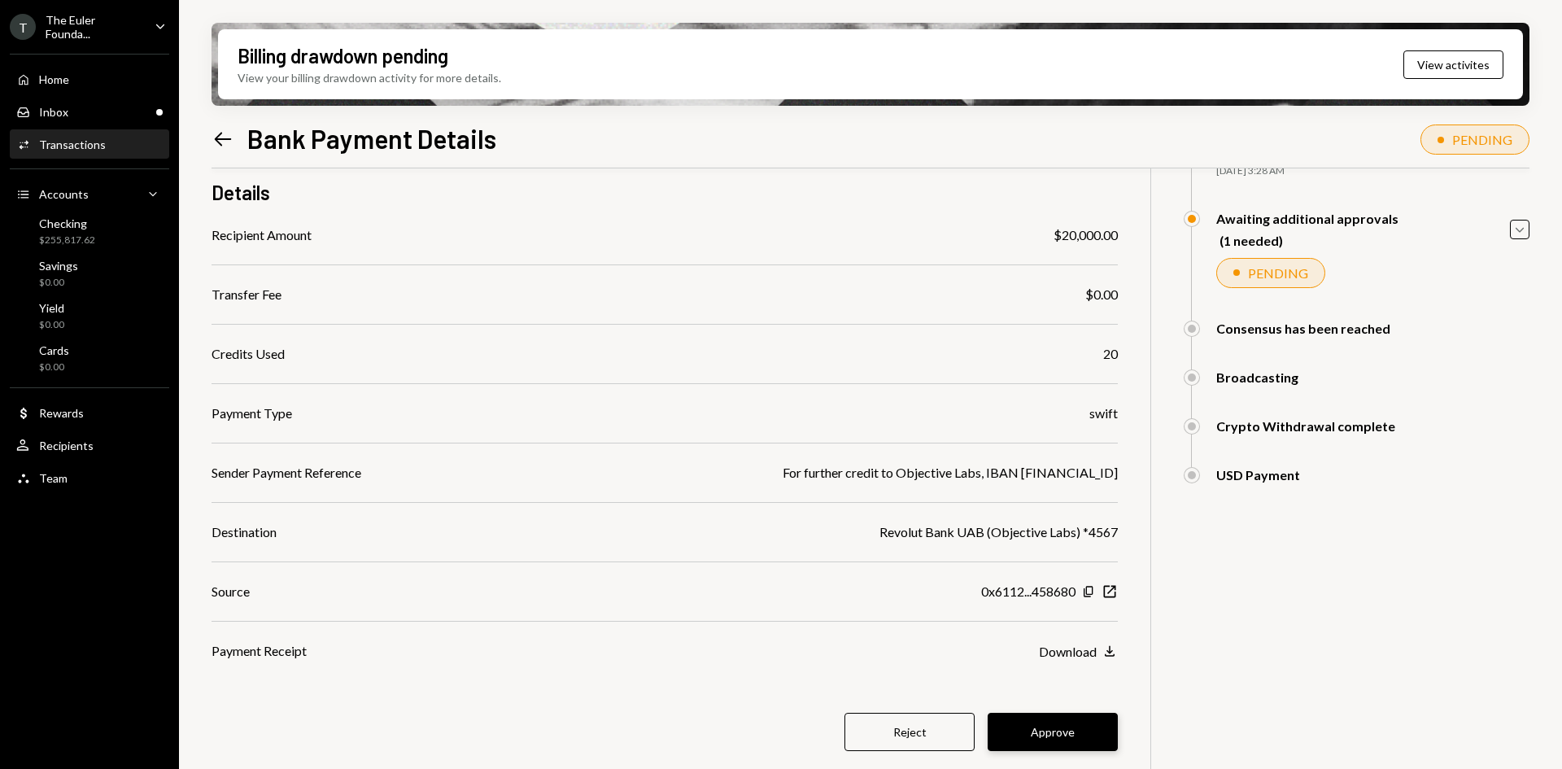
click at [1096, 725] on button "Approve" at bounding box center [1052, 731] width 130 height 38
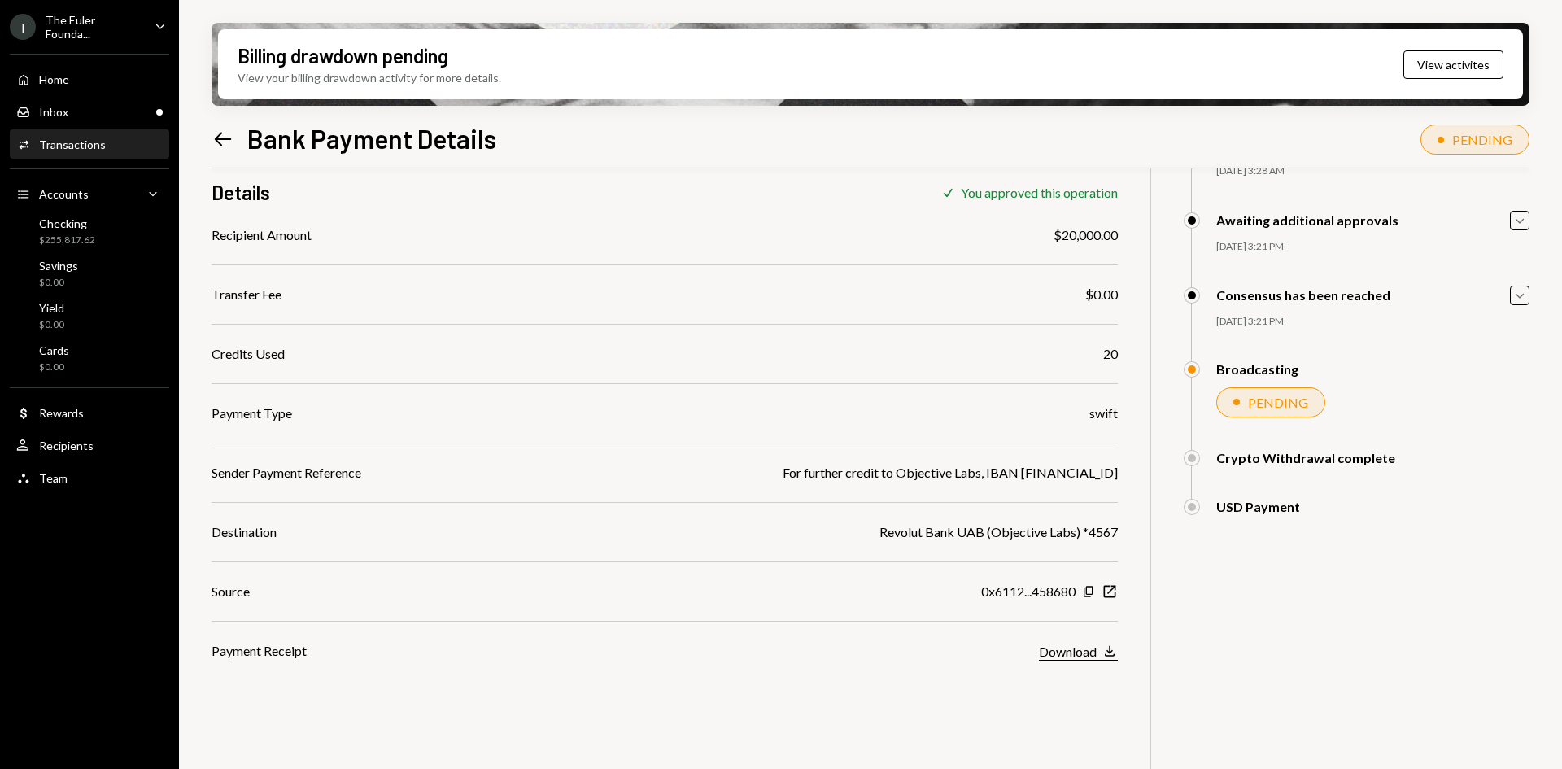
click at [1113, 644] on icon "Download" at bounding box center [1109, 651] width 16 height 16
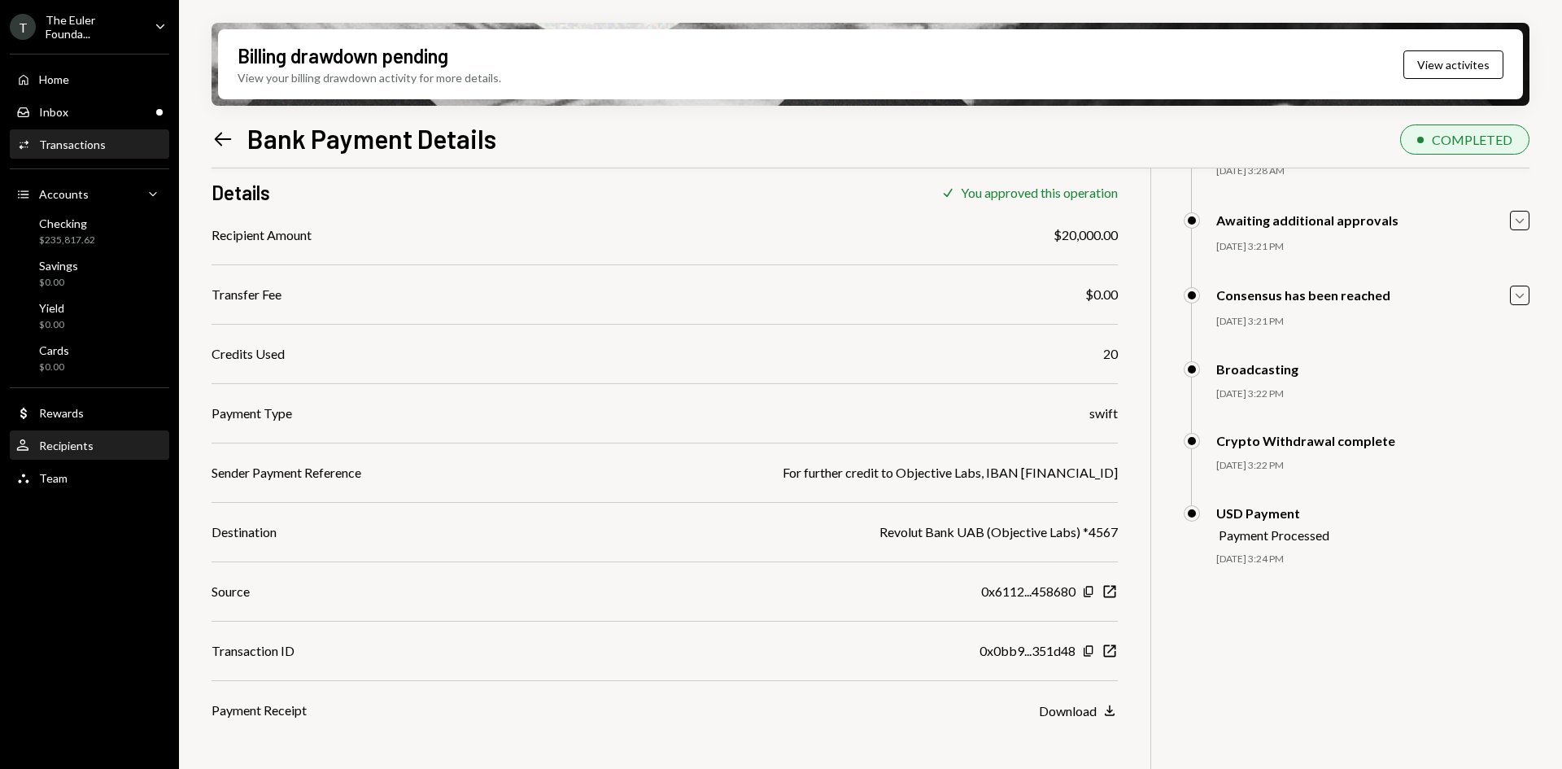
click at [115, 434] on div "User Recipients" at bounding box center [89, 446] width 146 height 28
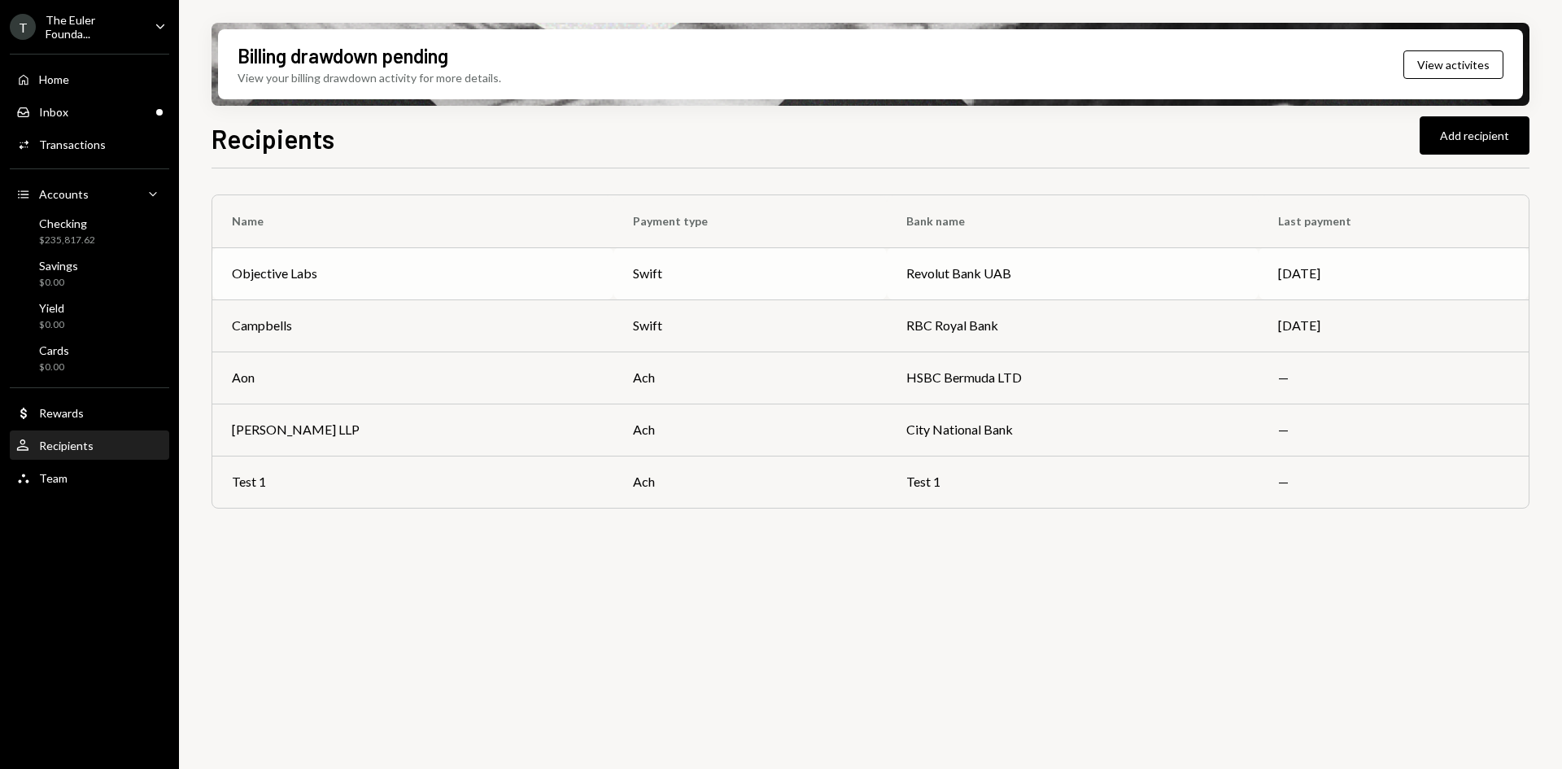
click at [625, 287] on td "swift" at bounding box center [750, 273] width 274 height 52
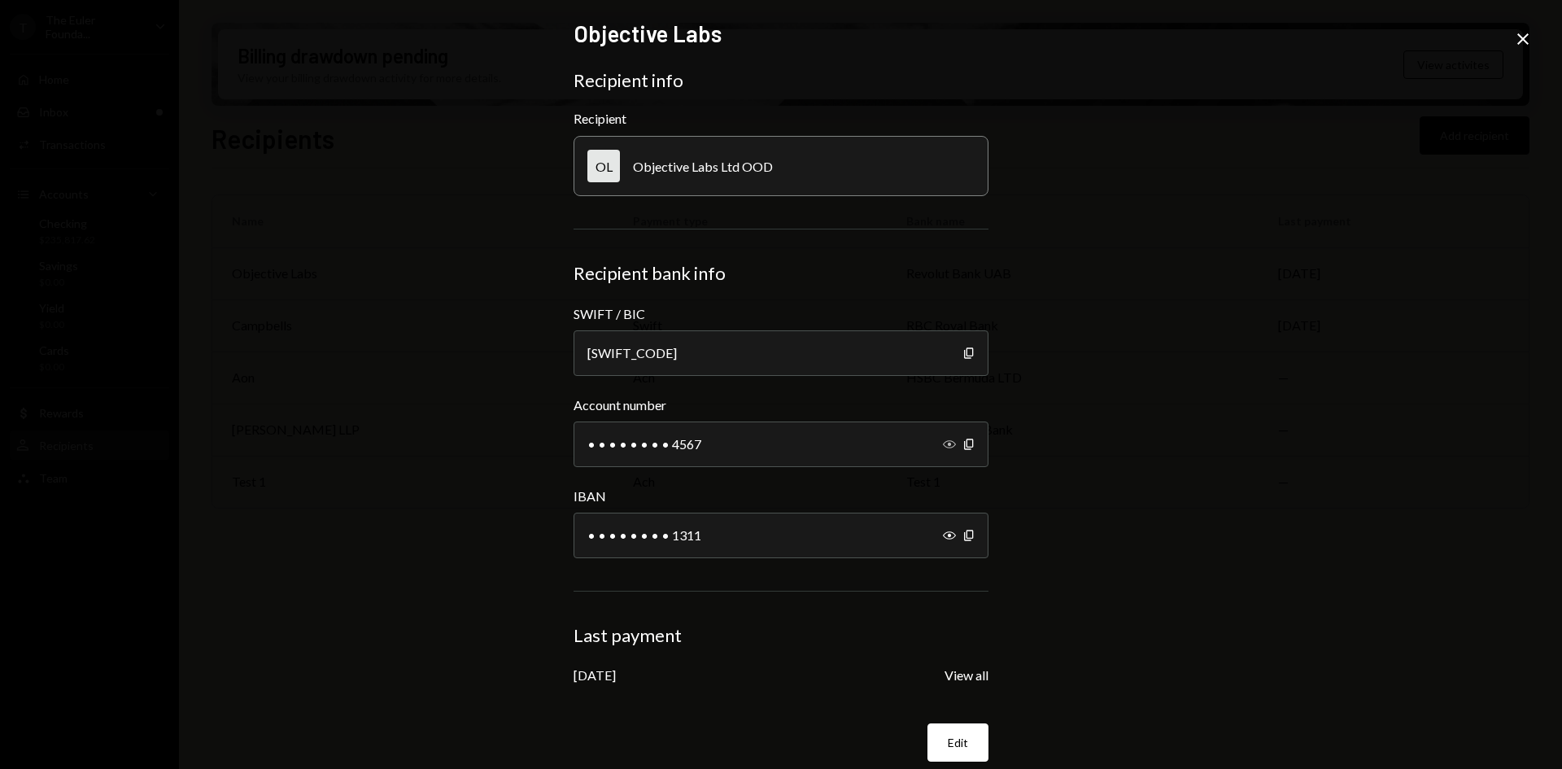
click at [943, 445] on icon "Show" at bounding box center [949, 444] width 13 height 13
click at [943, 532] on icon "Show" at bounding box center [949, 535] width 13 height 13
click at [1531, 43] on icon "Close" at bounding box center [1523, 39] width 20 height 20
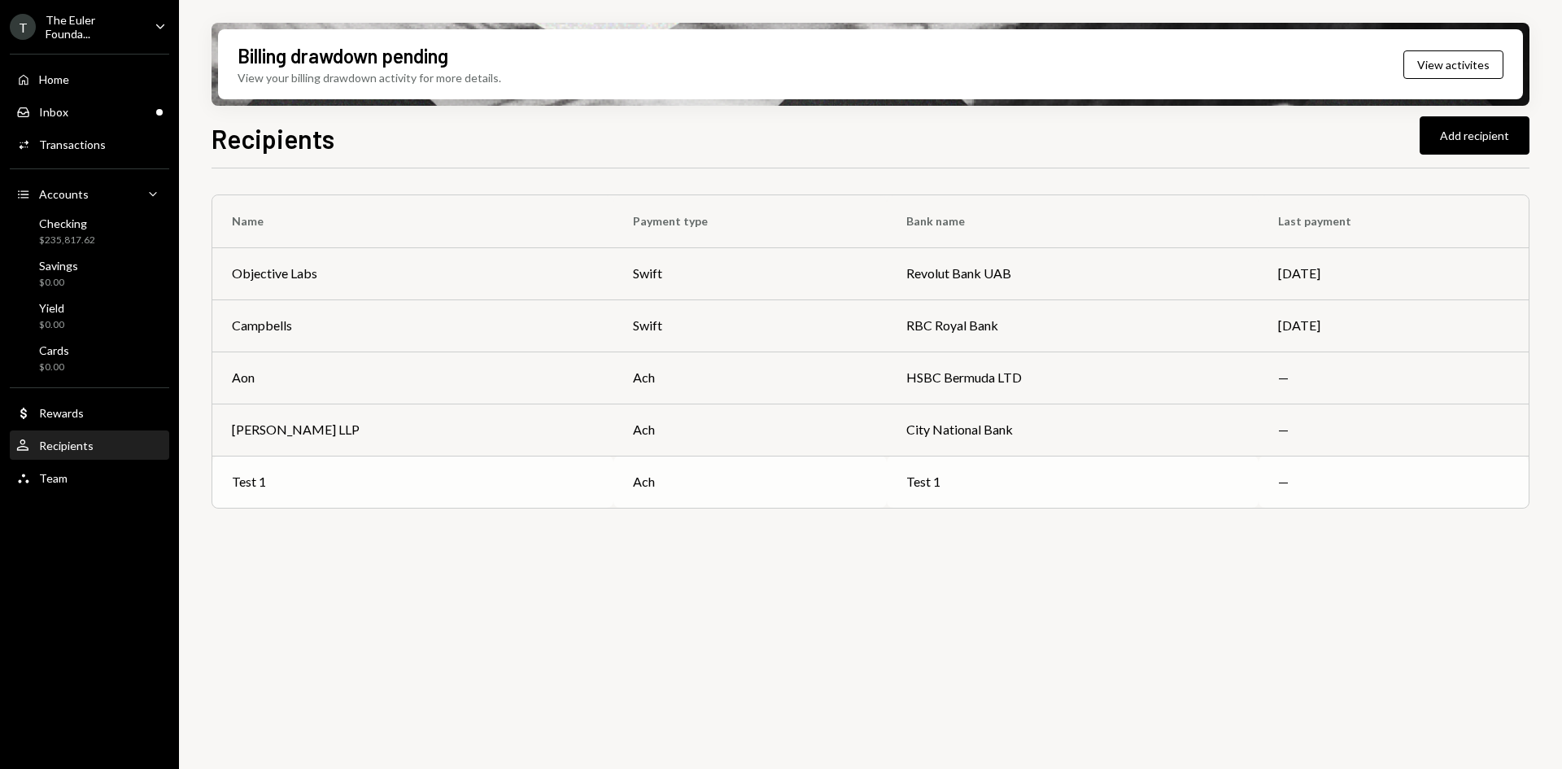
click at [1329, 469] on td "—" at bounding box center [1393, 481] width 270 height 52
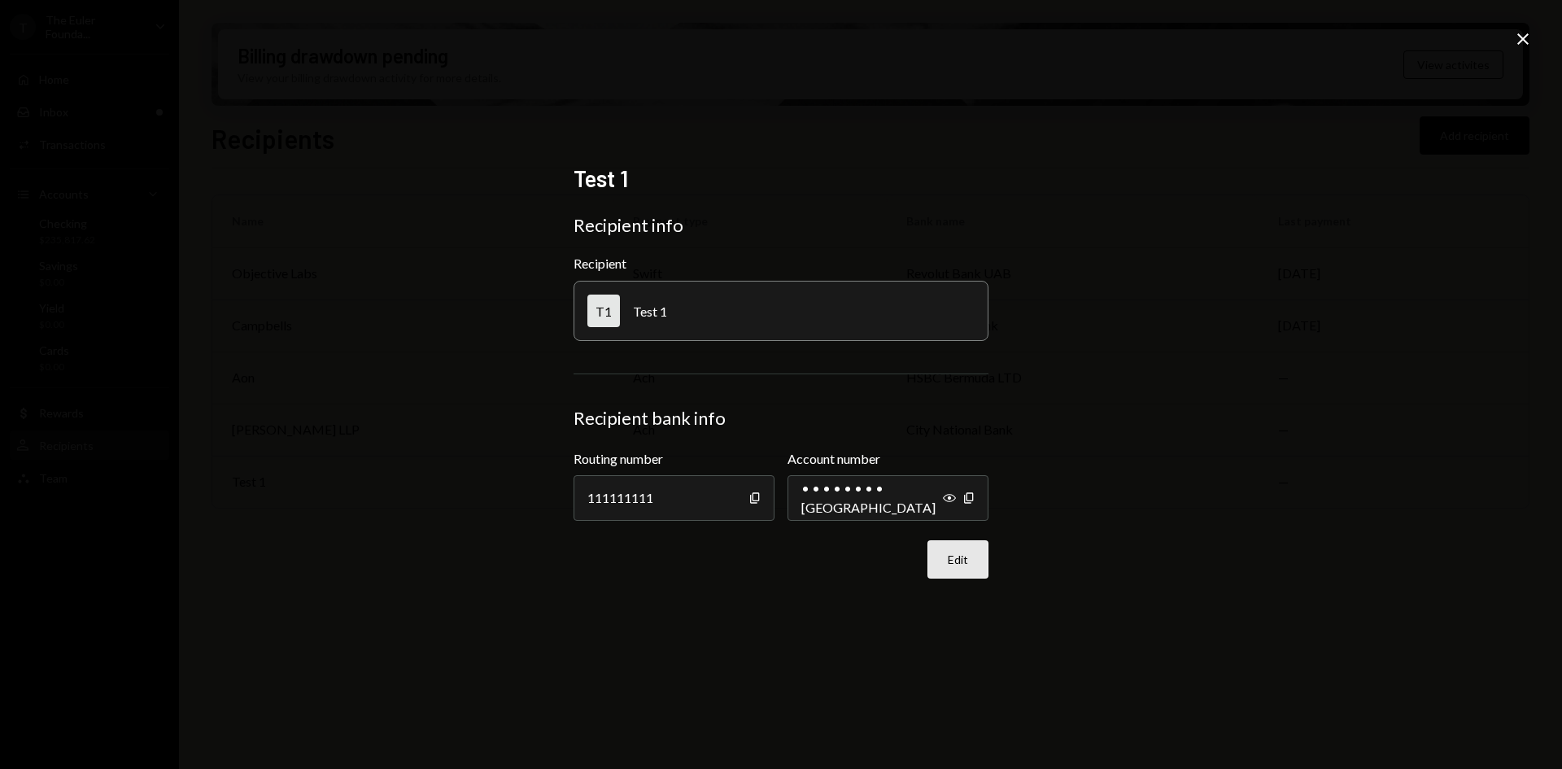
click at [948, 560] on button "Edit" at bounding box center [957, 559] width 61 height 38
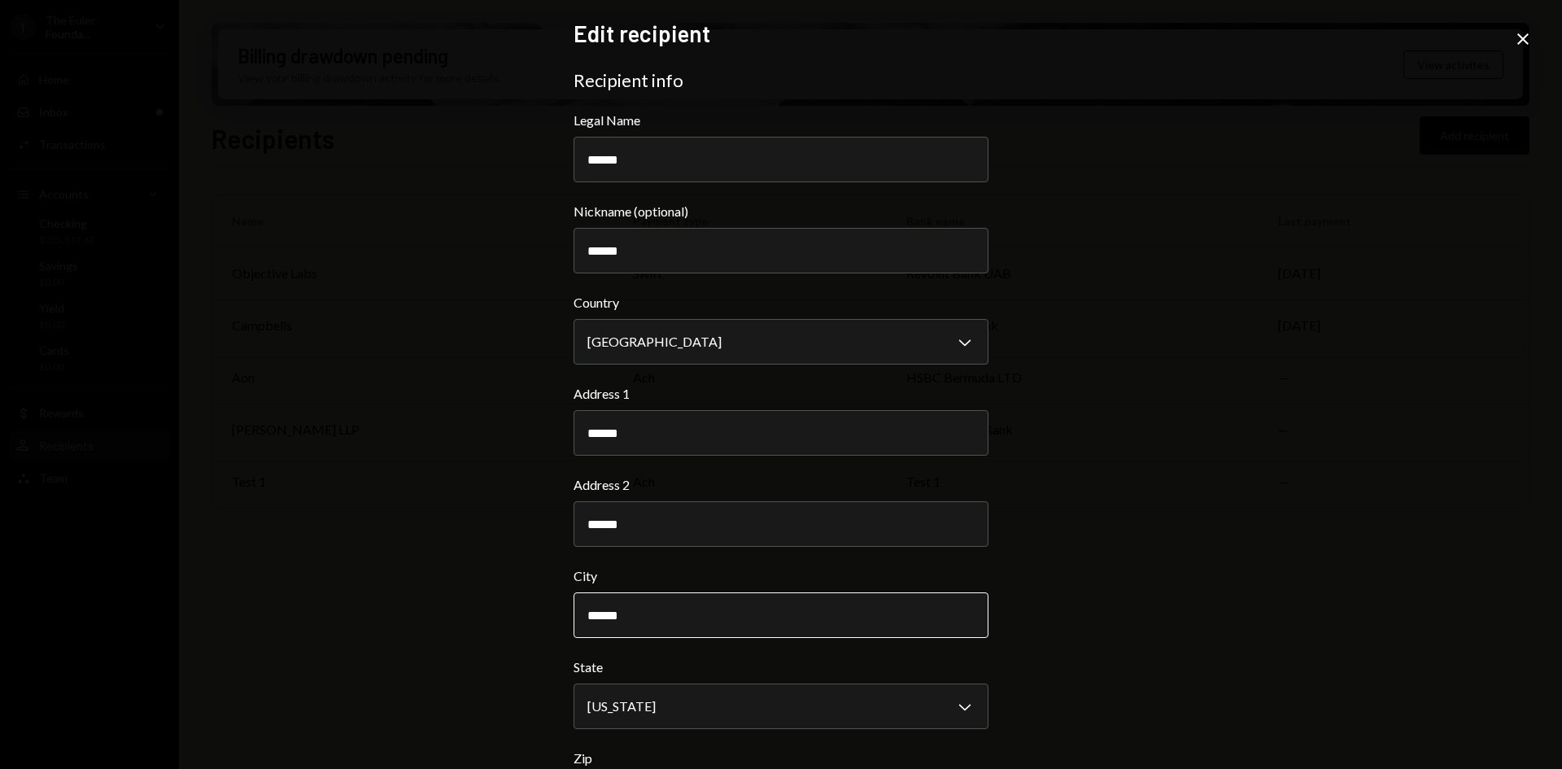
scroll to position [406, 0]
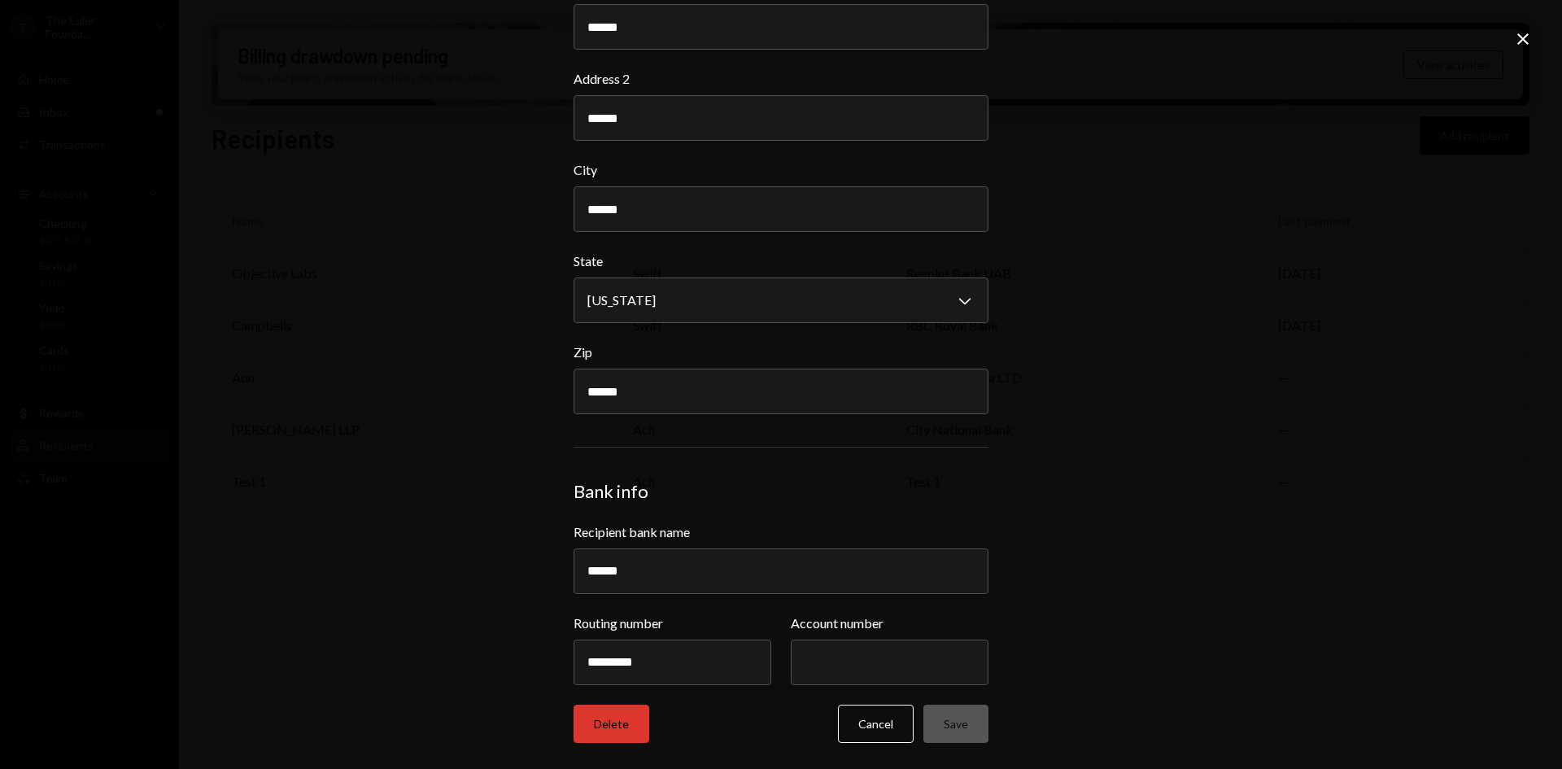
click at [586, 721] on button "Delete" at bounding box center [611, 723] width 76 height 38
